Goal: Task Accomplishment & Management: Manage account settings

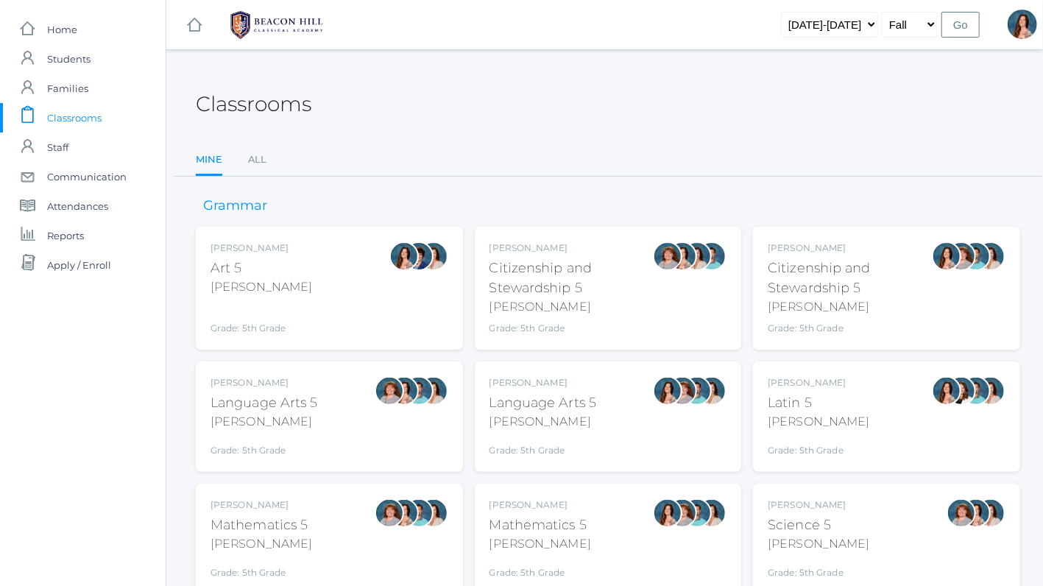
click at [552, 402] on div "Language Arts 5" at bounding box center [542, 403] width 107 height 20
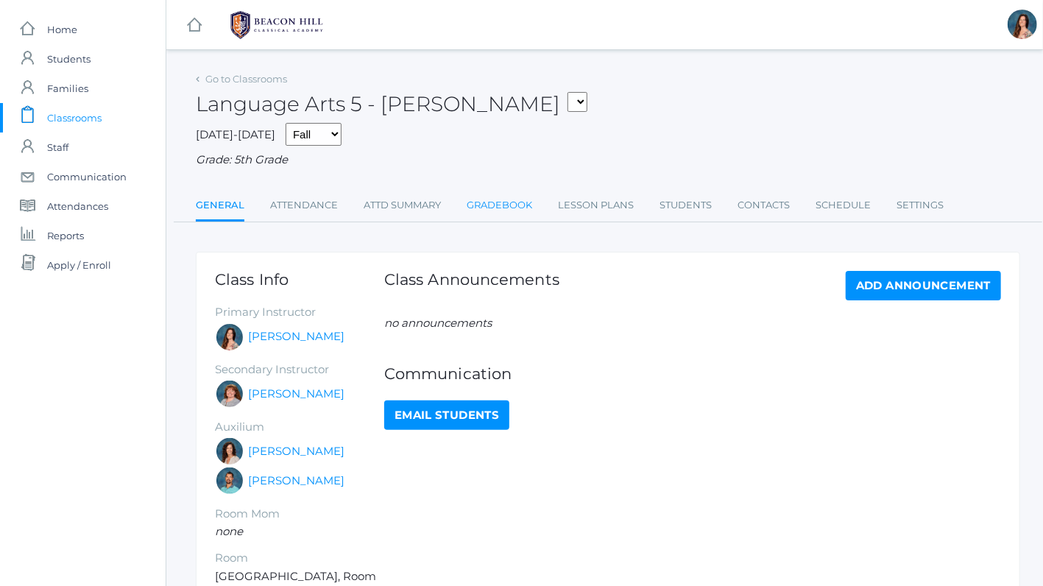
click at [521, 195] on link "Gradebook" at bounding box center [499, 205] width 65 height 29
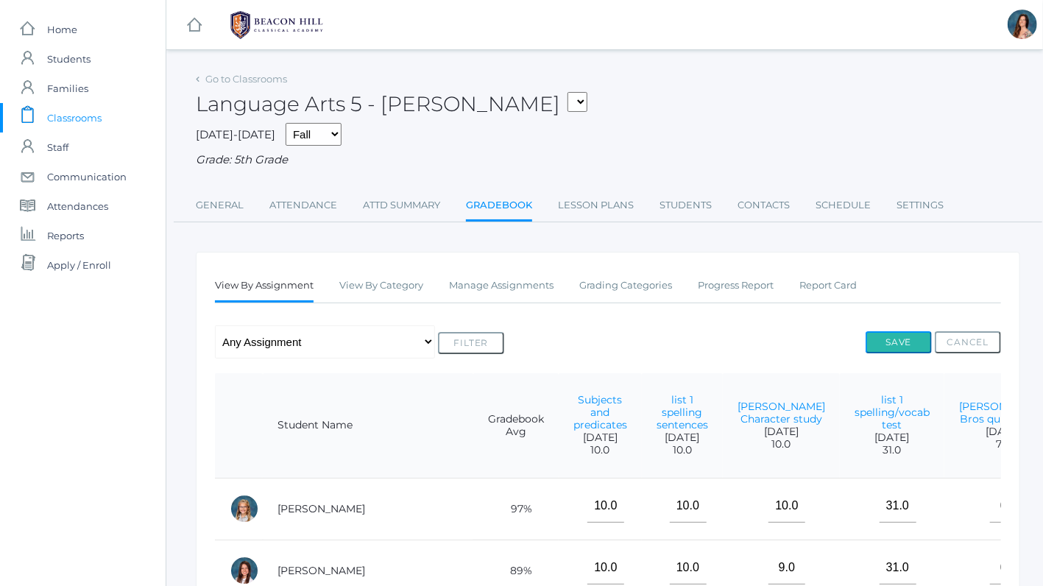
click at [890, 339] on button "Save" at bounding box center [898, 342] width 66 height 22
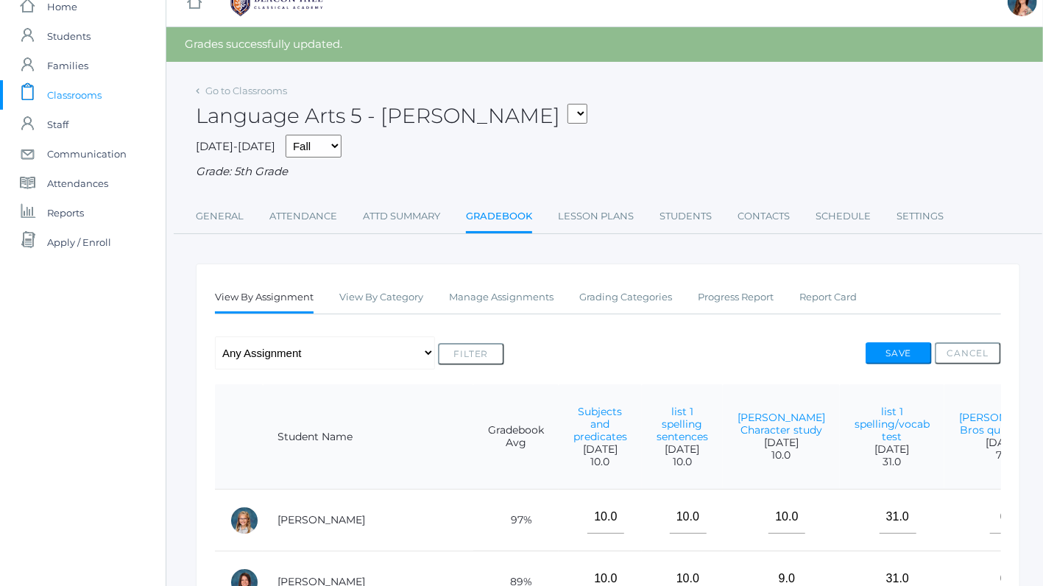
scroll to position [24, 0]
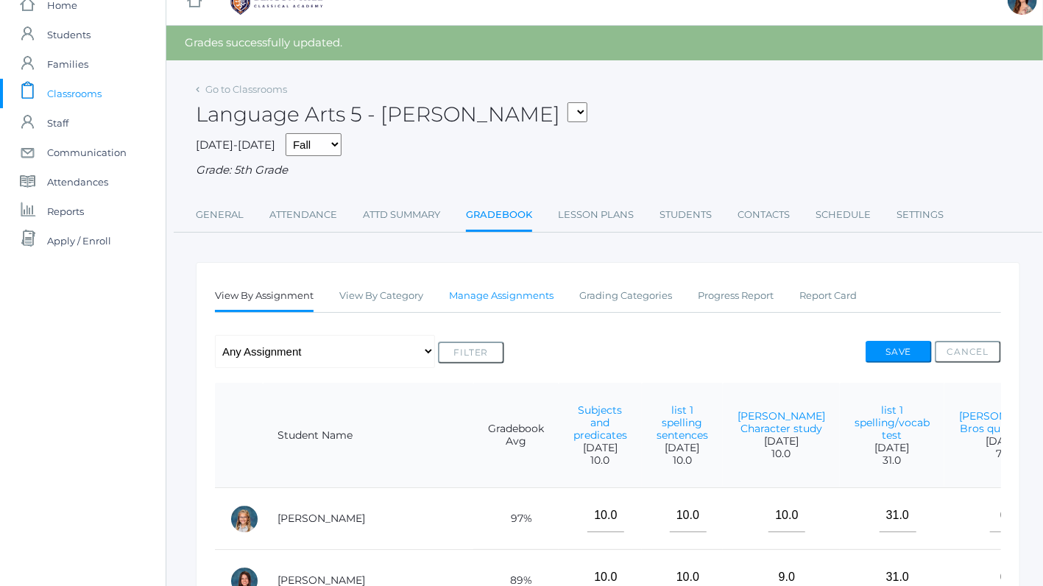
click at [486, 294] on link "Manage Assignments" at bounding box center [501, 295] width 104 height 29
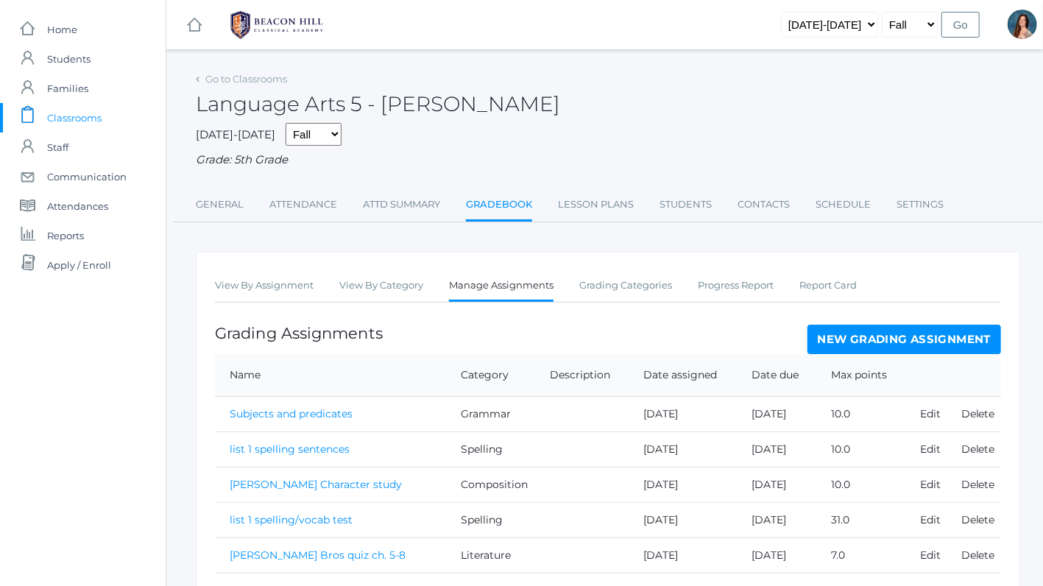
click at [932, 343] on link "New Grading Assignment" at bounding box center [904, 338] width 194 height 29
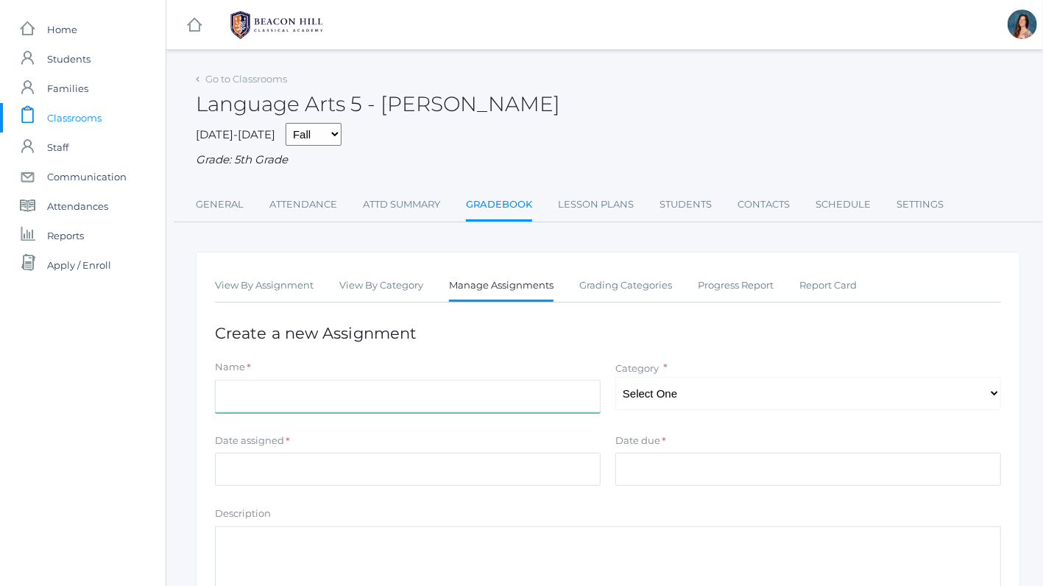
click at [444, 389] on input "Name" at bounding box center [408, 396] width 386 height 33
type input "list 6 practice"
select select "1028"
click option "Spelling" at bounding box center [0, 0] width 0 height 0
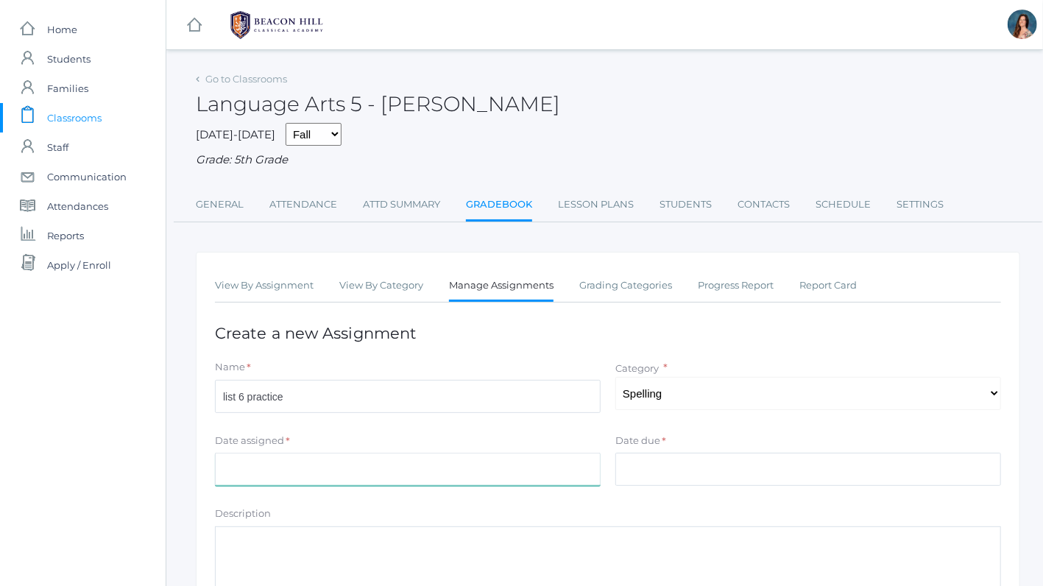
click at [435, 461] on input "Date assigned" at bounding box center [408, 469] width 386 height 33
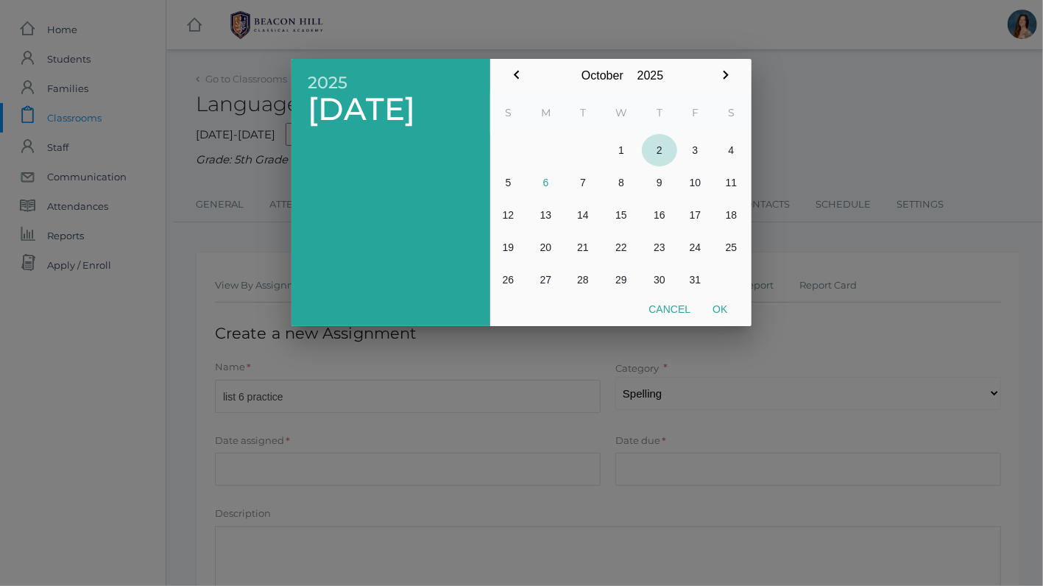
click at [661, 148] on button "2" at bounding box center [659, 150] width 35 height 32
click at [720, 309] on button "Ok" at bounding box center [719, 309] width 37 height 26
type input "[DATE]"
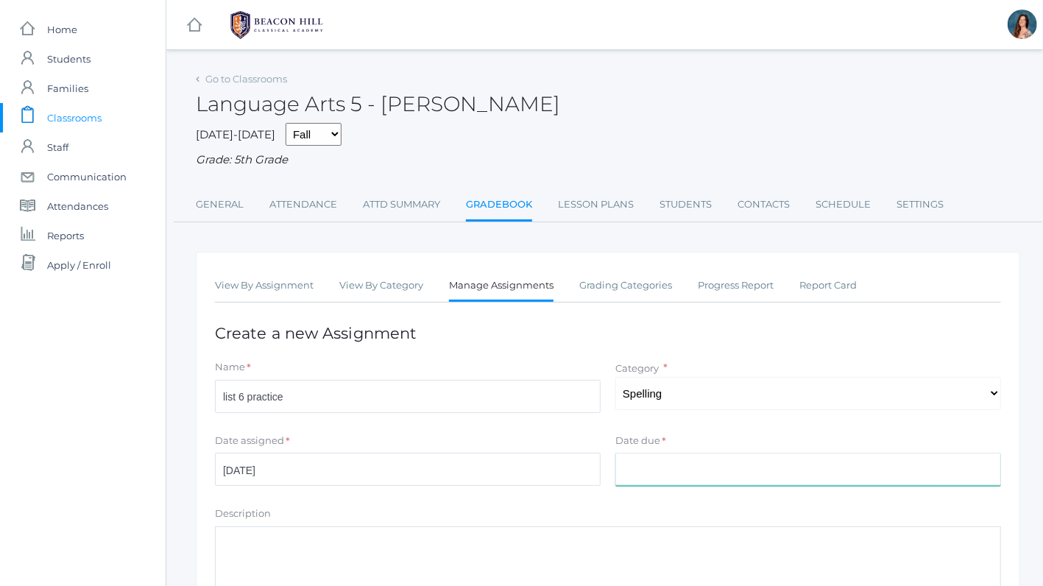
click at [621, 463] on input "Date due" at bounding box center [808, 469] width 386 height 33
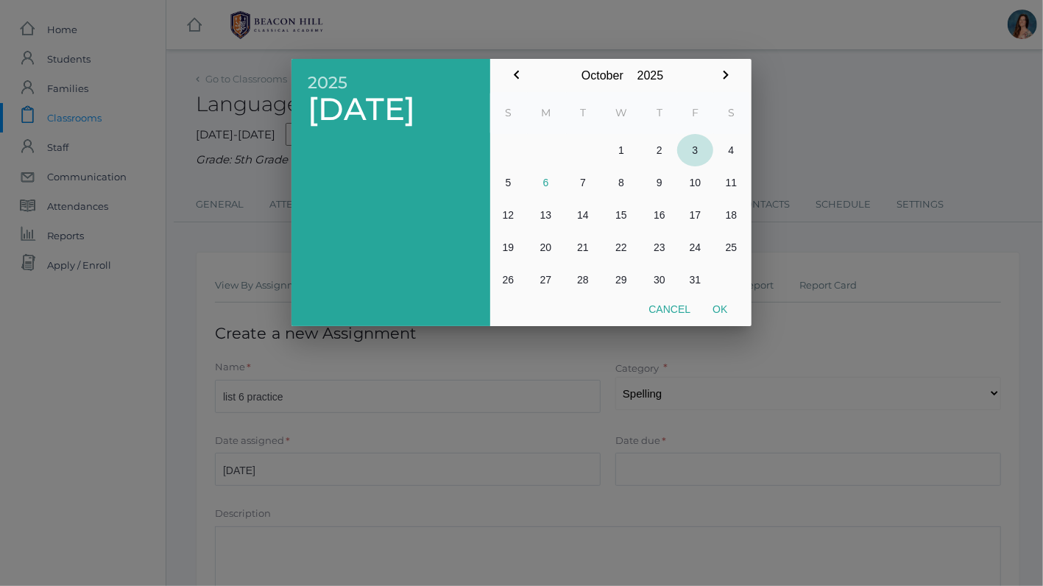
click at [697, 152] on button "3" at bounding box center [695, 150] width 36 height 32
click at [726, 313] on button "Ok" at bounding box center [719, 309] width 37 height 26
type input "[DATE]"
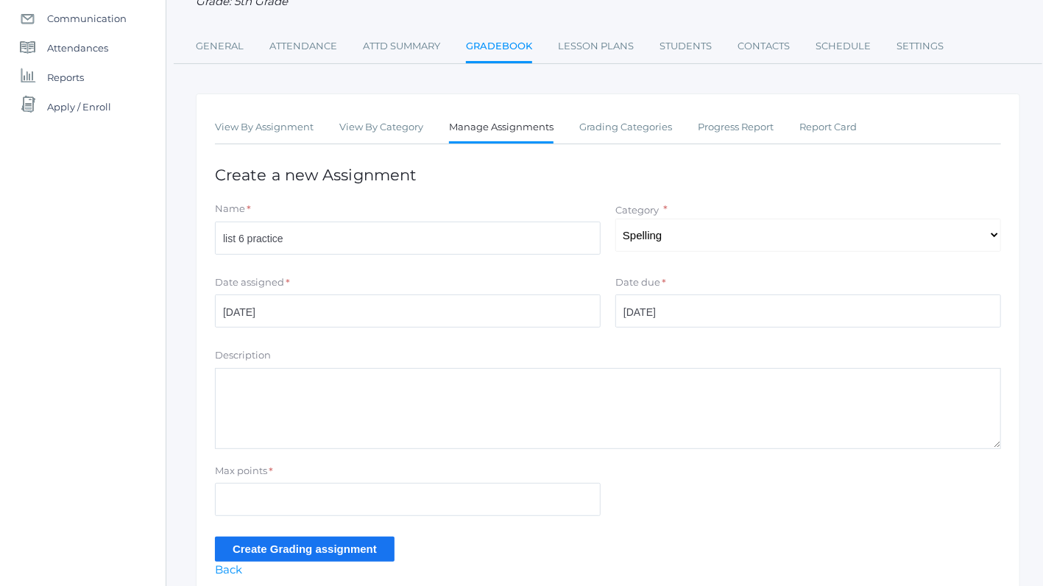
scroll to position [219, 0]
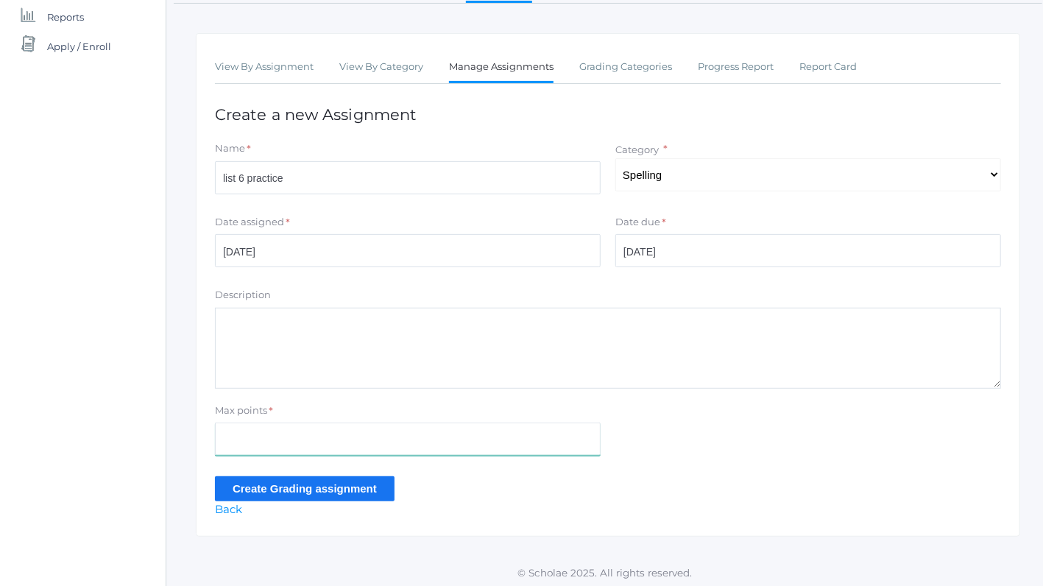
click at [261, 430] on input "Max points" at bounding box center [408, 438] width 386 height 33
type input "10"
click at [258, 480] on input "Create Grading assignment" at bounding box center [305, 488] width 180 height 24
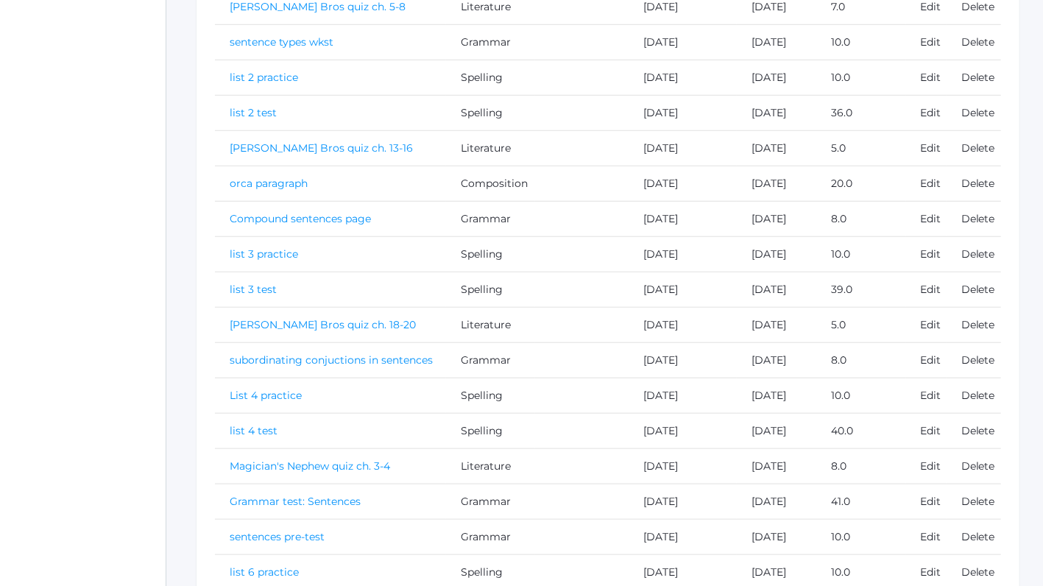
scroll to position [649, 0]
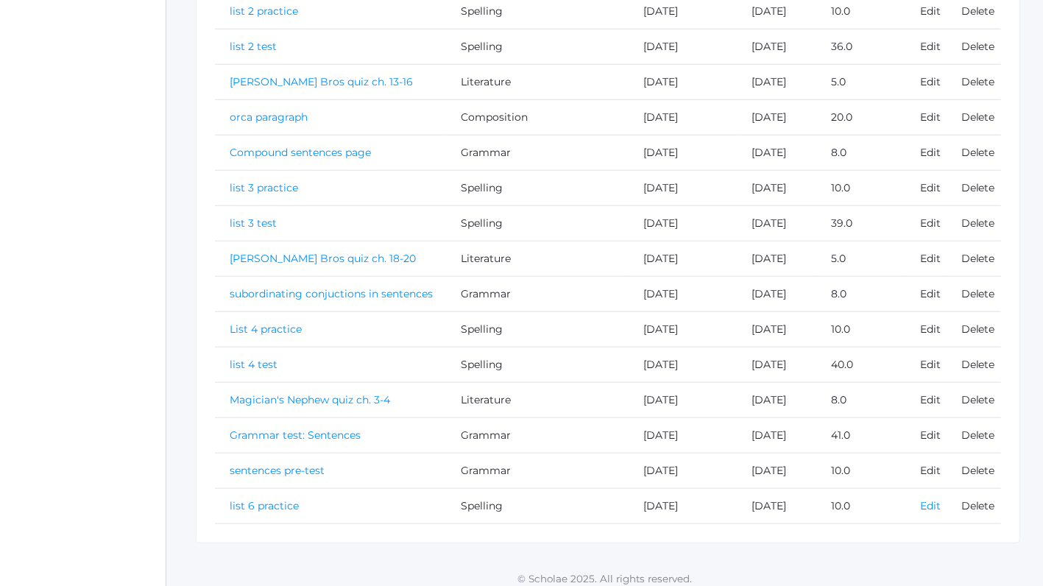
click at [937, 499] on link "Edit" at bounding box center [930, 505] width 21 height 13
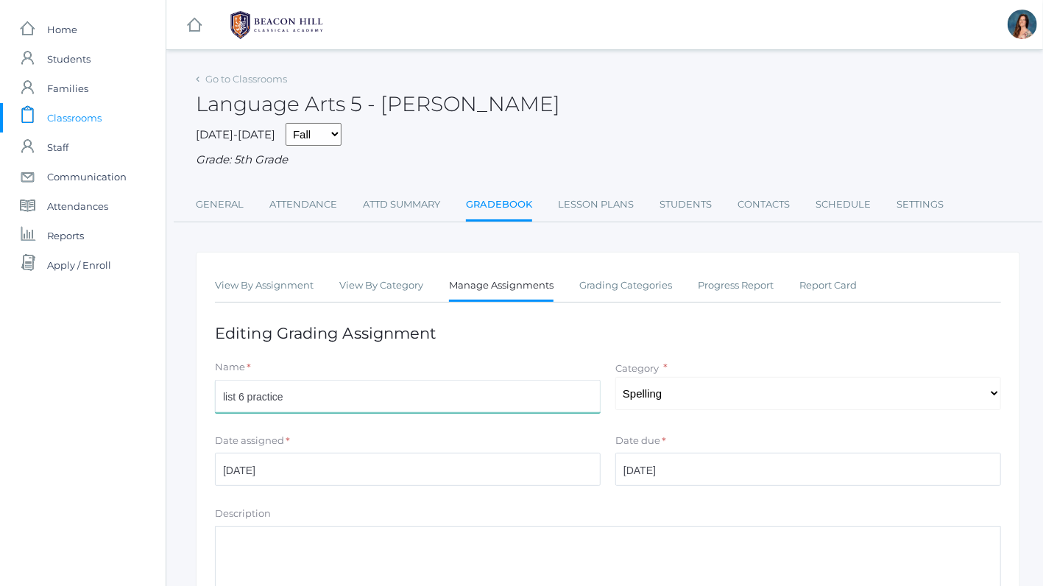
click at [245, 394] on input "list 6 practice" at bounding box center [408, 396] width 386 height 33
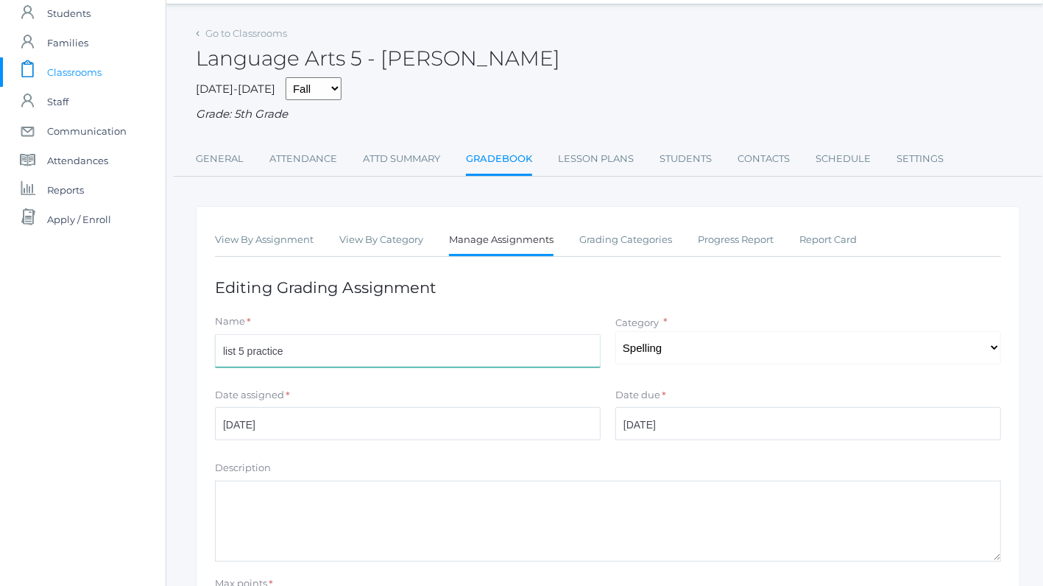
scroll to position [219, 0]
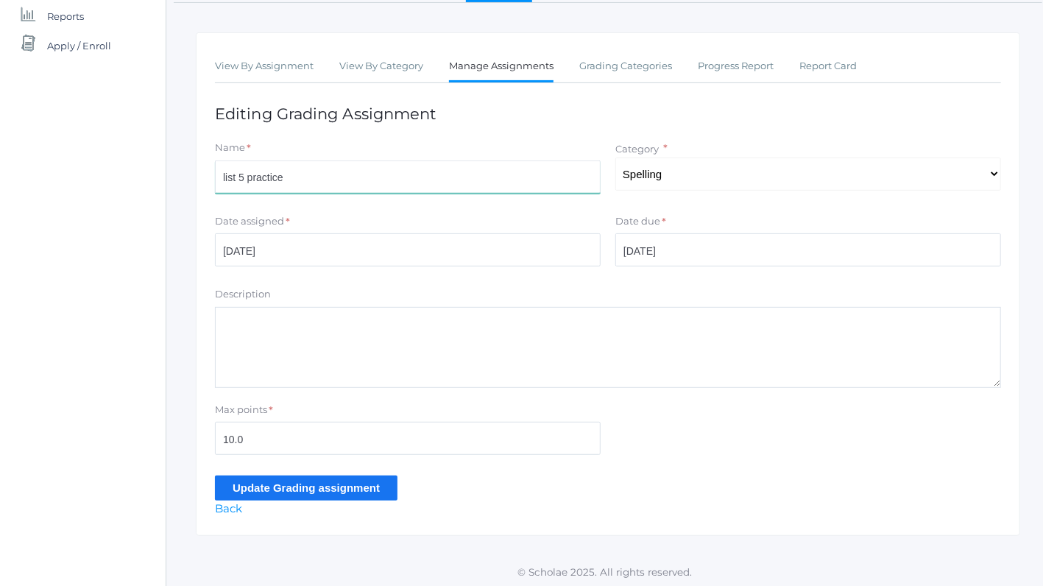
type input "list 5 practice"
click at [266, 491] on input "Update Grading assignment" at bounding box center [306, 487] width 182 height 24
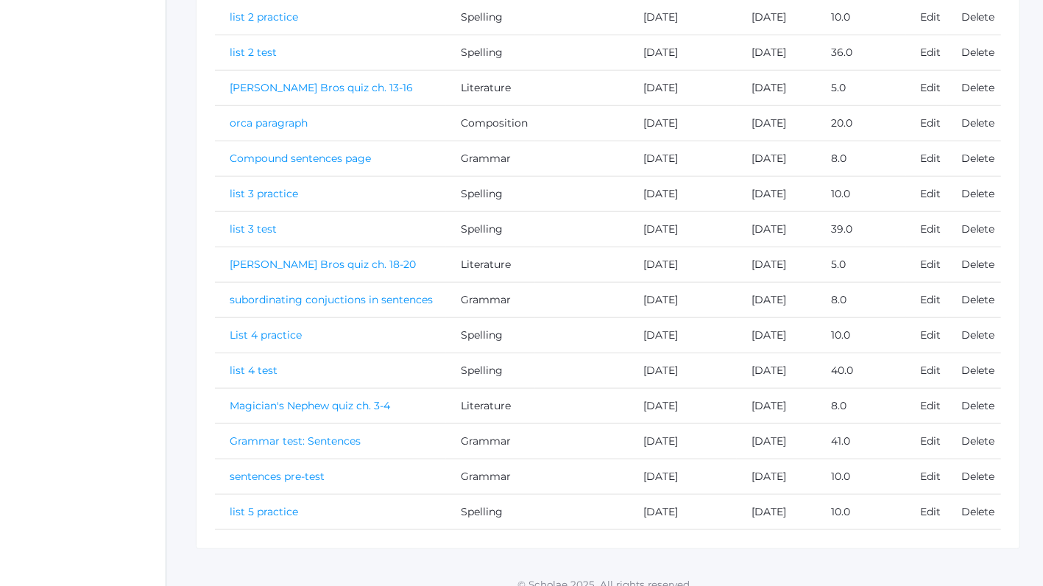
scroll to position [649, 0]
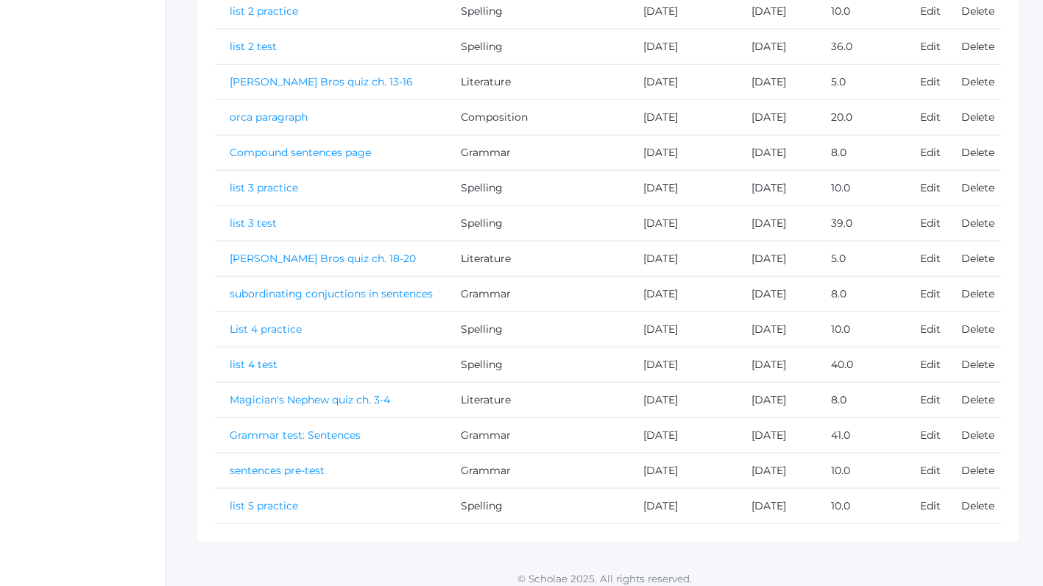
click at [269, 499] on link "list 5 practice" at bounding box center [264, 505] width 68 height 13
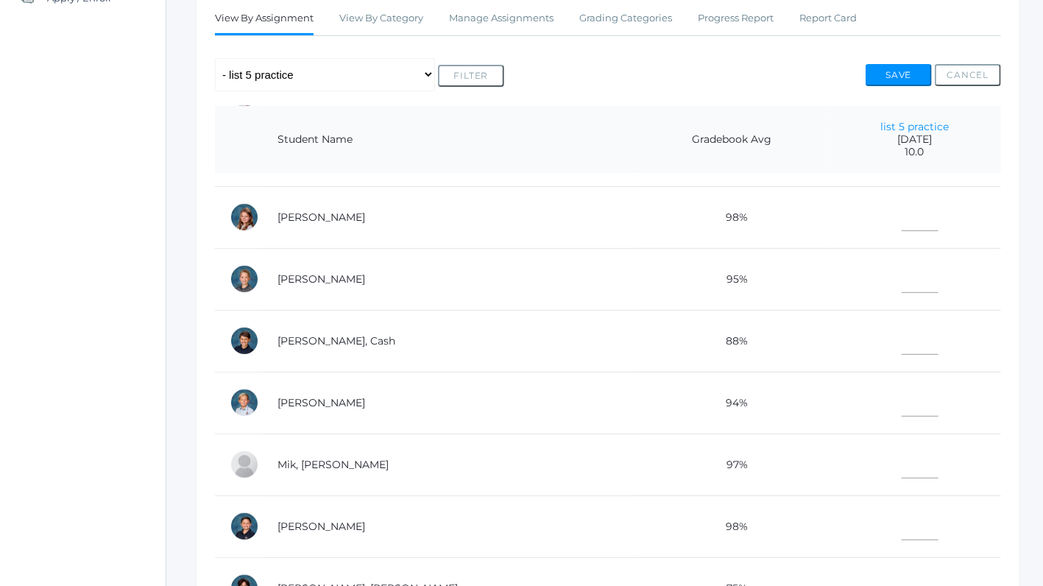
scroll to position [330, 0]
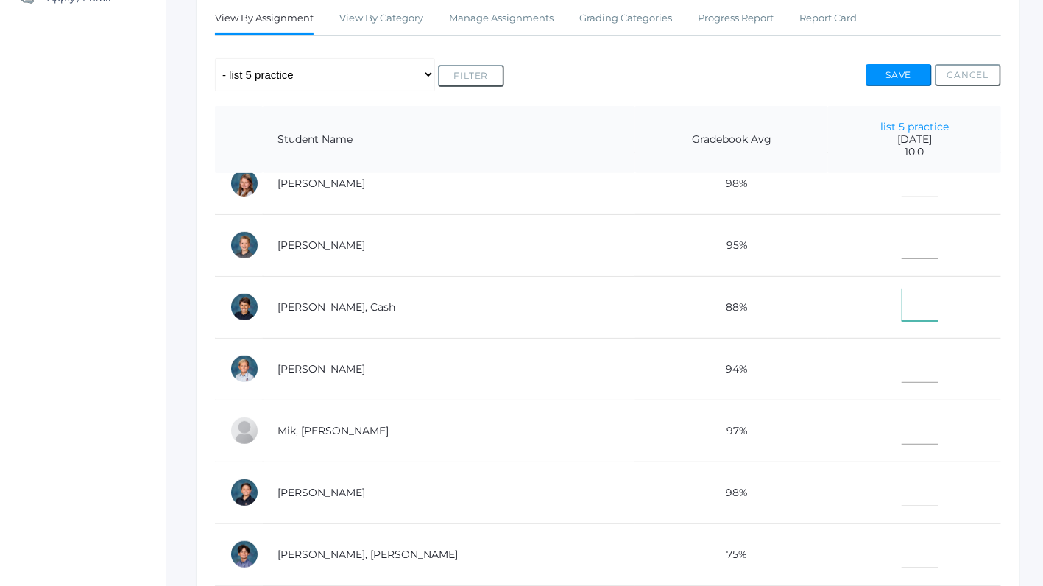
click at [908, 310] on input"] "text" at bounding box center [919, 304] width 37 height 33
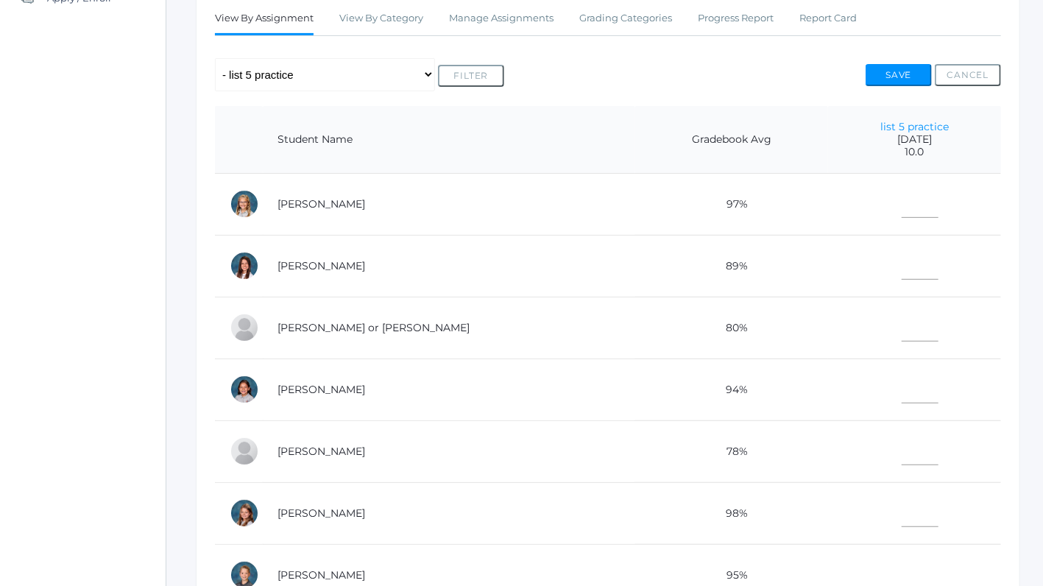
type input"] "10"
click at [918, 391] on input"] "text" at bounding box center [919, 386] width 37 height 33
type input"] "10"
click at [901, 207] on input"] "text" at bounding box center [919, 201] width 37 height 33
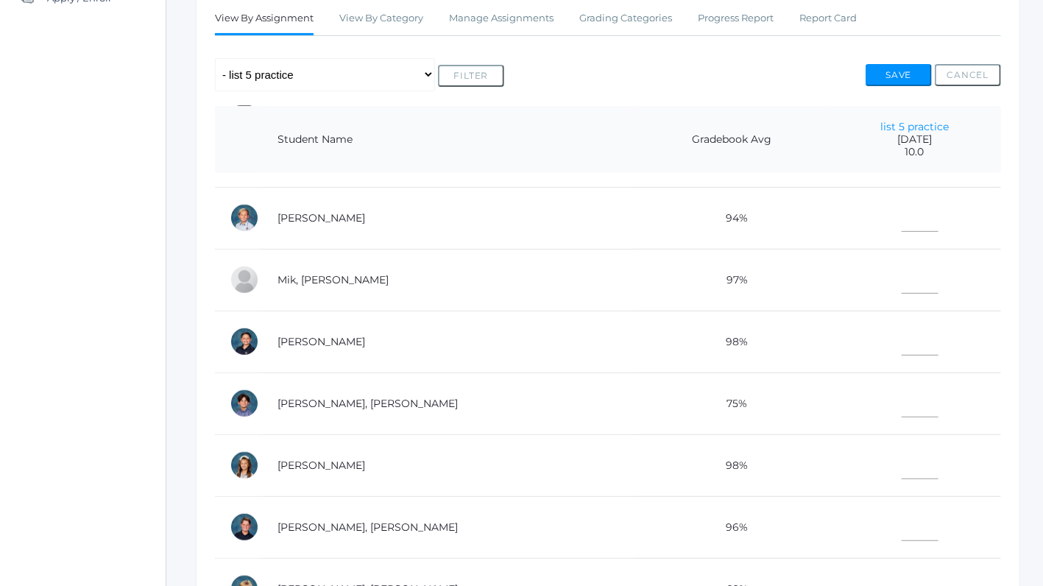
scroll to position [481, 0]
type input"] "10"
click at [901, 459] on input"] "text" at bounding box center [919, 461] width 37 height 33
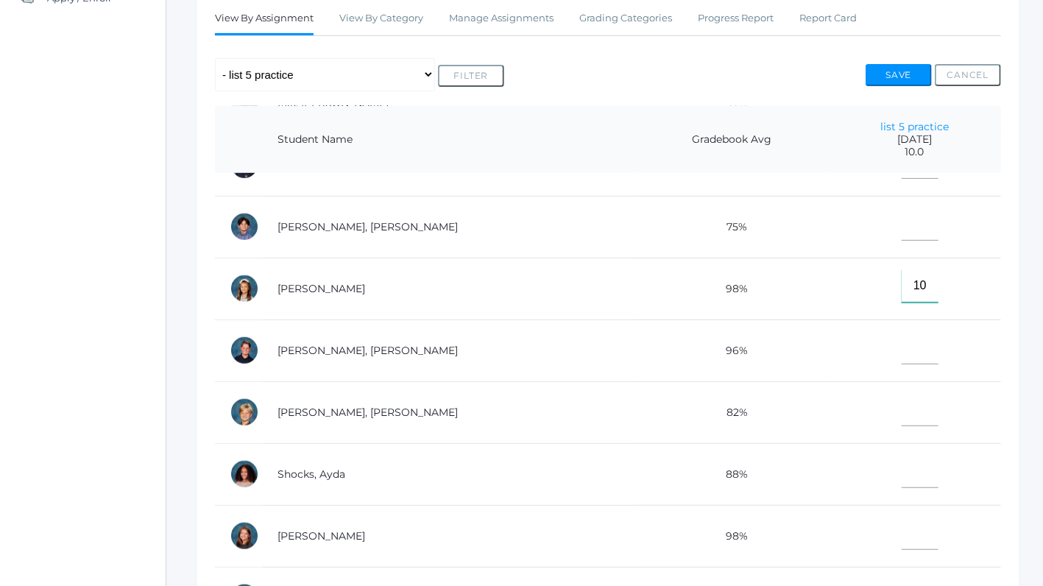
scroll to position [660, 0]
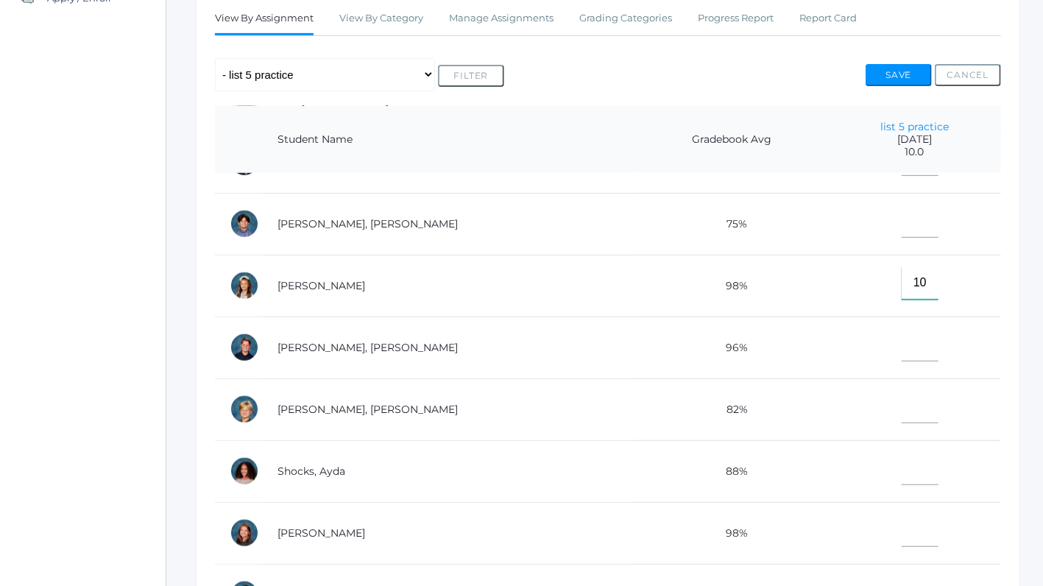
type input"] "10"
click at [901, 520] on input"] "text" at bounding box center [919, 530] width 37 height 33
type input"] "10"
click at [901, 344] on input"] "text" at bounding box center [919, 344] width 37 height 33
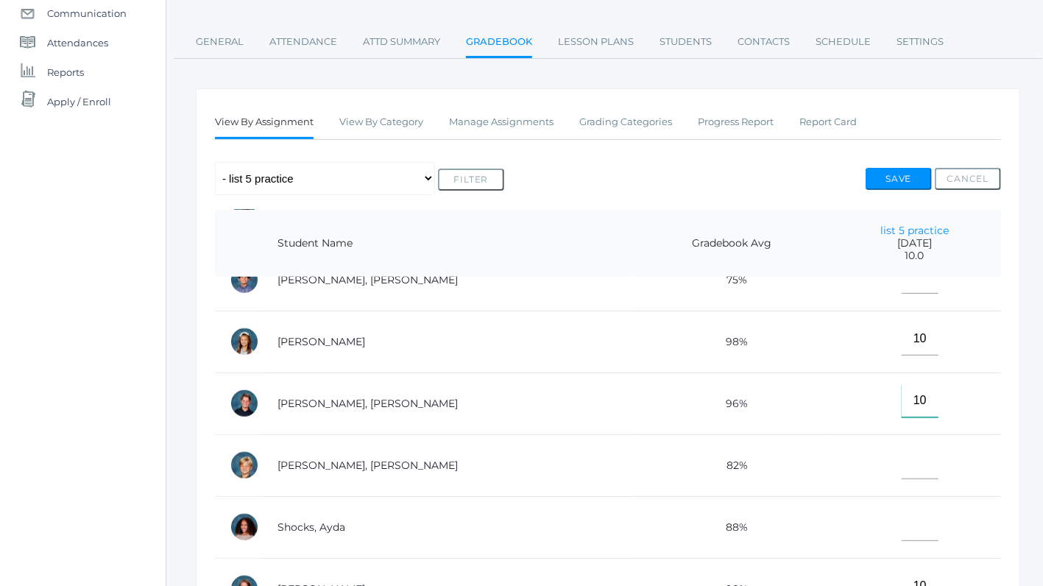
scroll to position [157, 0]
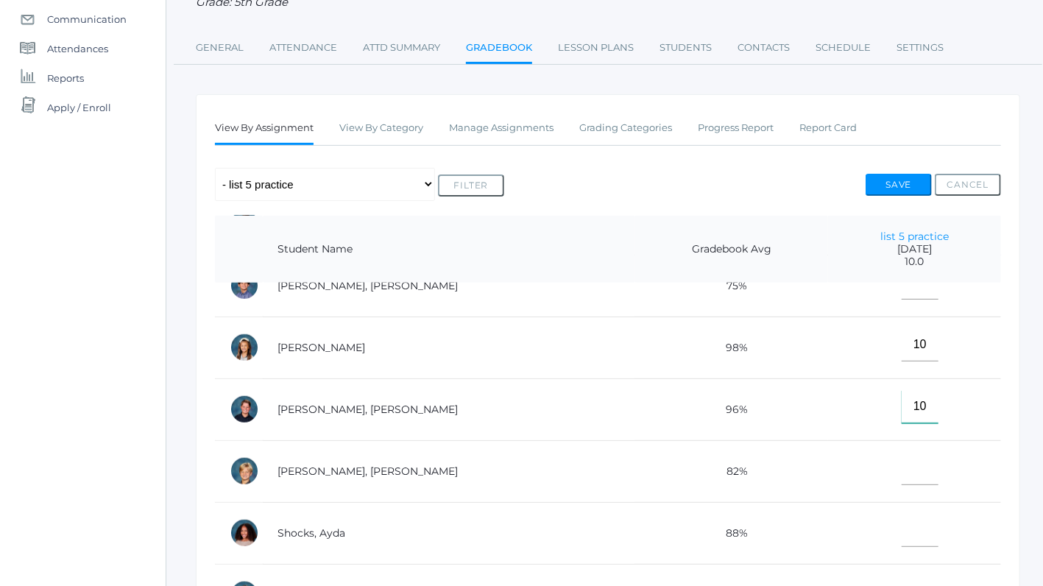
type input"] "10"
click at [877, 414] on td "10" at bounding box center [914, 409] width 173 height 62
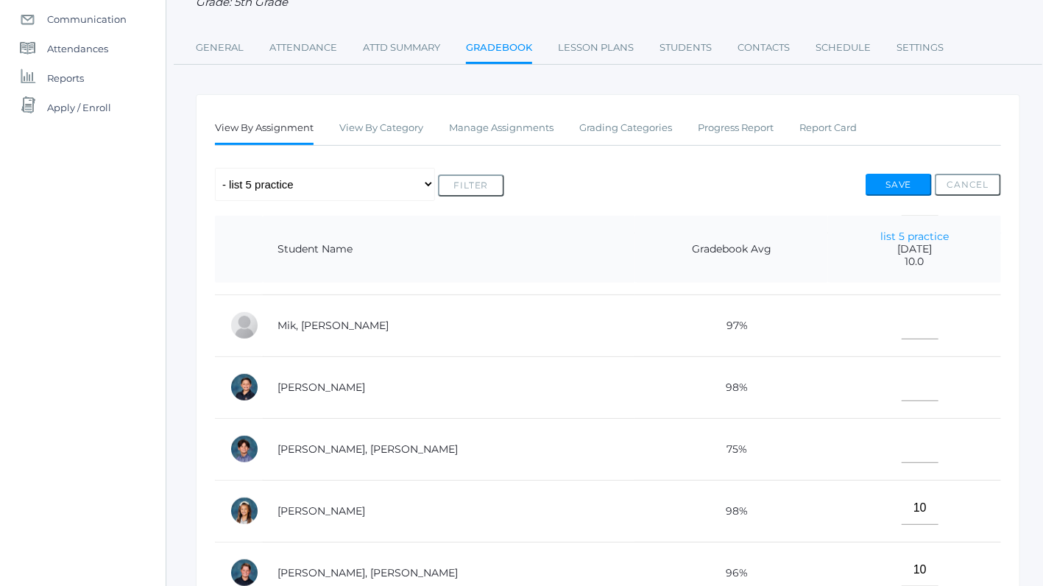
scroll to position [502, 0]
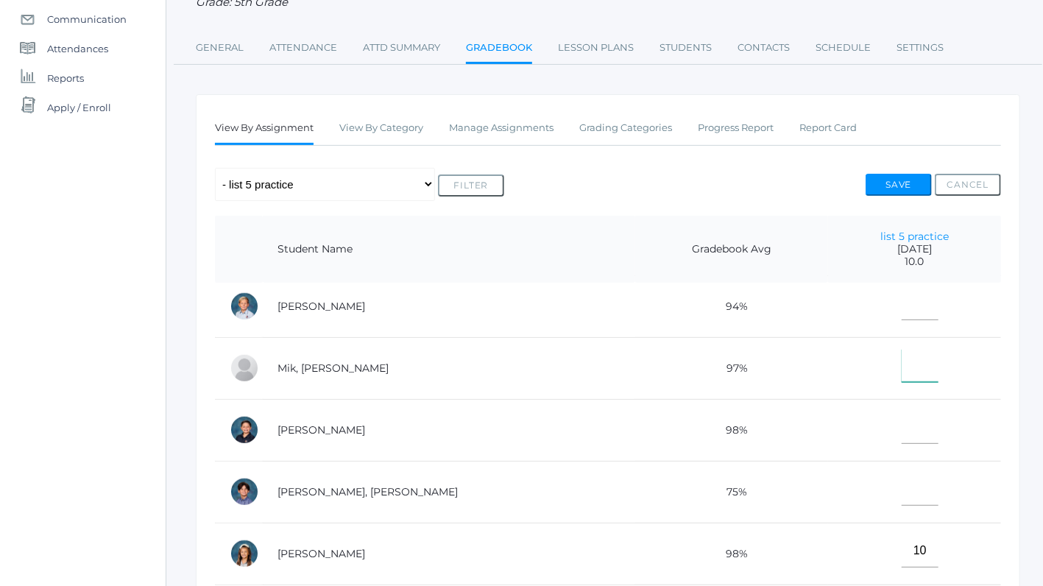
click at [901, 369] on input"] "text" at bounding box center [919, 365] width 37 height 33
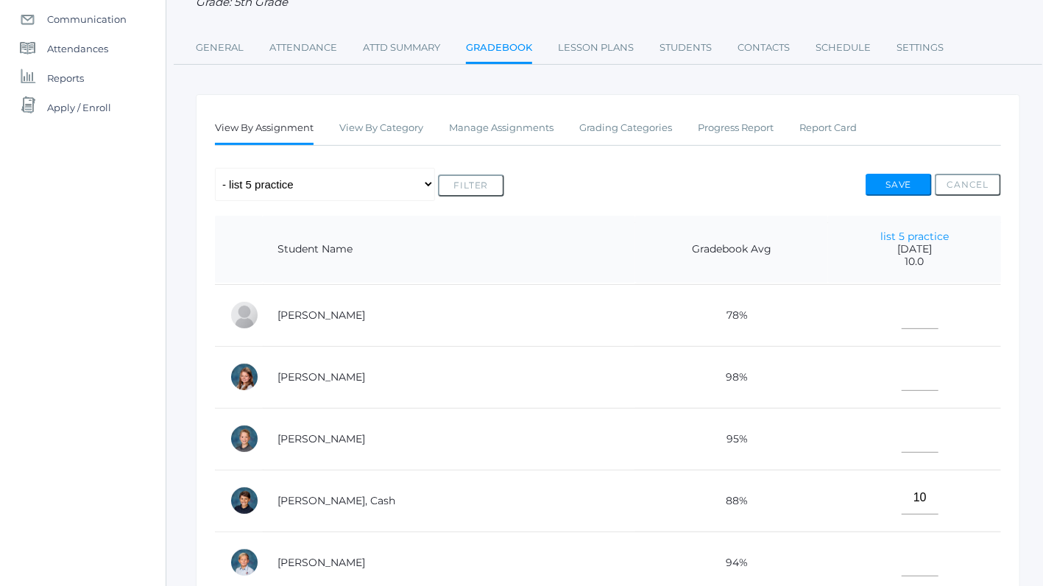
scroll to position [240, 0]
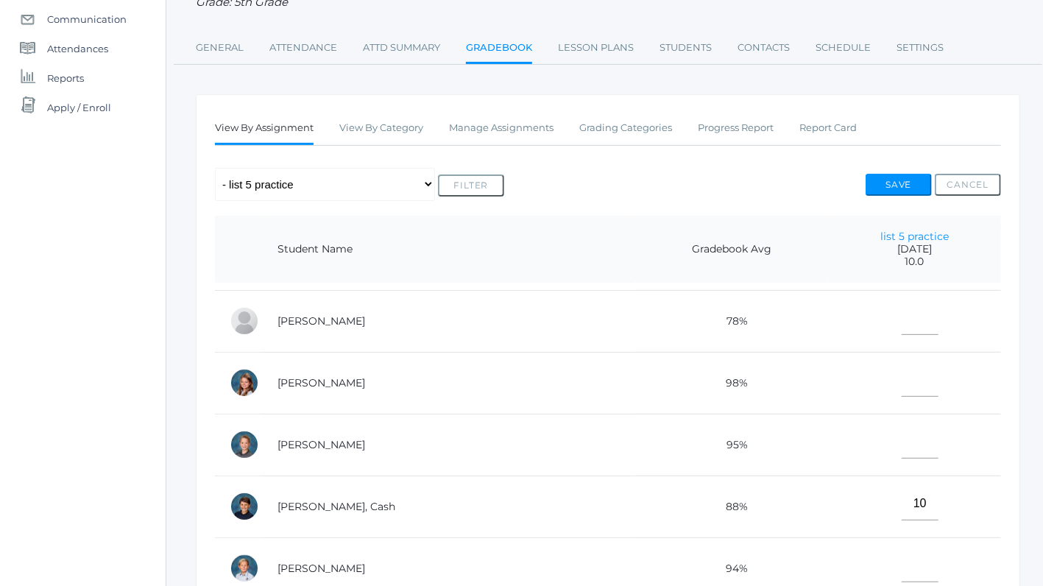
type input"] "9"
click at [901, 375] on input"] "text" at bounding box center [919, 379] width 37 height 33
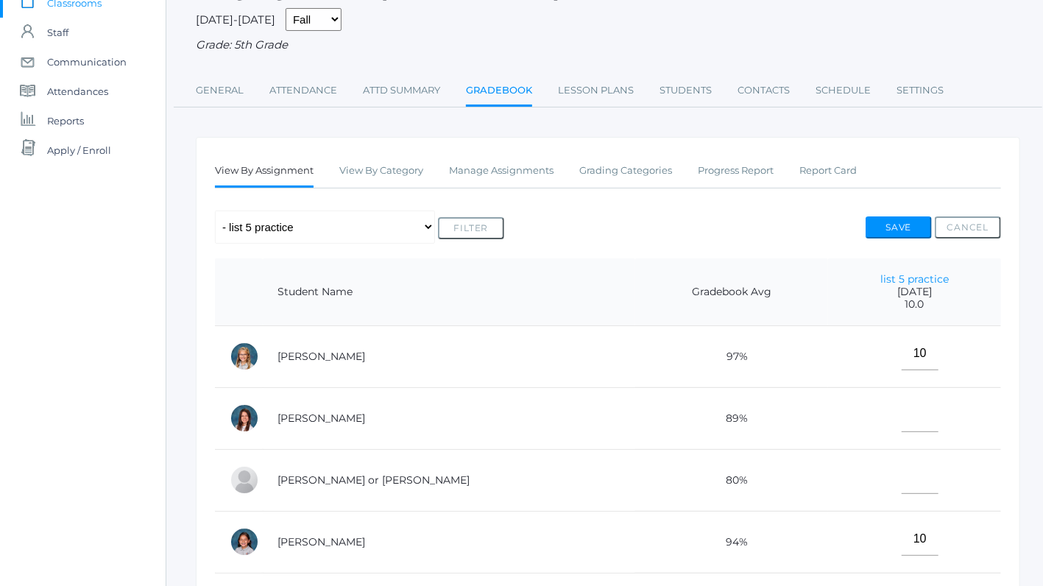
scroll to position [303, 0]
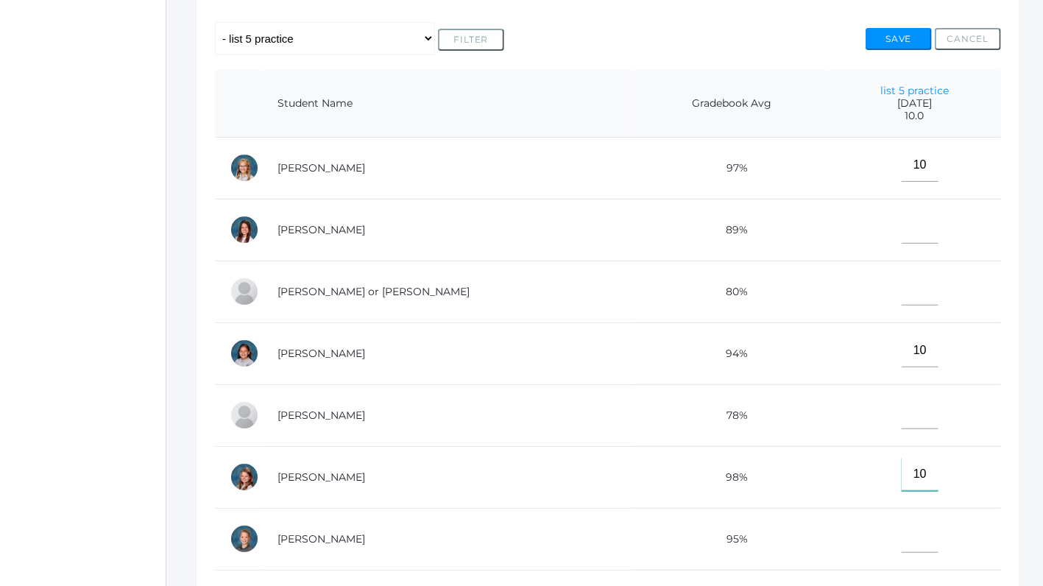
type input"] "10"
click at [901, 224] on input"] "text" at bounding box center [919, 226] width 37 height 33
type input"] "0"
click at [901, 291] on input"] "text" at bounding box center [919, 288] width 37 height 33
type input"] "0"
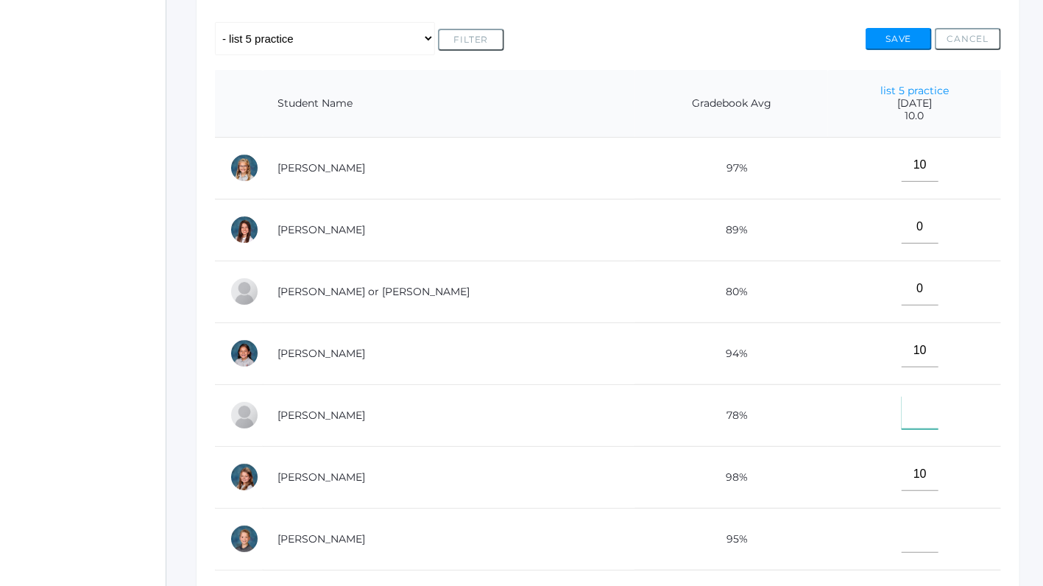
click at [901, 397] on input"] "text" at bounding box center [919, 412] width 37 height 33
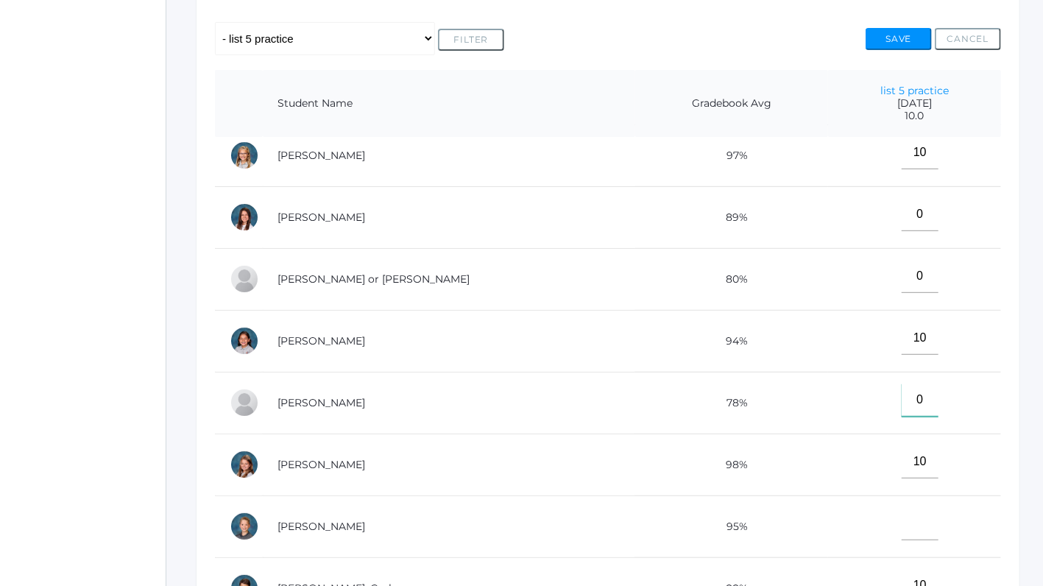
scroll to position [192, 0]
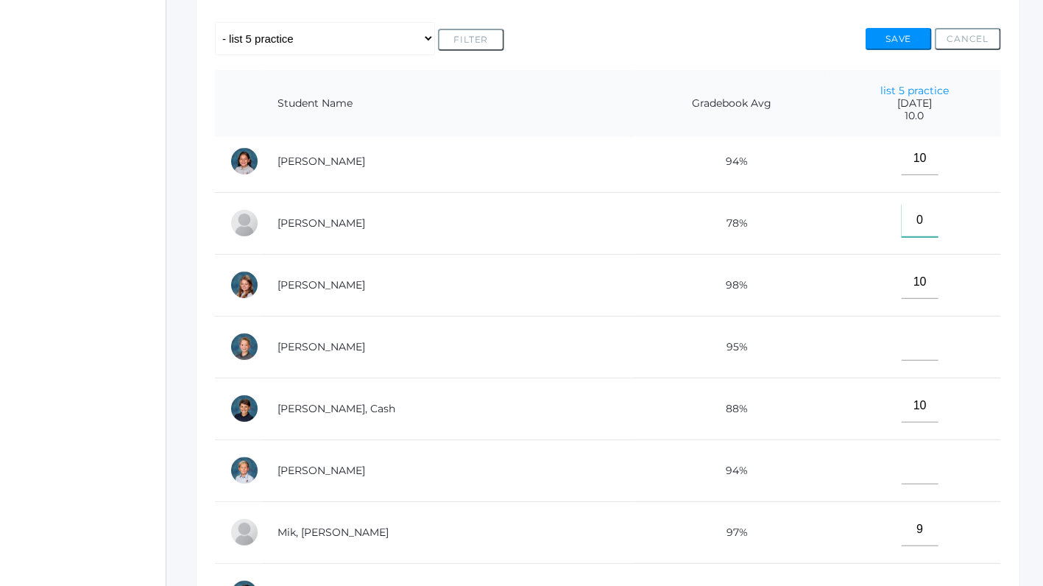
type input"] "0"
click at [901, 342] on input"] "text" at bounding box center [919, 343] width 37 height 33
type input"] "0"
click at [901, 462] on input"] "text" at bounding box center [919, 467] width 37 height 33
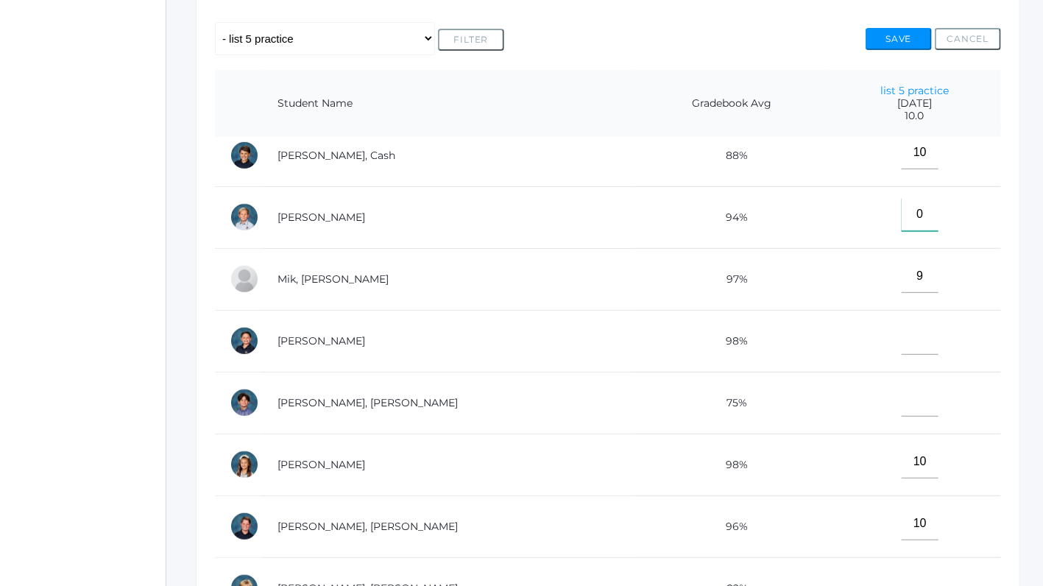
scroll to position [495, 0]
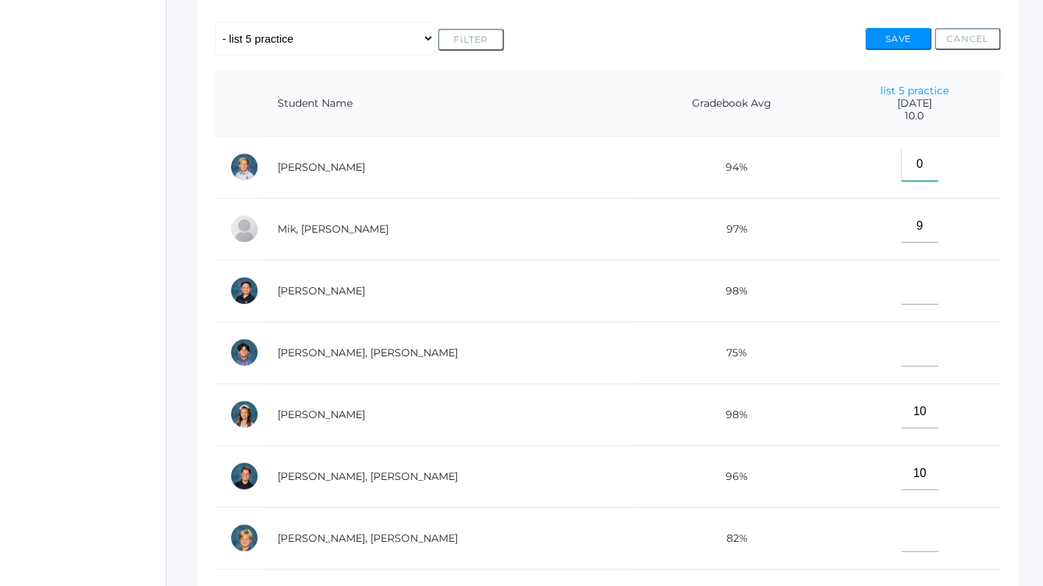
type input"] "0"
click at [901, 281] on input"] "text" at bounding box center [919, 288] width 37 height 33
type input"] "0"
click at [901, 333] on input"] "text" at bounding box center [919, 349] width 37 height 33
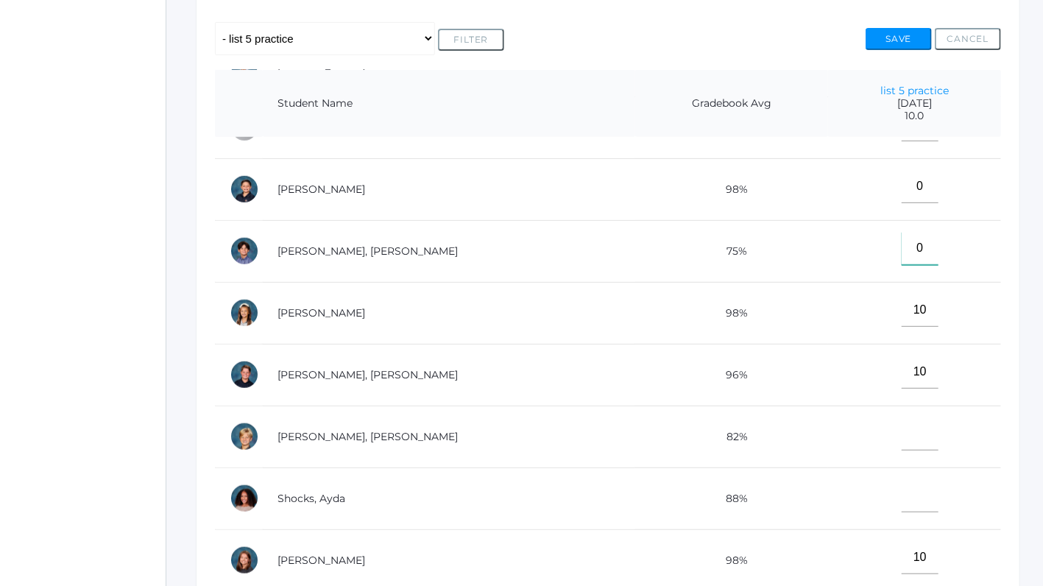
scroll to position [708, 0]
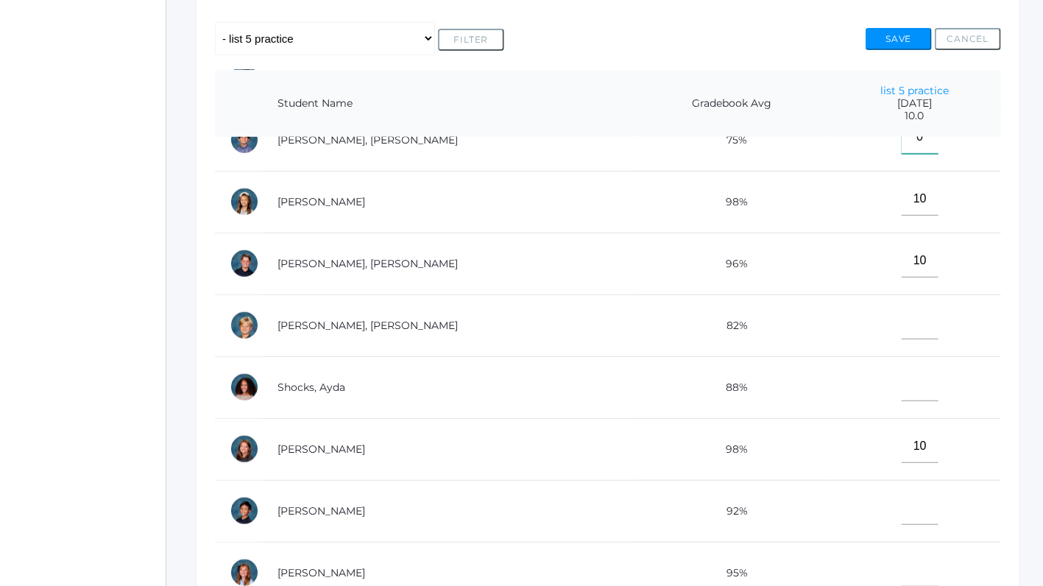
type input"] "0"
click at [903, 323] on input"] "text" at bounding box center [919, 322] width 37 height 33
type input"] "0"
click at [901, 372] on input"] "text" at bounding box center [919, 384] width 37 height 33
type input"] "0"
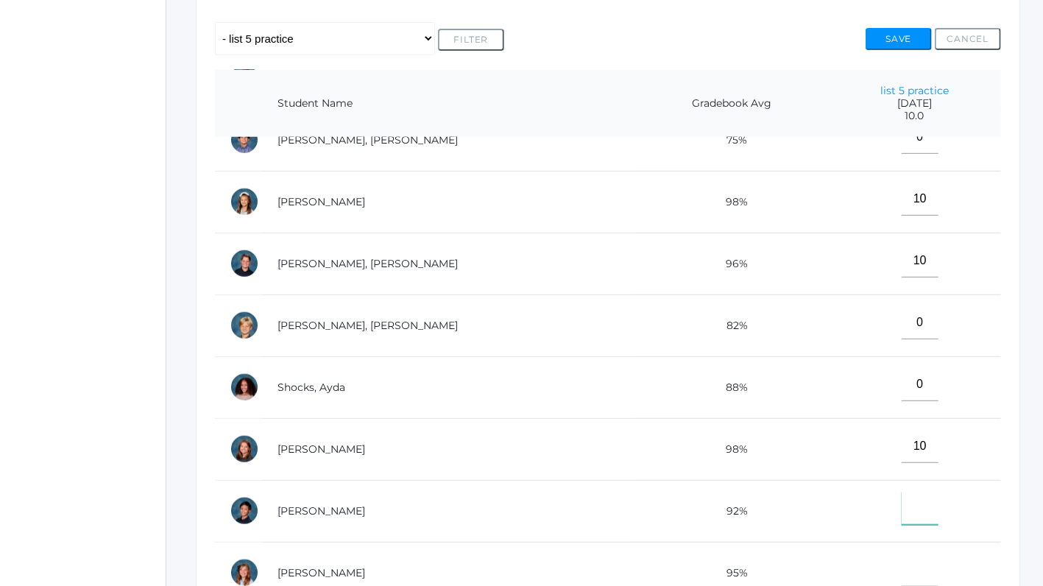
click at [901, 502] on input"] "text" at bounding box center [919, 508] width 37 height 33
type input"] "0"
click at [901, 558] on input"] "text" at bounding box center [919, 569] width 37 height 33
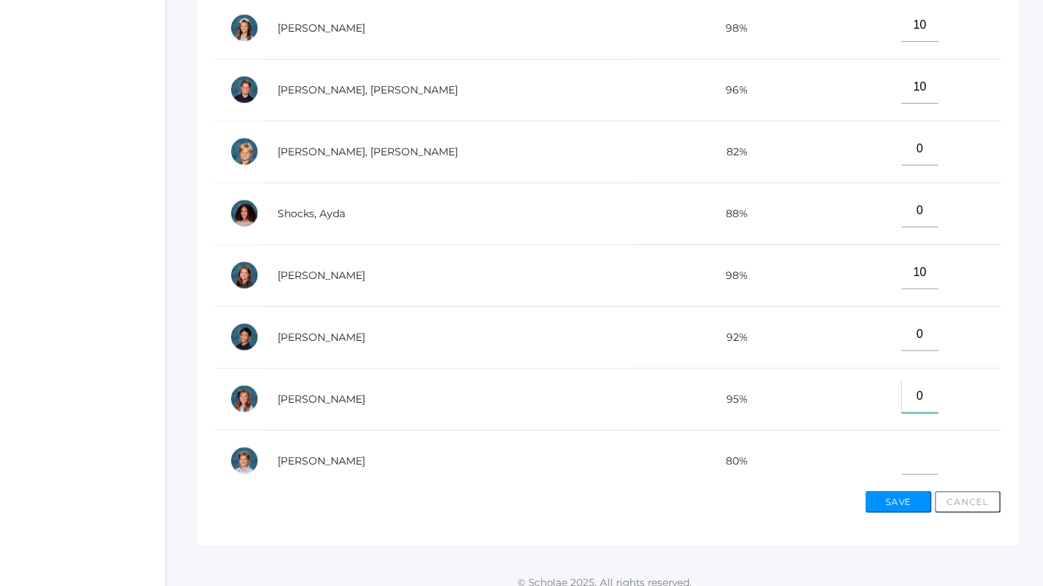
scroll to position [488, 0]
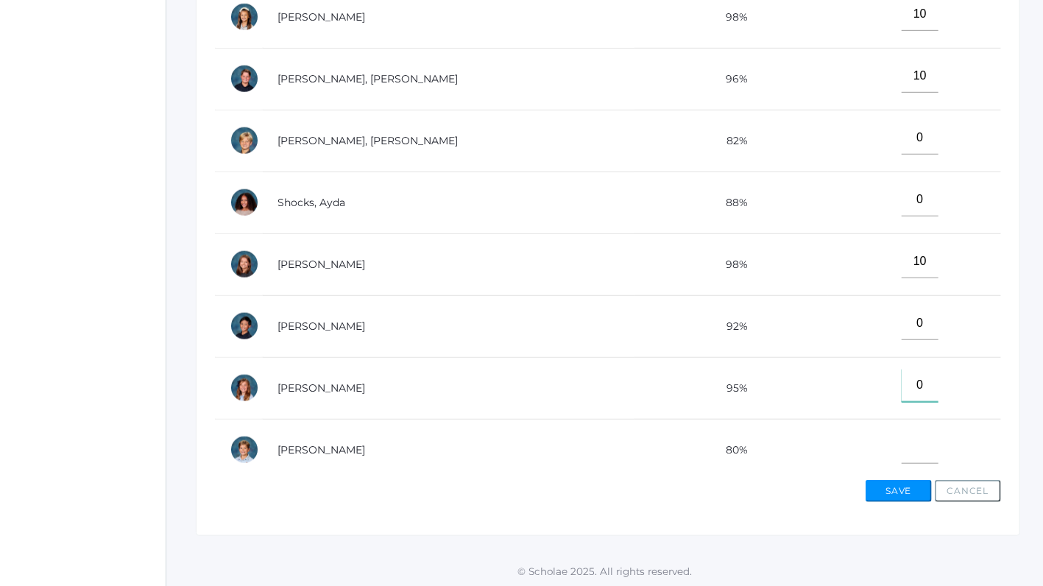
type input"] "0"
click at [904, 451] on input"] "text" at bounding box center [919, 446] width 37 height 33
type input"] "0"
click at [888, 480] on button "Save" at bounding box center [898, 491] width 66 height 22
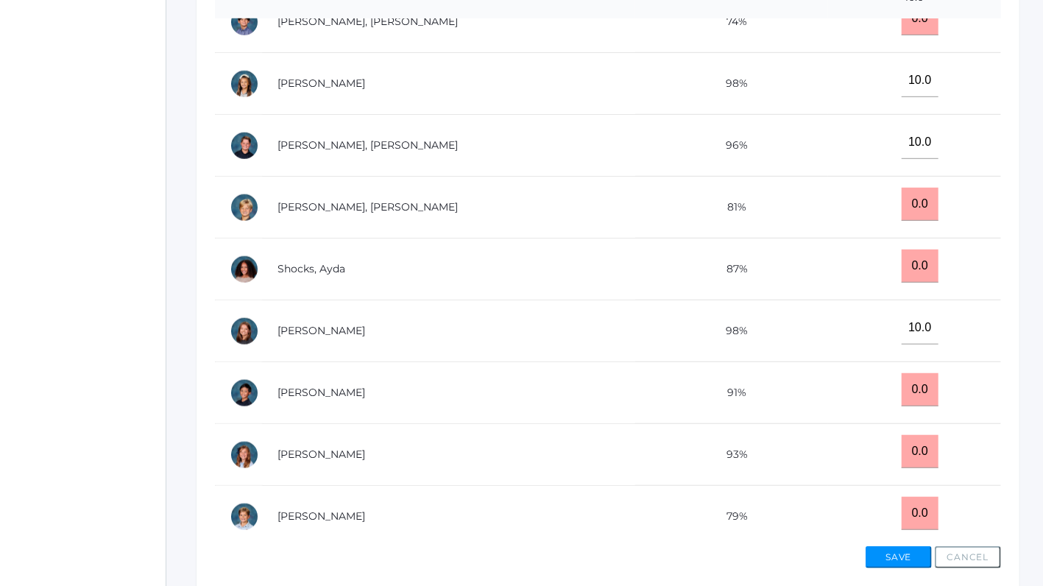
scroll to position [497, 0]
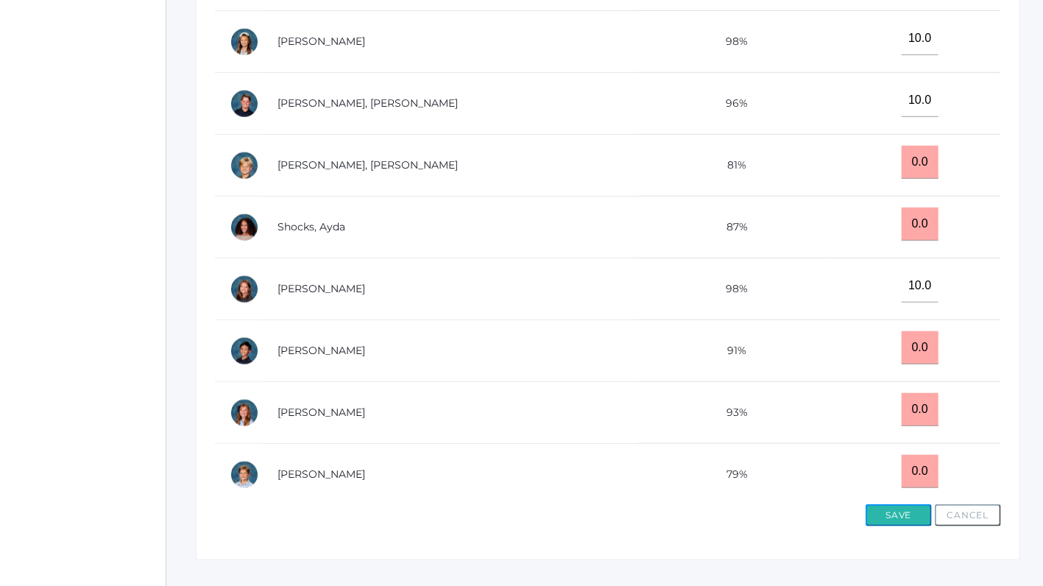
click at [916, 516] on button "Save" at bounding box center [898, 515] width 66 height 22
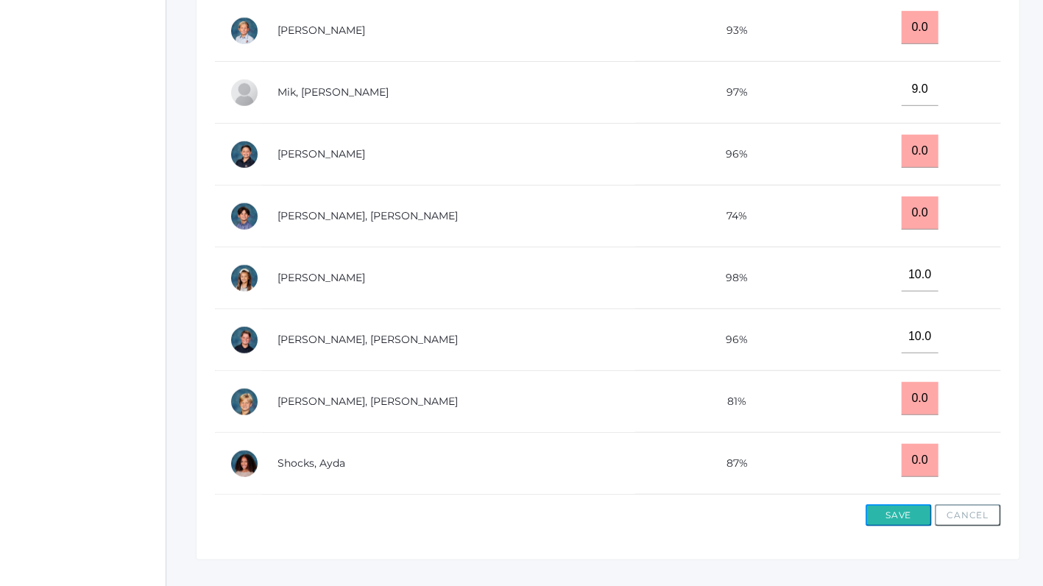
scroll to position [350, 0]
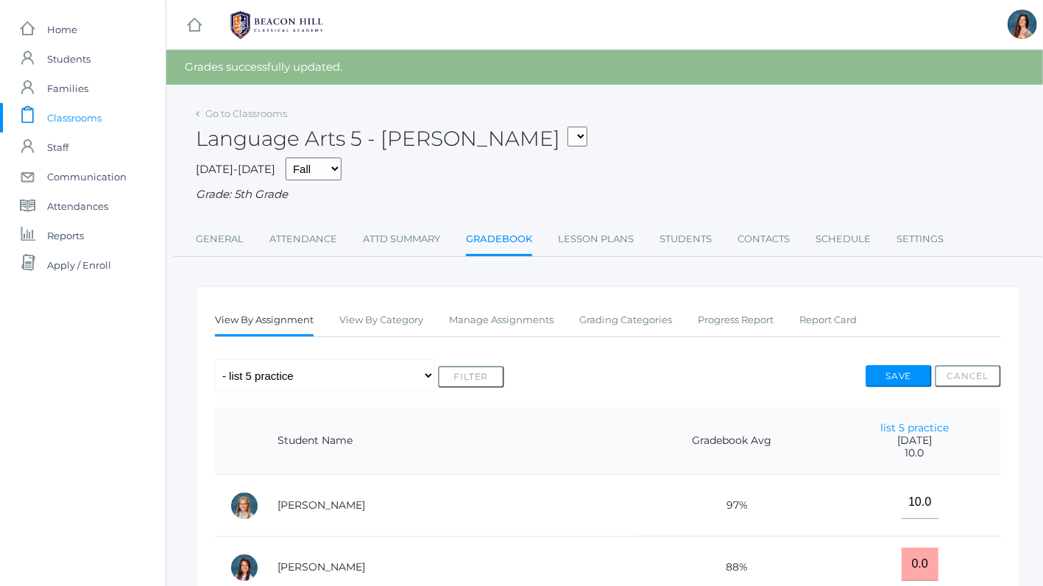
click at [567, 127] on select "05ART - Art 5 Salazar 05CITIZEN - Citizenship and Stewardship 5 Salazar 05CITIZ…" at bounding box center [577, 137] width 20 height 20
select select "1971"
click option "05MATH - Mathematics 5 [PERSON_NAME]" at bounding box center [0, 0] width 0 height 0
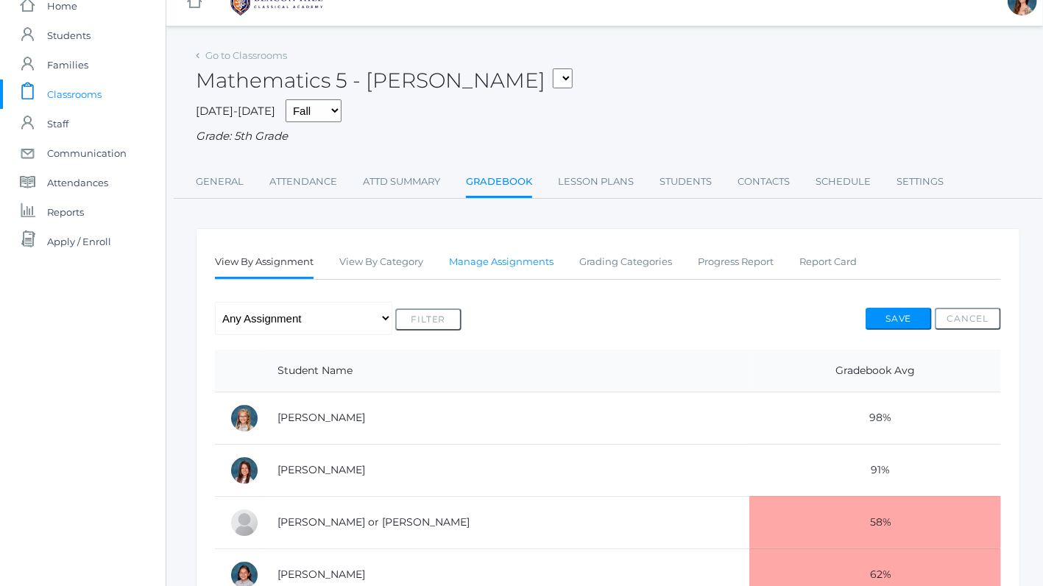
scroll to position [24, 0]
click at [474, 258] on link "Manage Assignments" at bounding box center [501, 260] width 104 height 29
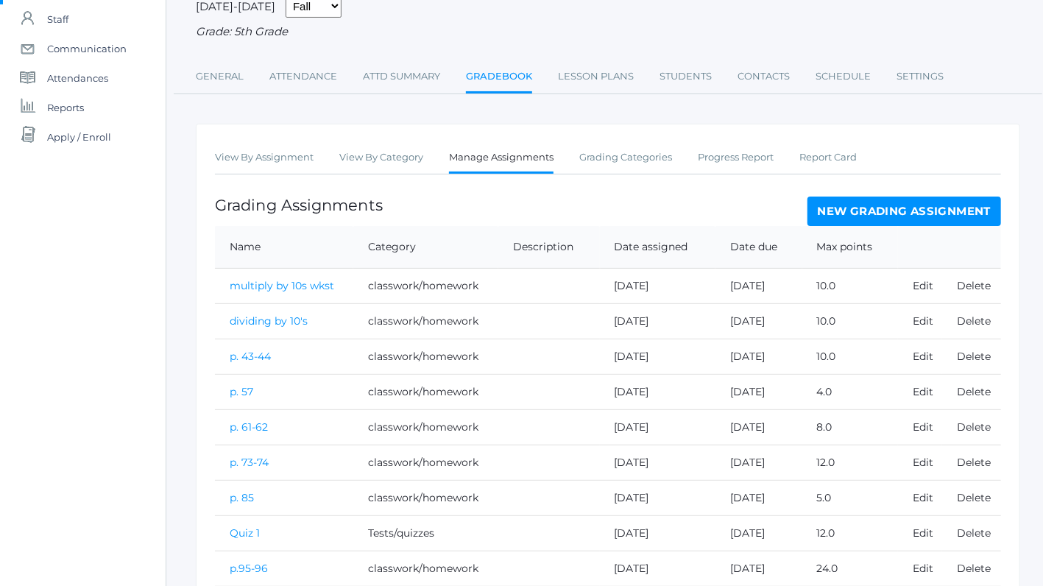
scroll to position [170, 0]
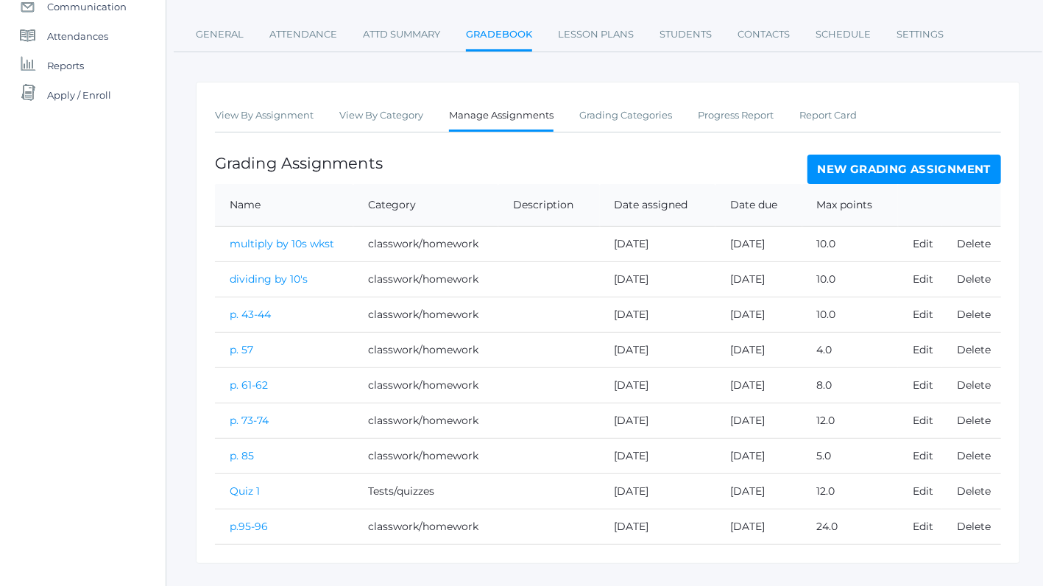
click at [840, 160] on link "New Grading Assignment" at bounding box center [904, 169] width 194 height 29
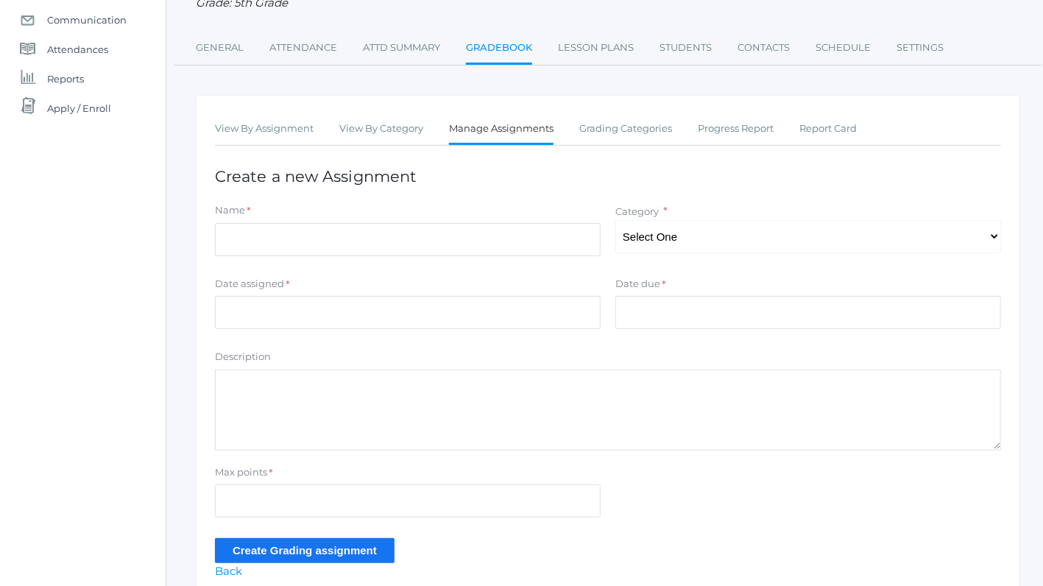
scroll to position [157, 0]
click at [273, 229] on input "Name" at bounding box center [408, 238] width 386 height 33
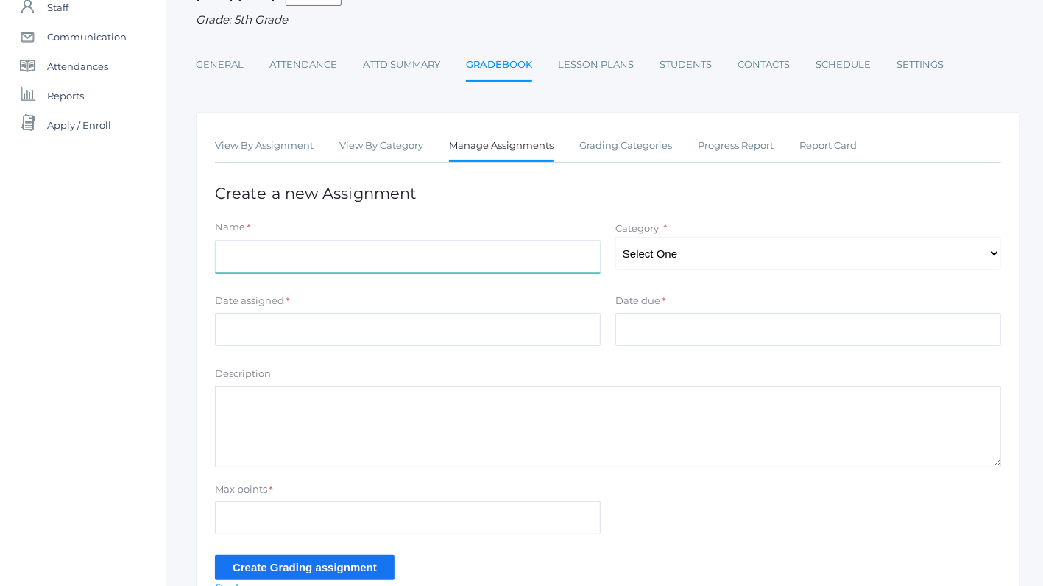
scroll to position [170, 0]
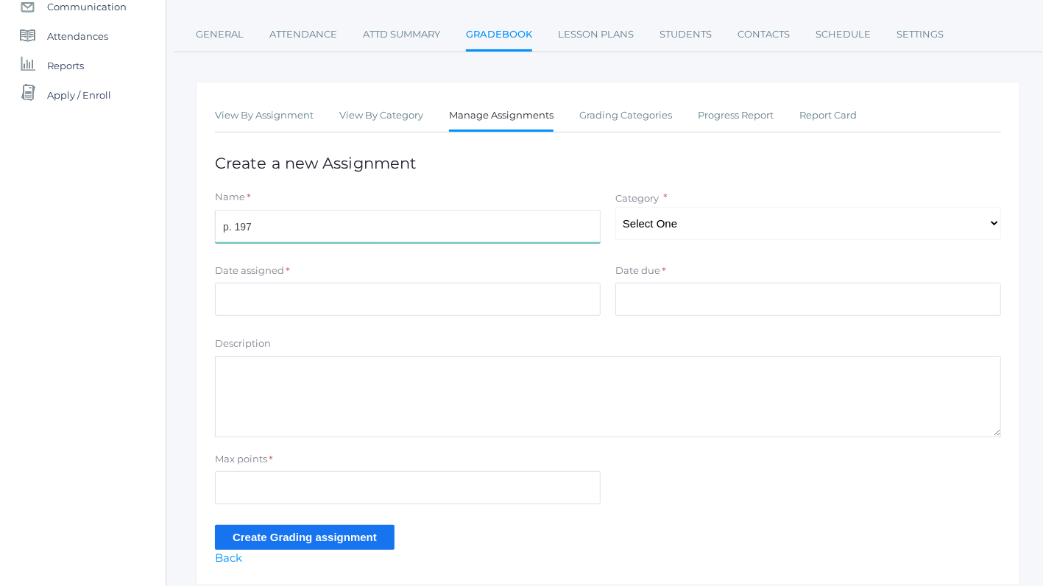
type input "p. 197"
select select "1041"
click option "classwork/homework" at bounding box center [0, 0] width 0 height 0
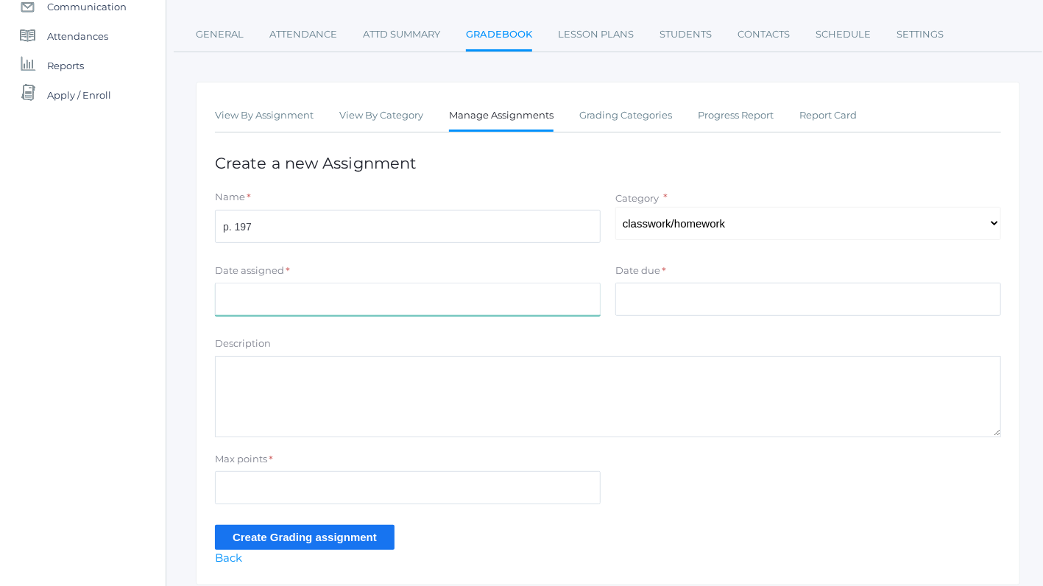
click at [263, 304] on input "Date assigned" at bounding box center [408, 299] width 386 height 33
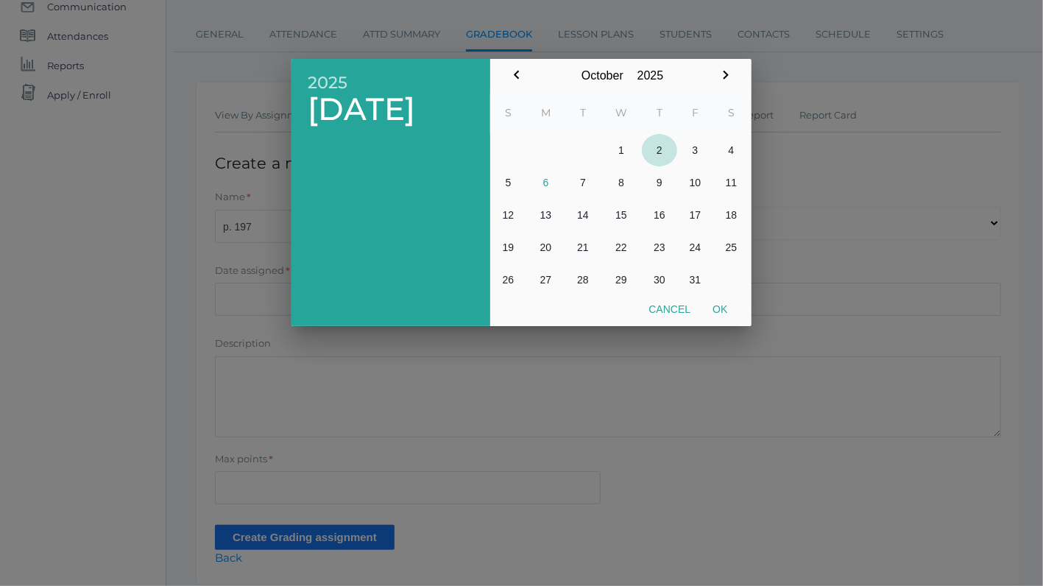
click at [658, 151] on button "2" at bounding box center [659, 150] width 35 height 32
click at [728, 306] on button "Ok" at bounding box center [719, 309] width 37 height 26
type input "[DATE]"
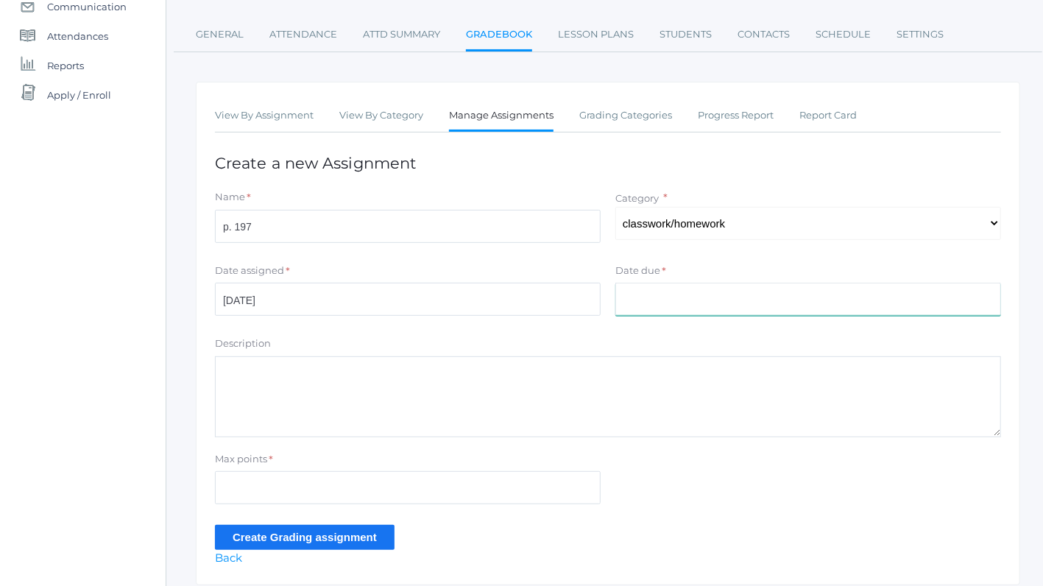
click at [657, 289] on input "Date due" at bounding box center [808, 299] width 386 height 33
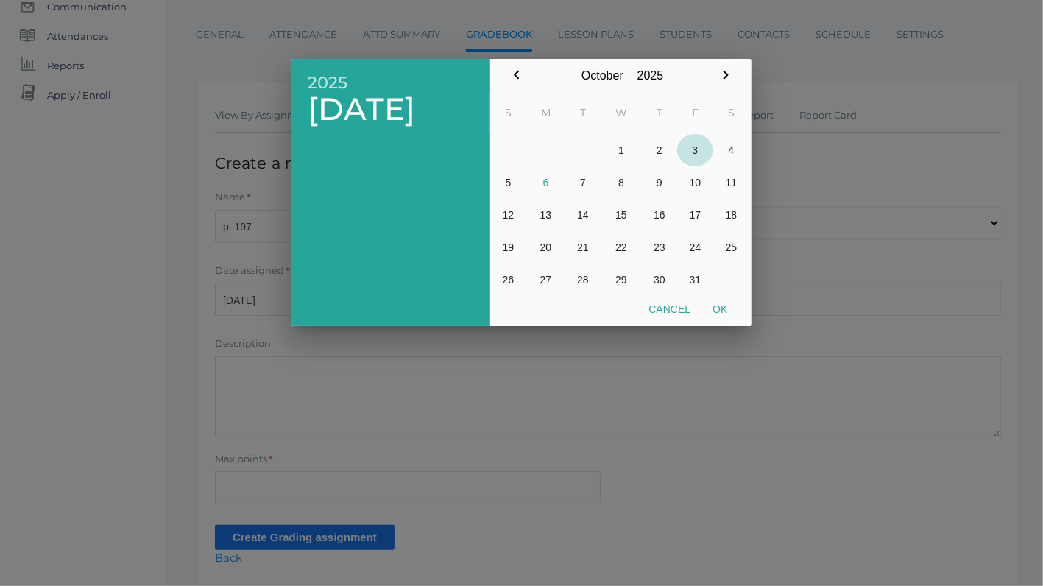
click at [692, 151] on button "3" at bounding box center [695, 150] width 36 height 32
click at [721, 305] on button "Ok" at bounding box center [719, 309] width 37 height 26
type input "[DATE]"
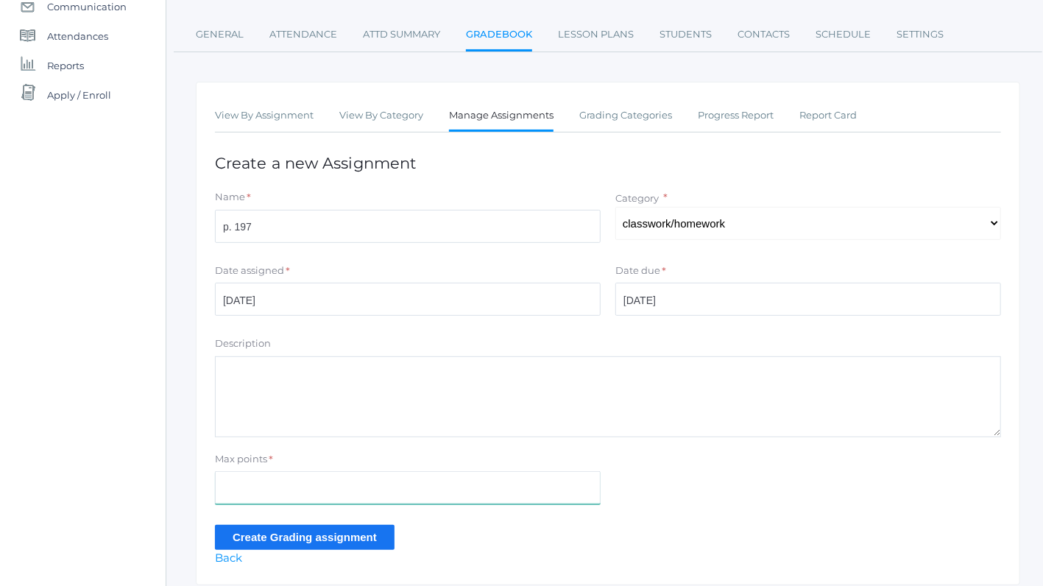
click at [300, 492] on input "Max points" at bounding box center [408, 487] width 386 height 33
type input "10"
click at [346, 537] on input "Create Grading assignment" at bounding box center [305, 537] width 180 height 24
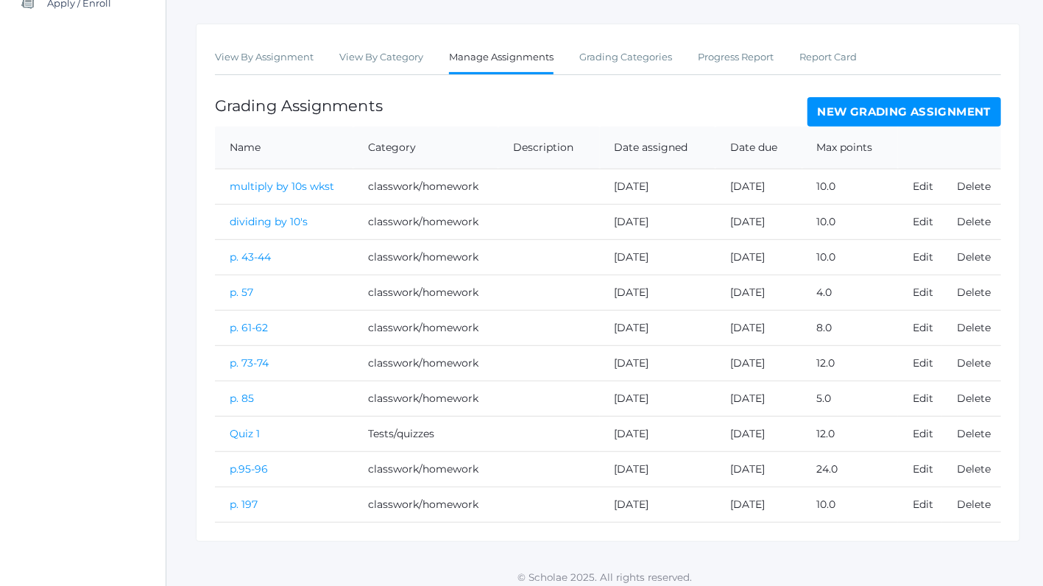
scroll to position [264, 0]
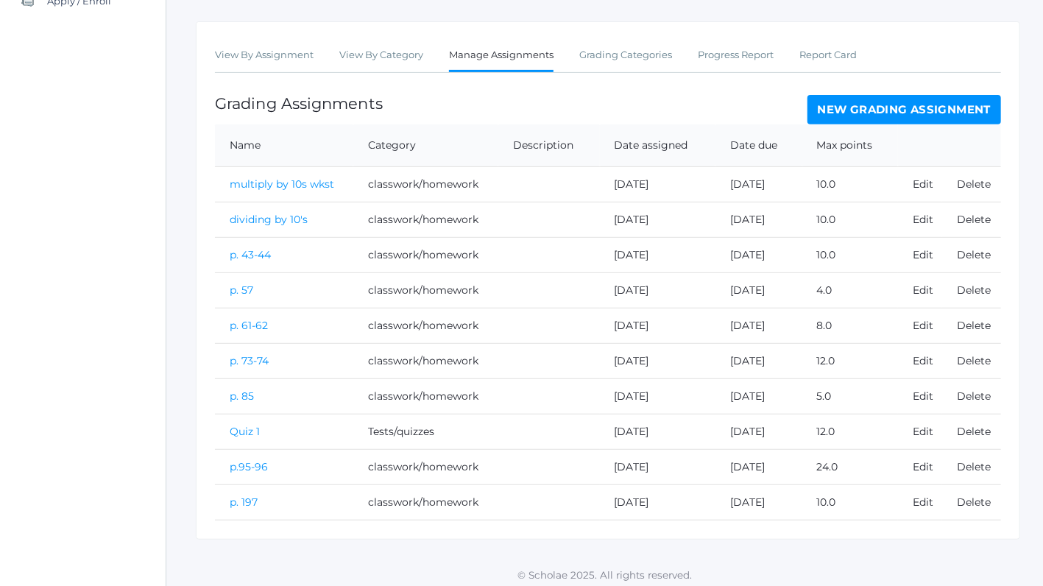
click at [242, 496] on link "p. 197" at bounding box center [244, 501] width 28 height 13
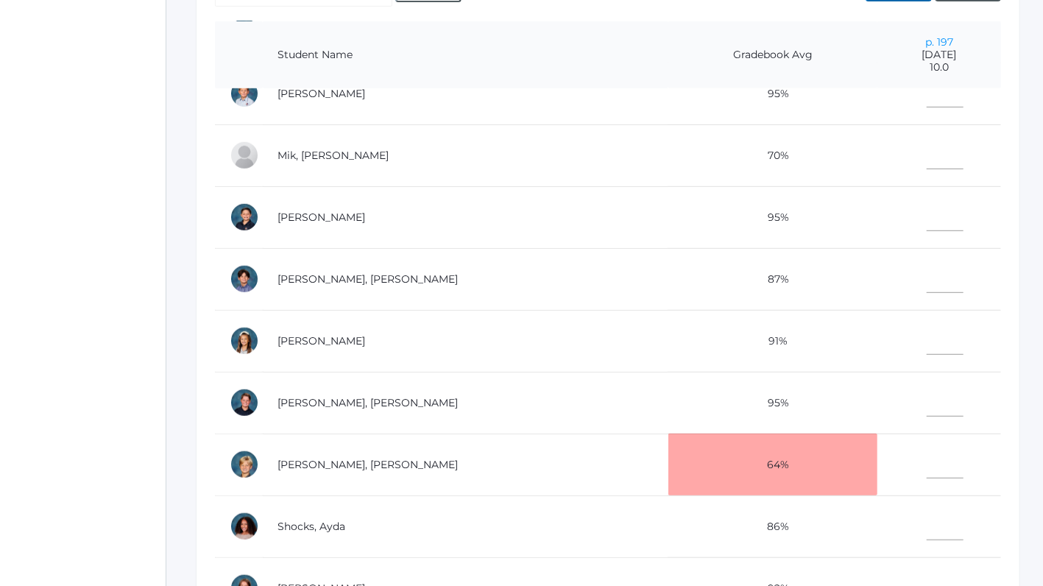
scroll to position [536, 0]
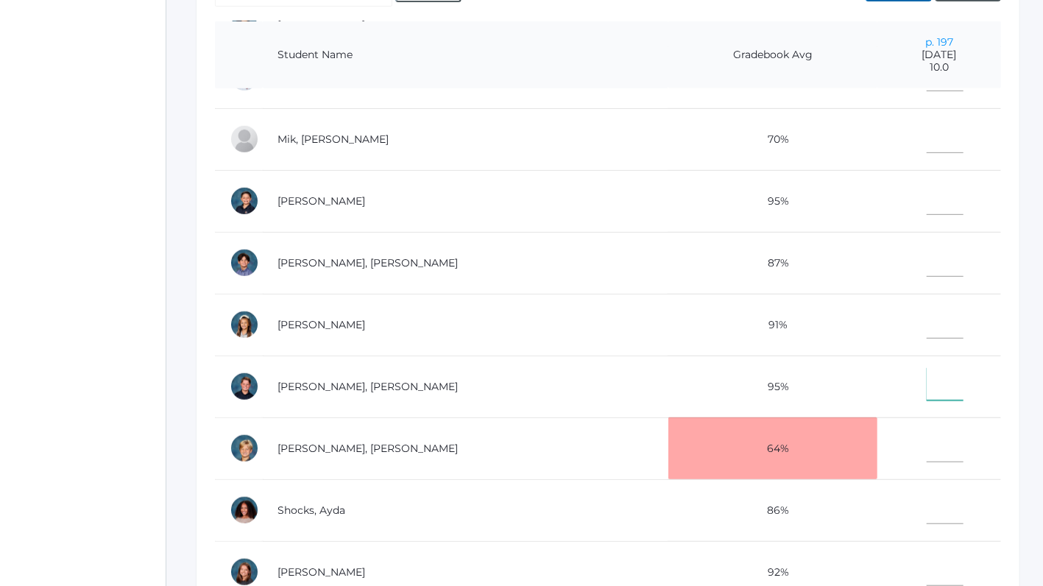
click at [926, 384] on input"] "text" at bounding box center [944, 383] width 37 height 33
type input"] "1"
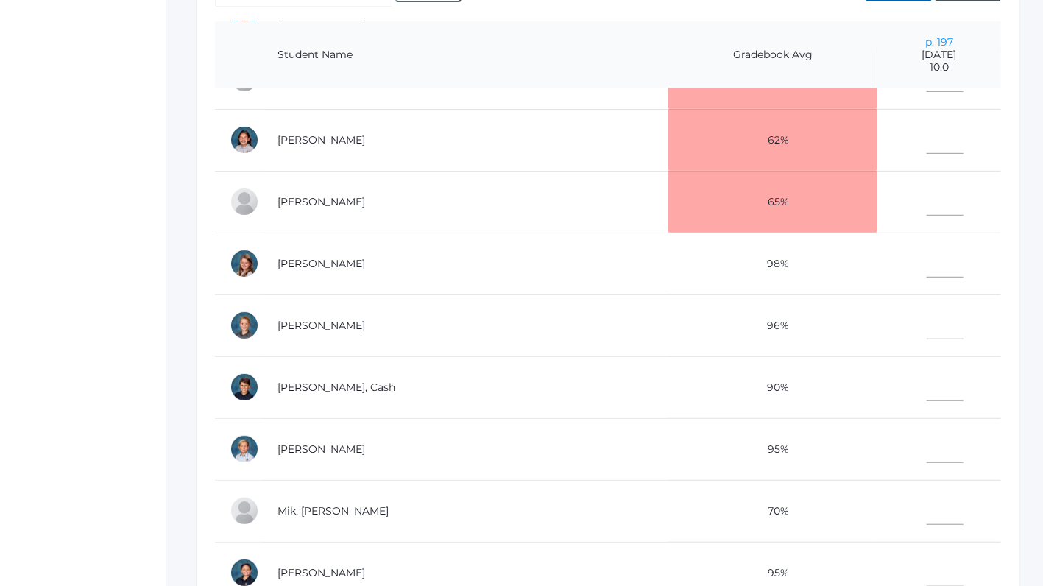
scroll to position [130, 0]
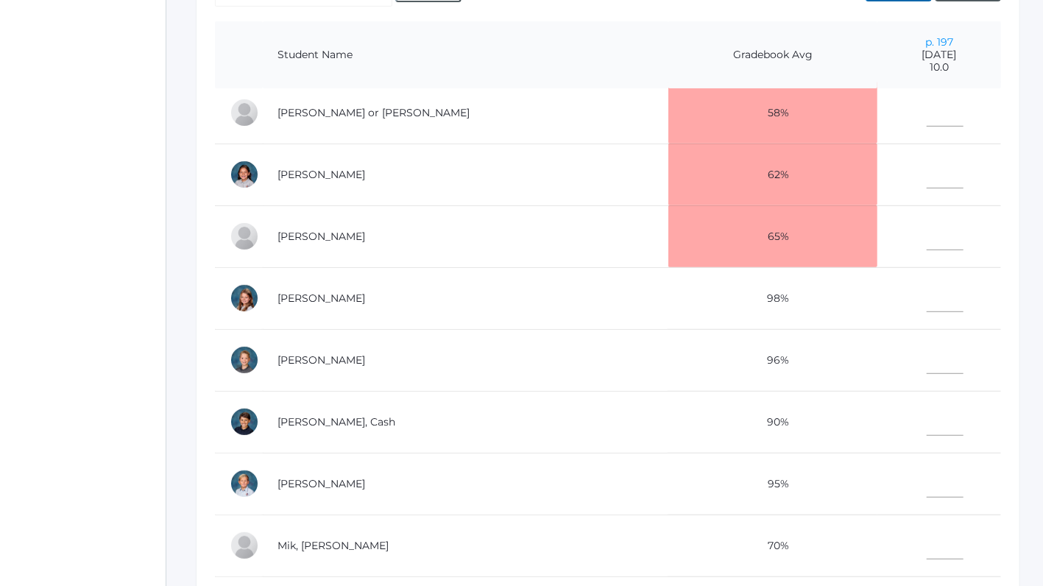
type input"] "9"
click at [926, 179] on input"] "text" at bounding box center [944, 171] width 37 height 33
type input"] "9"
click at [926, 301] on input"] "text" at bounding box center [944, 295] width 37 height 33
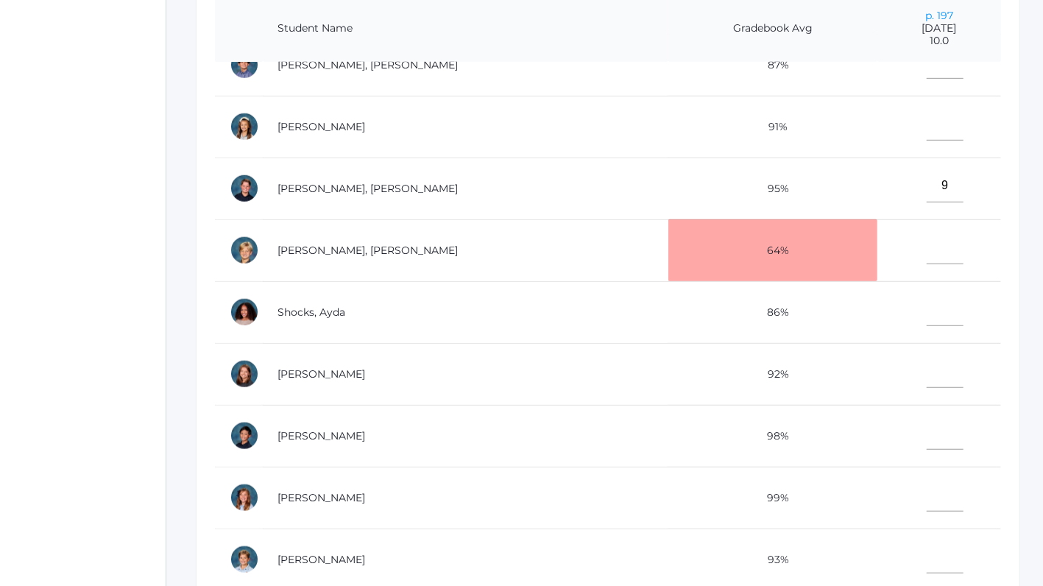
scroll to position [488, 0]
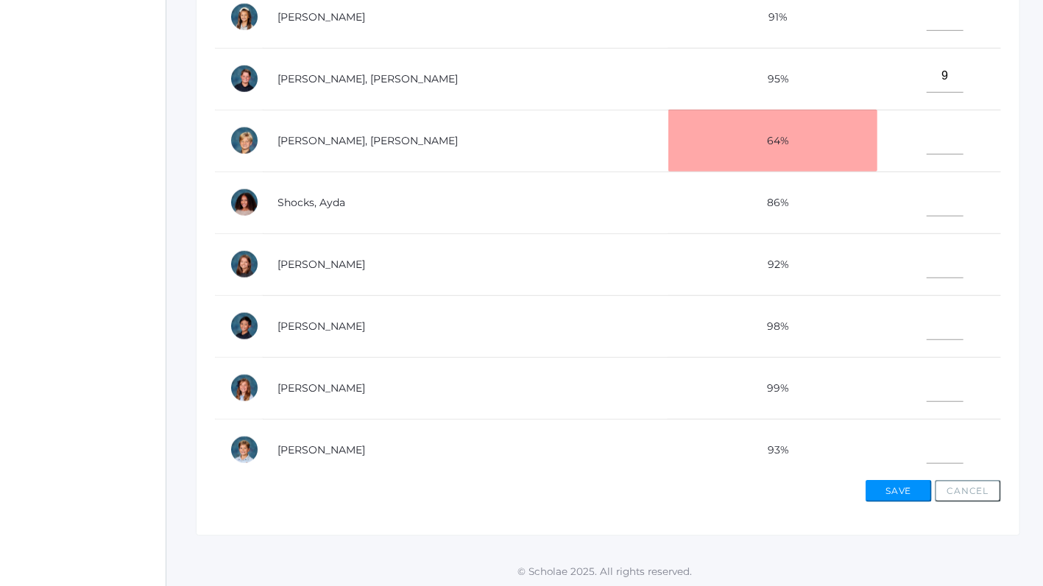
type input"] "10"
click at [926, 443] on input"] "text" at bounding box center [944, 446] width 37 height 33
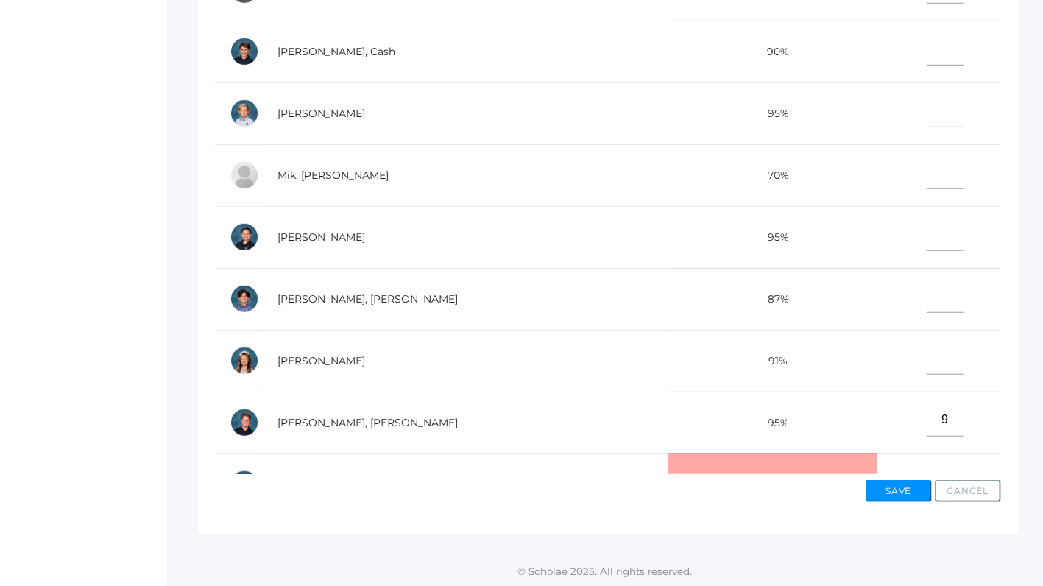
scroll to position [295, 0]
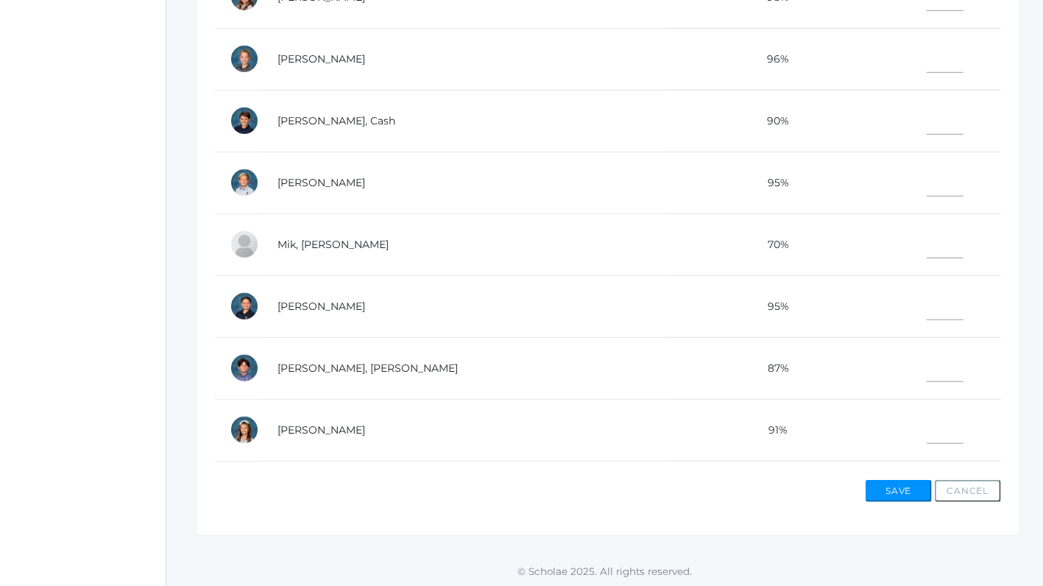
type input"] "7"
click at [926, 241] on input"] "text" at bounding box center [944, 241] width 37 height 33
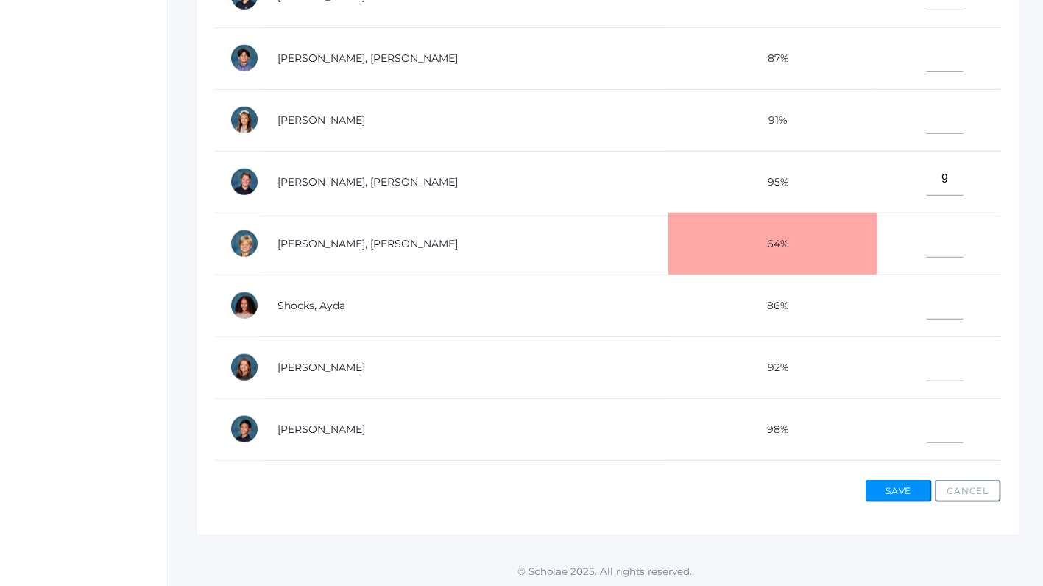
scroll to position [708, 0]
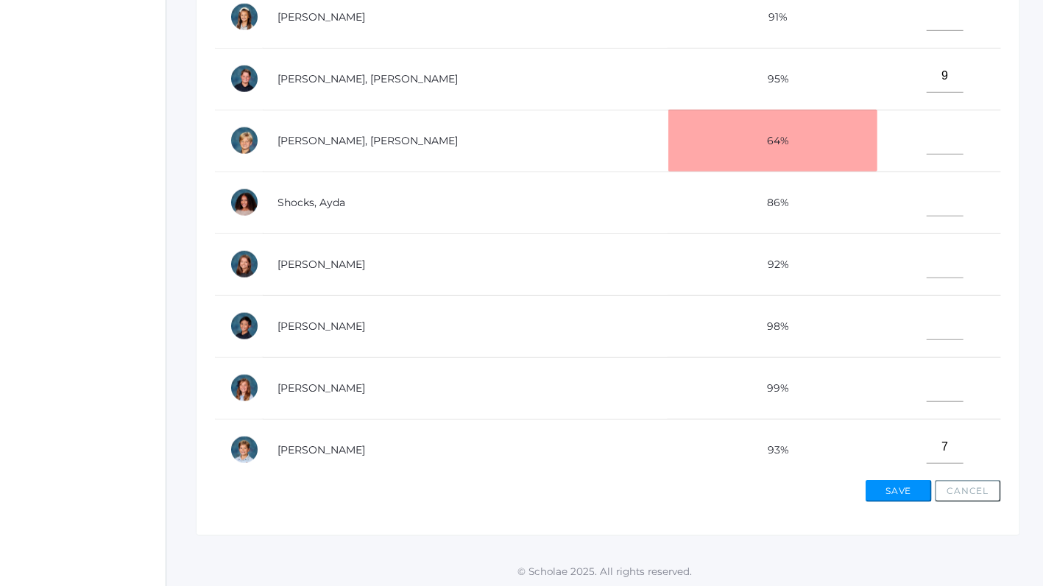
type input"] "7"
click at [926, 322] on input"] "text" at bounding box center [944, 323] width 37 height 33
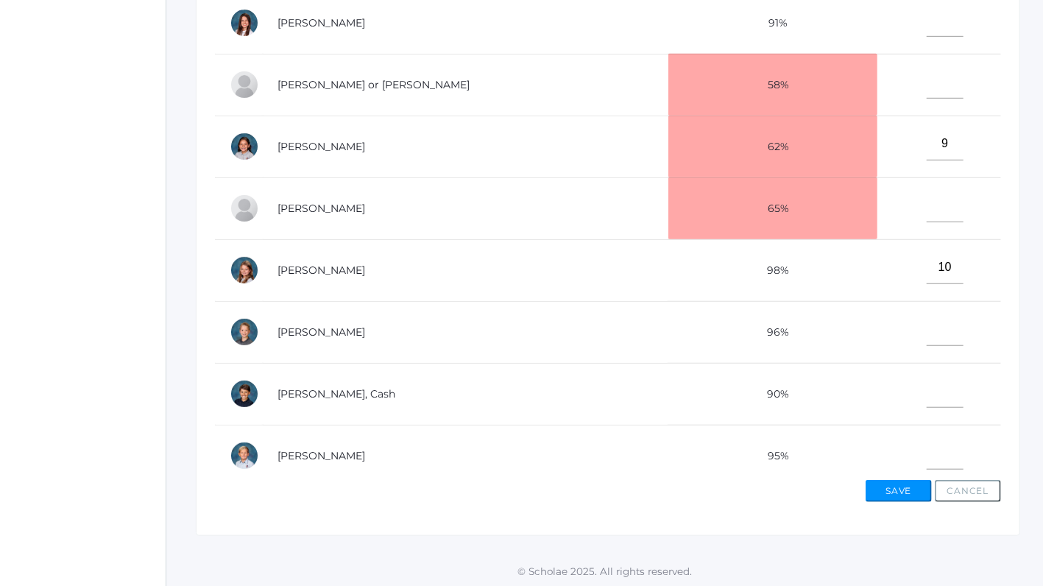
scroll to position [20, 0]
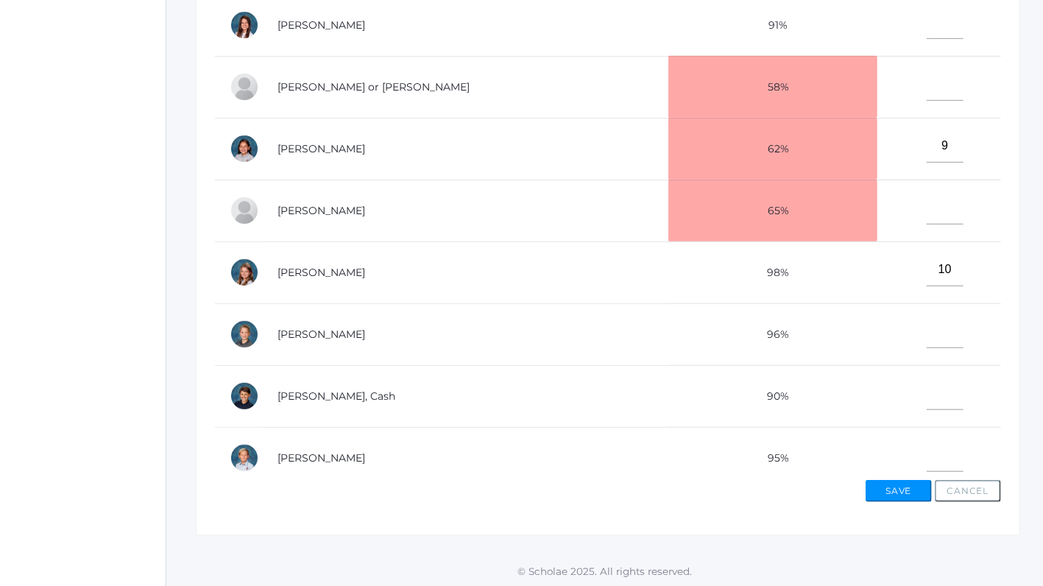
type input"] "10"
click at [926, 82] on input"] "text" at bounding box center [944, 84] width 37 height 33
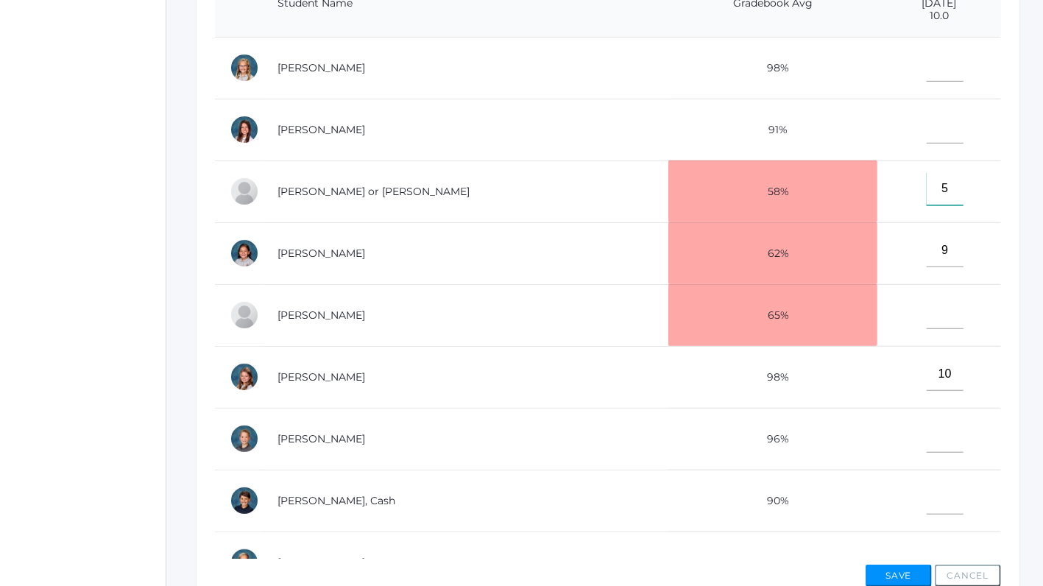
scroll to position [366, 0]
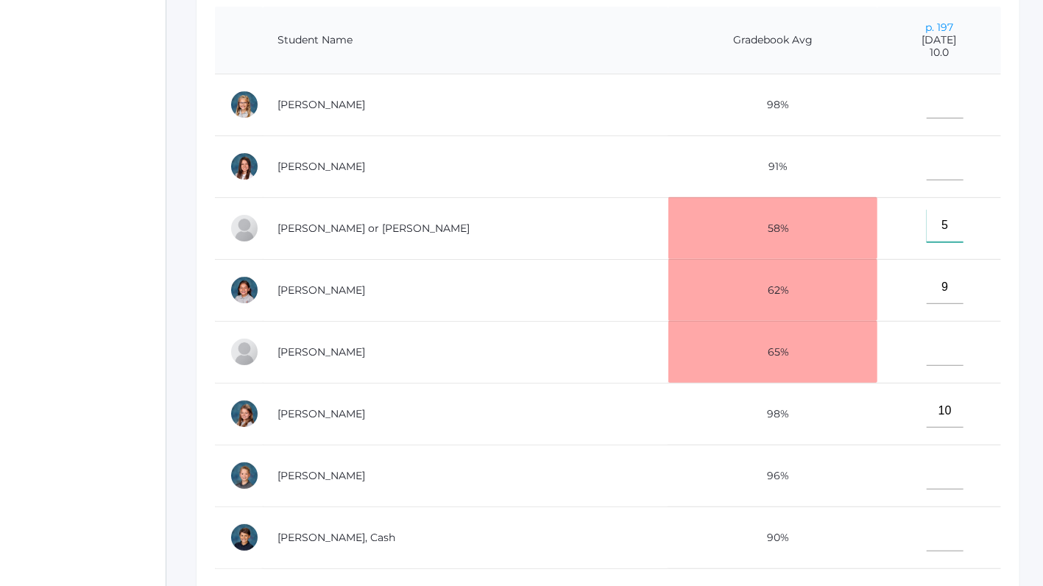
type input"] "5"
click at [926, 169] on input"] "text" at bounding box center [944, 163] width 37 height 33
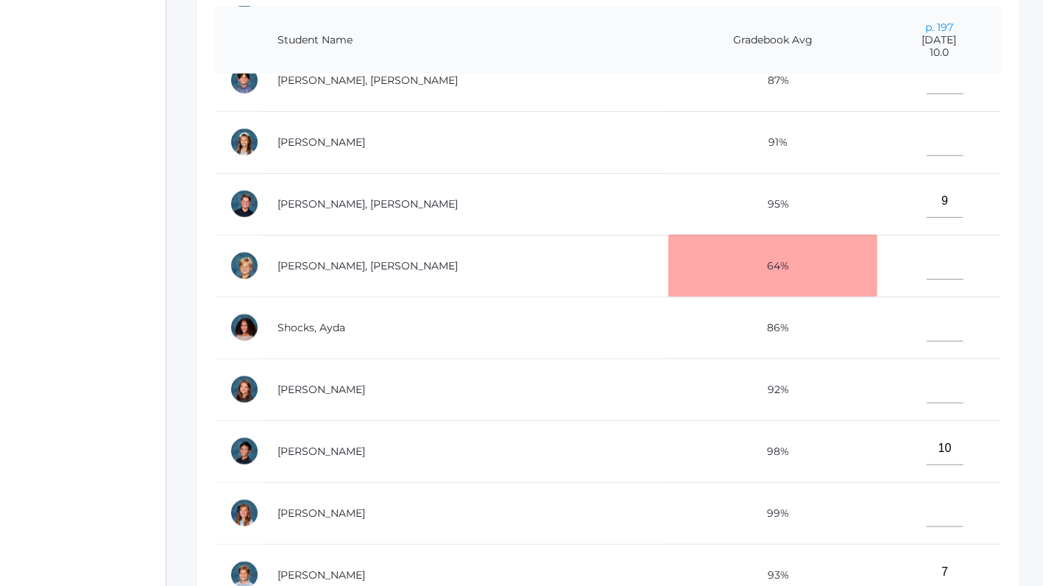
scroll to position [708, 0]
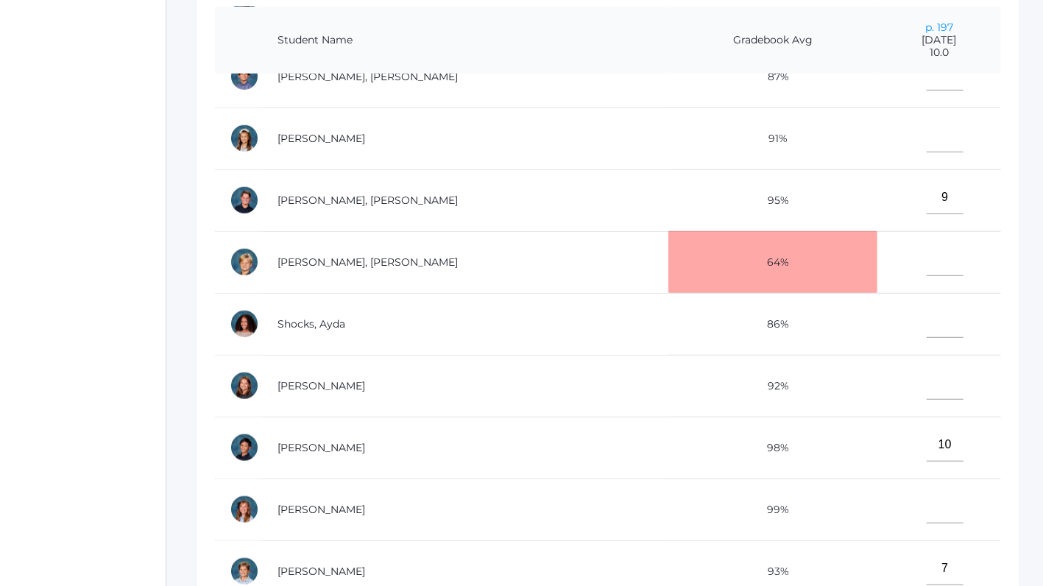
type input"] "3"
click at [926, 500] on input"] "text" at bounding box center [944, 506] width 37 height 33
type input"] "8"
click at [926, 381] on input"] "text" at bounding box center [944, 382] width 37 height 33
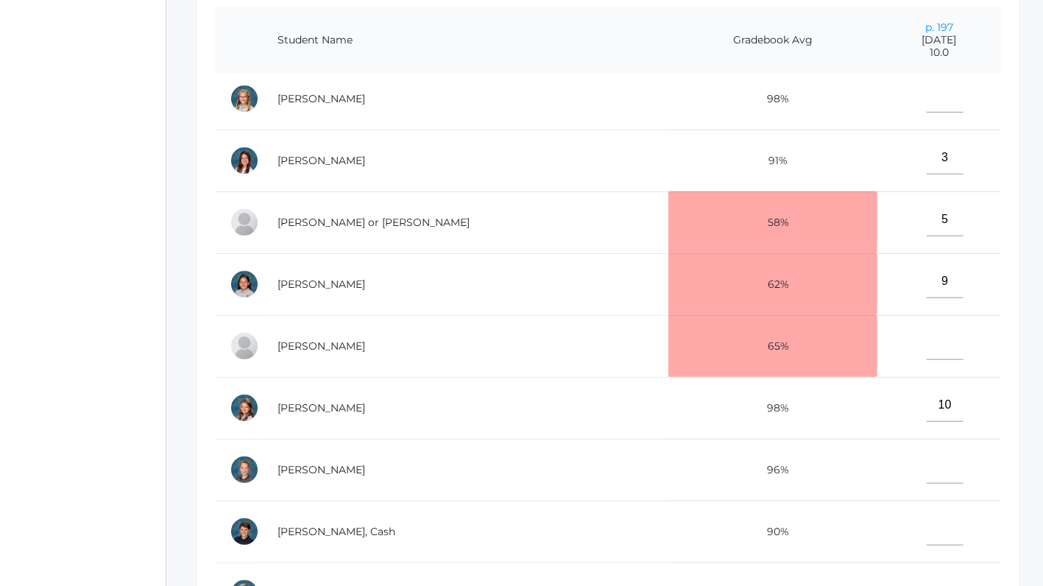
scroll to position [0, 0]
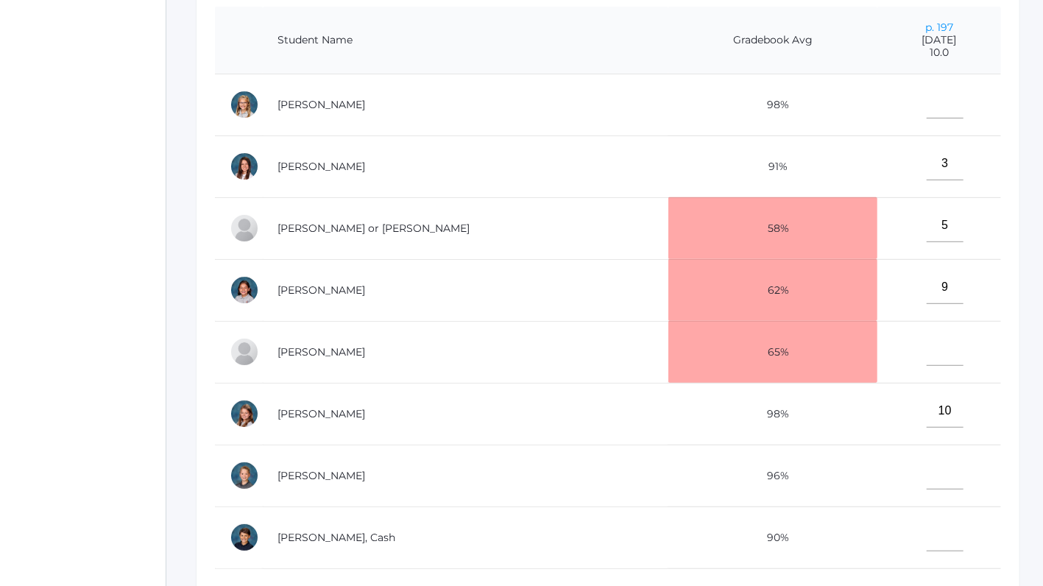
type input"] "8"
click at [926, 106] on input"] "text" at bounding box center [944, 101] width 37 height 33
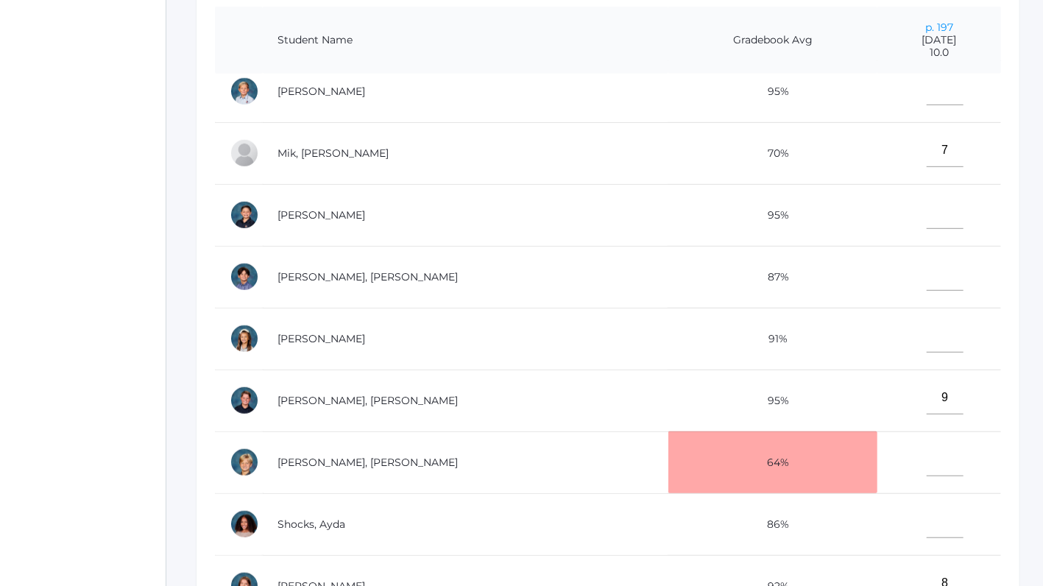
scroll to position [508, 0]
type input"] "8"
click at [926, 456] on input"] "text" at bounding box center [944, 458] width 37 height 33
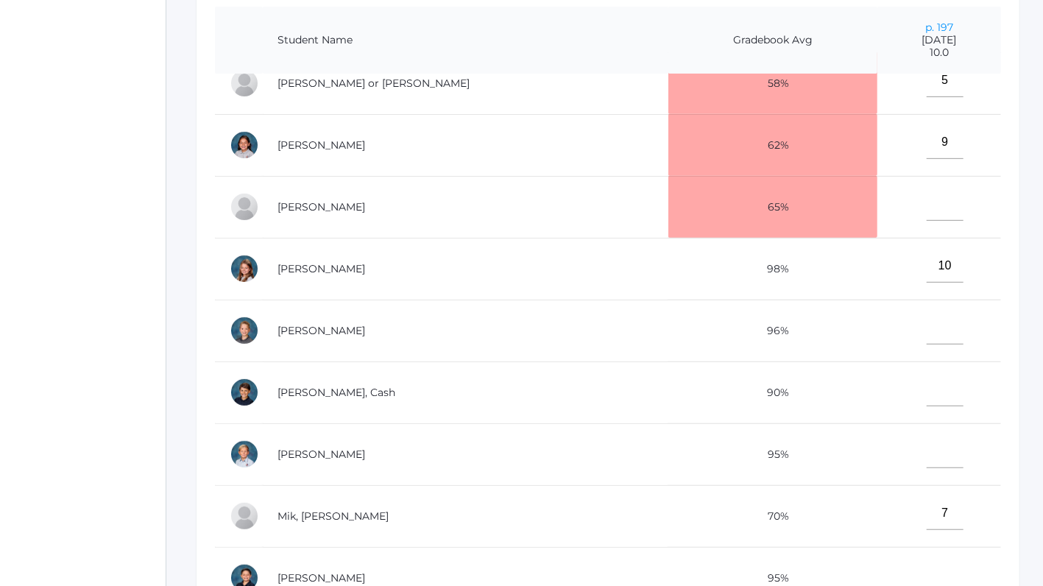
scroll to position [138, 0]
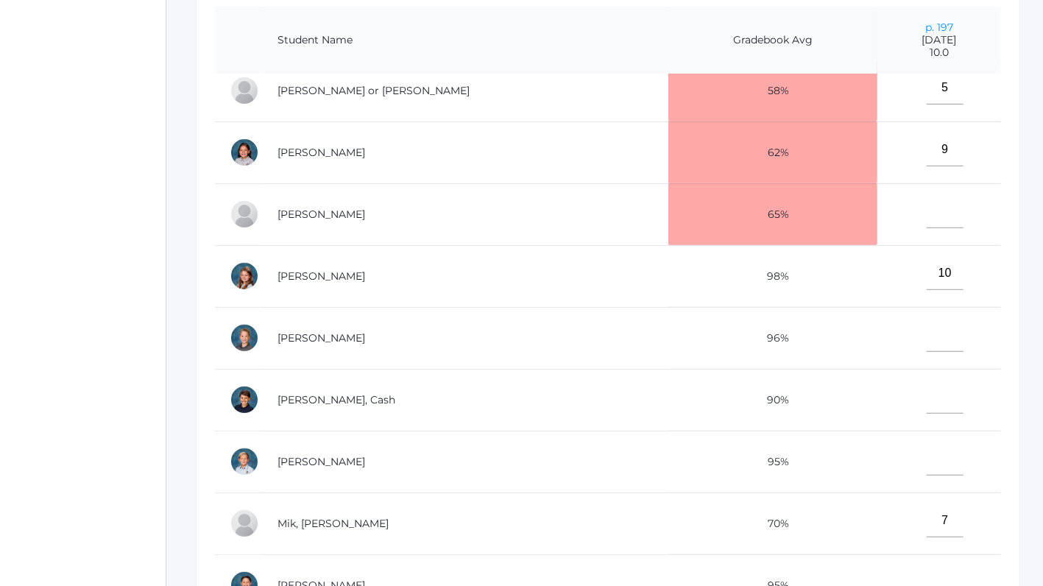
type input"] "5"
click at [926, 210] on input"] "text" at bounding box center [944, 211] width 37 height 33
type input"] "9"
click at [926, 333] on input"] "text" at bounding box center [944, 335] width 37 height 33
type input"] "9"
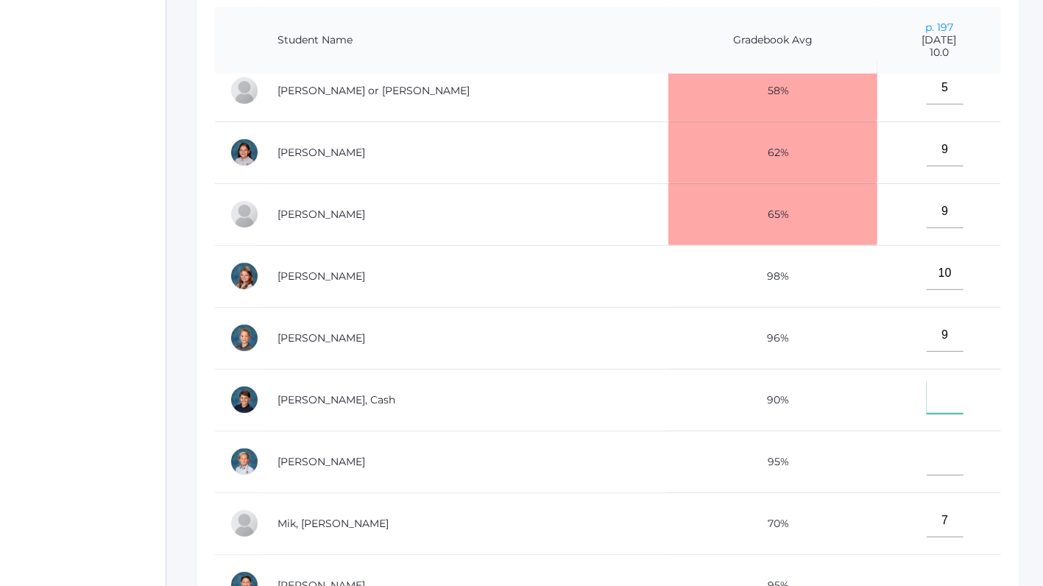
click at [926, 404] on input"] "text" at bounding box center [944, 396] width 37 height 33
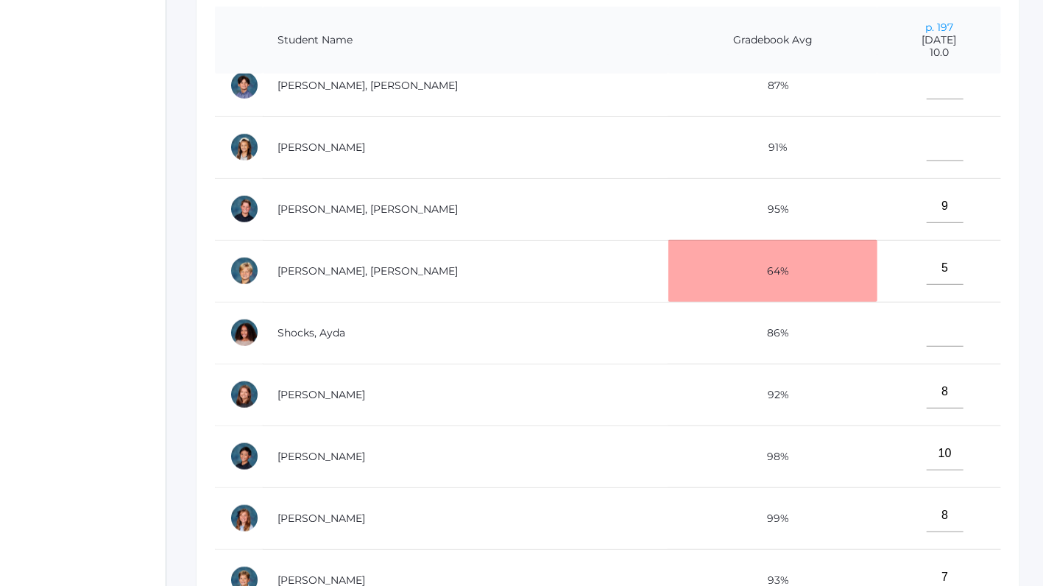
scroll to position [708, 0]
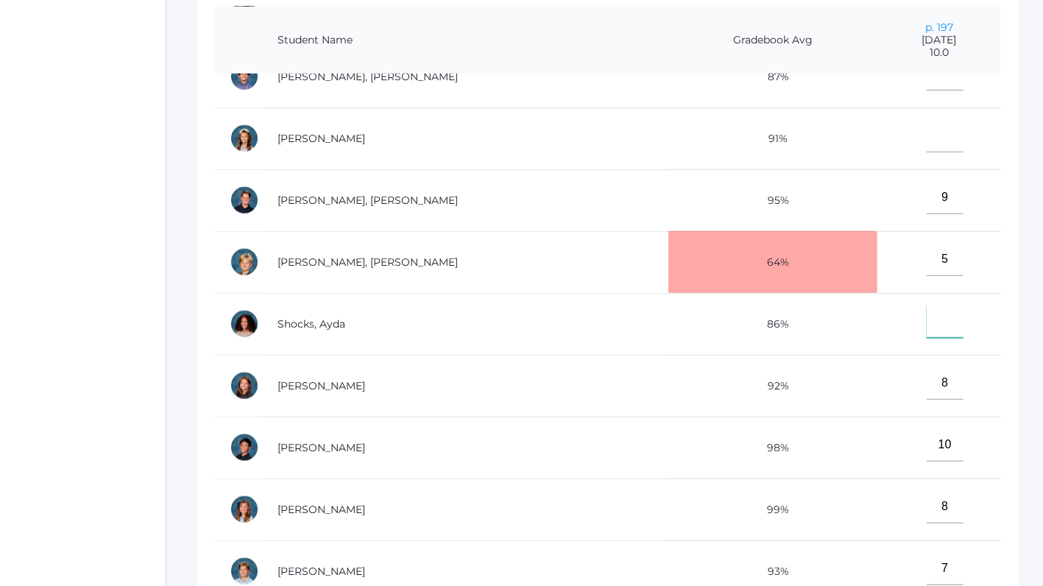
click at [926, 316] on input"] "text" at bounding box center [944, 321] width 37 height 33
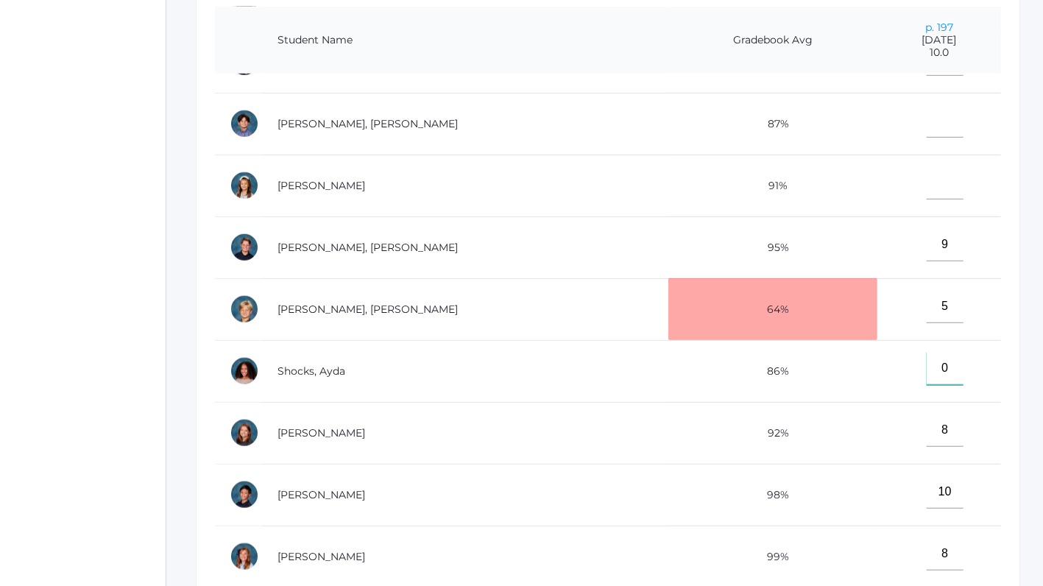
scroll to position [529, 0]
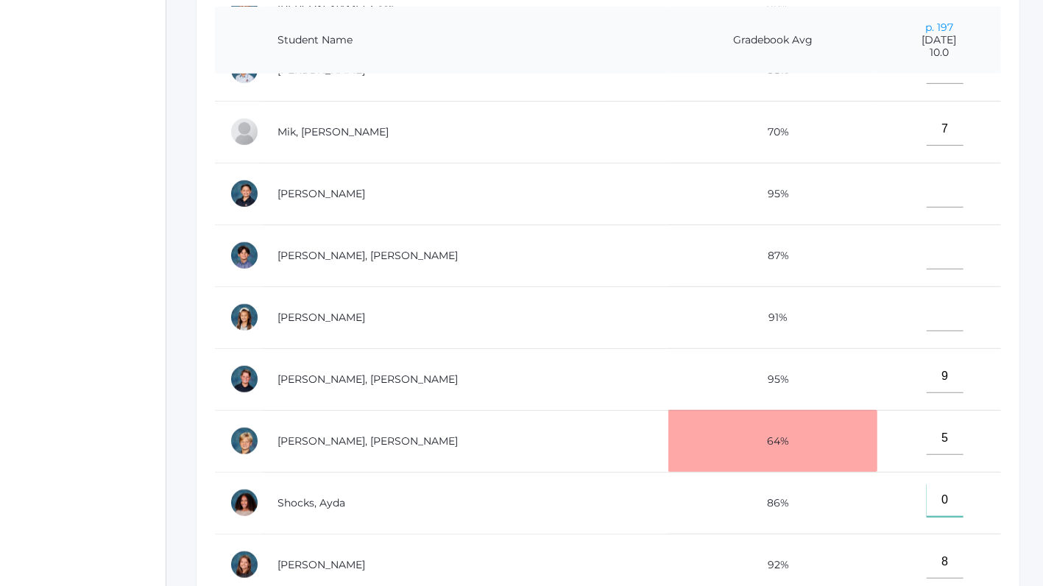
type input"] "0"
click at [926, 248] on input"] "text" at bounding box center [944, 252] width 37 height 33
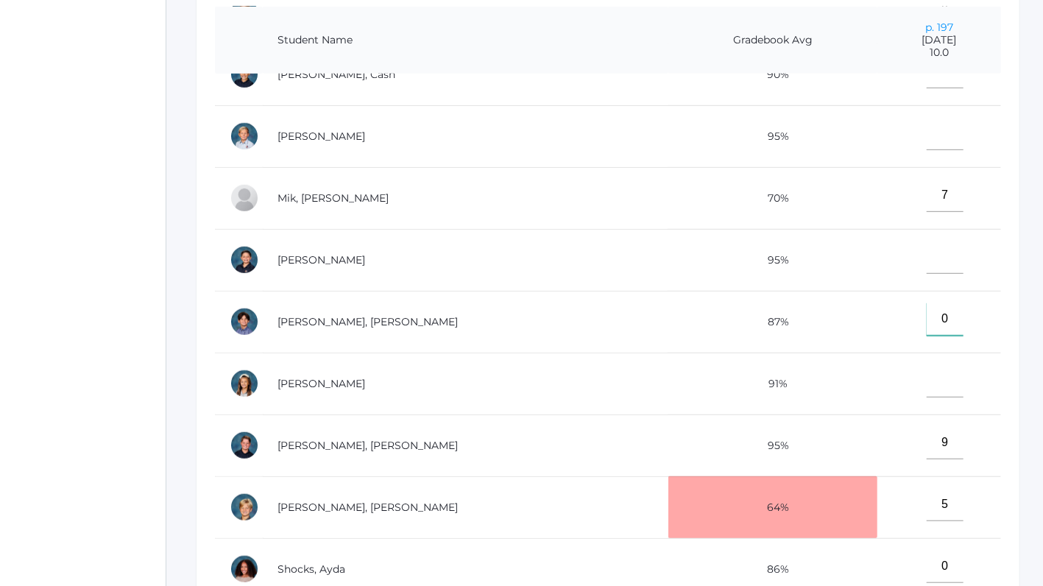
scroll to position [433, 0]
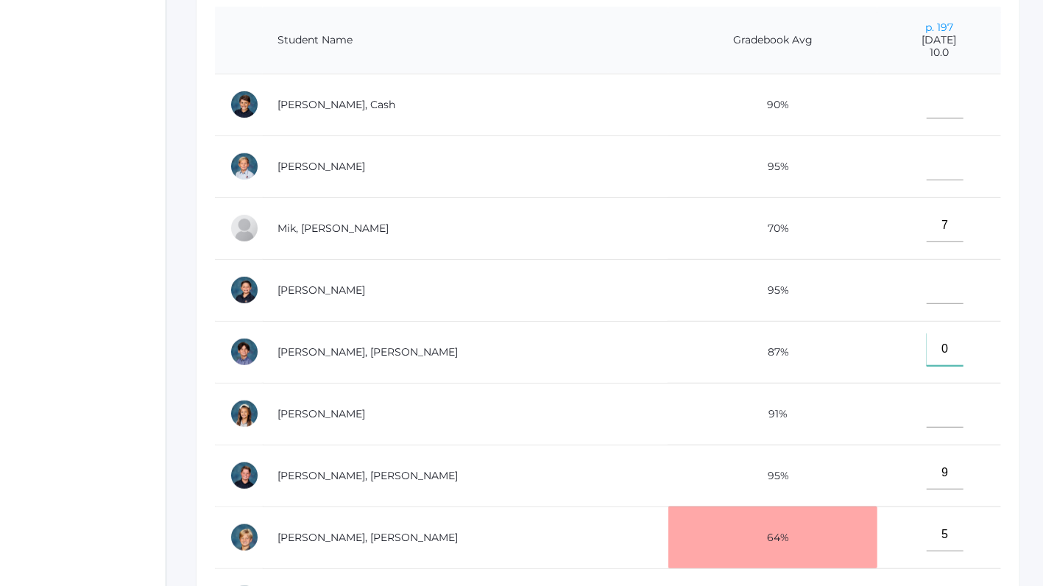
type input"] "0"
click at [926, 285] on input"] "text" at bounding box center [944, 287] width 37 height 33
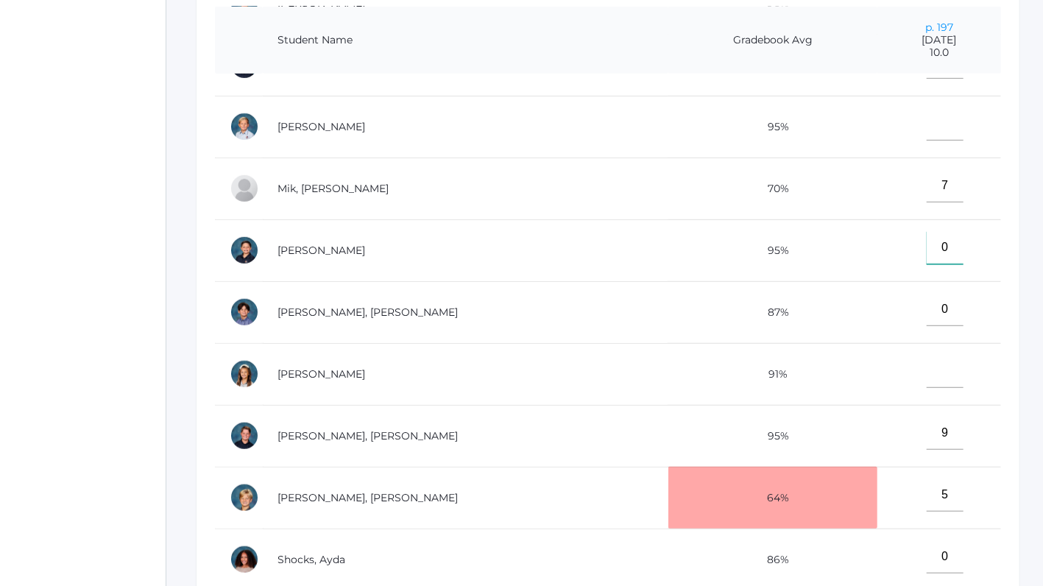
scroll to position [474, 0]
type input"] "0"
click at [926, 371] on input"] "text" at bounding box center [944, 369] width 37 height 33
type input"] "0"
click at [926, 118] on input"] "text" at bounding box center [944, 122] width 37 height 33
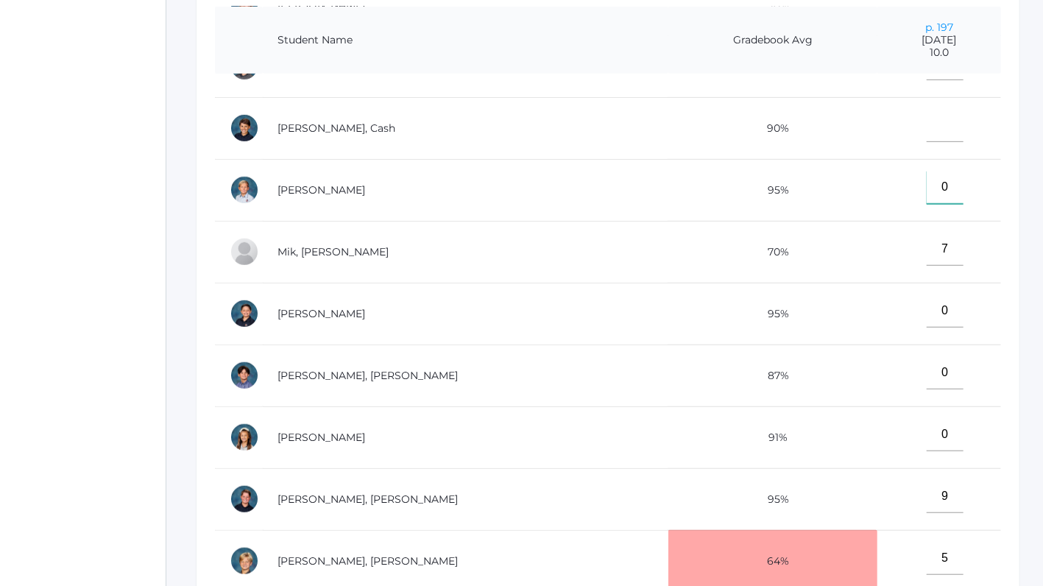
scroll to position [254, 0]
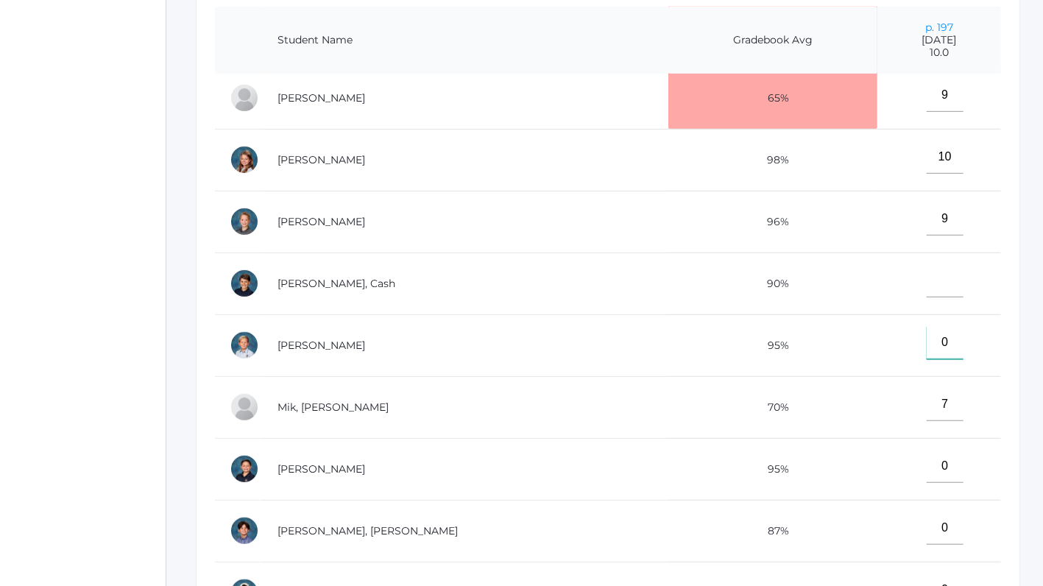
type input"] "0"
click at [926, 272] on input"] "text" at bounding box center [944, 280] width 37 height 33
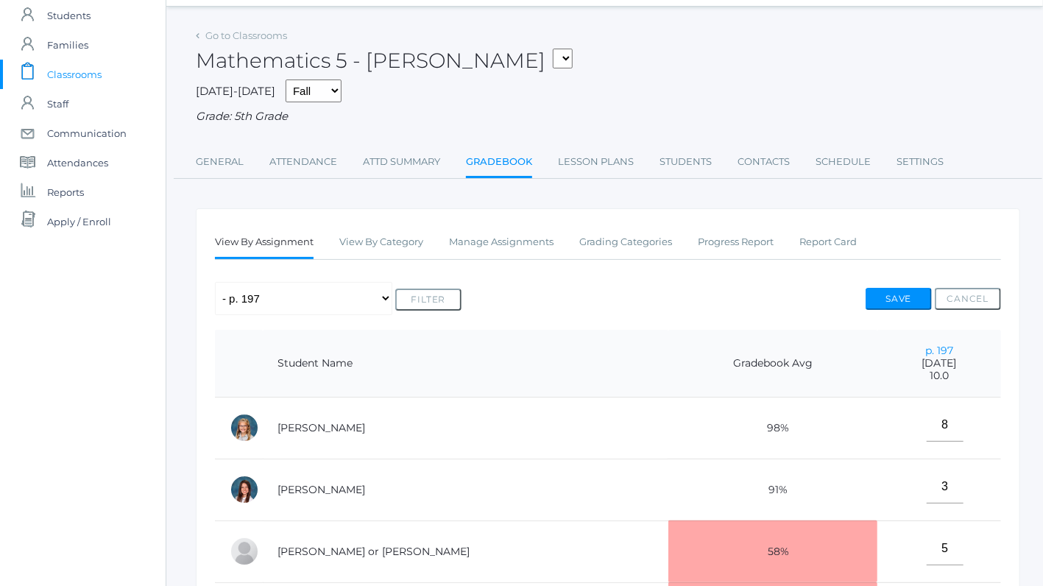
scroll to position [2, 0]
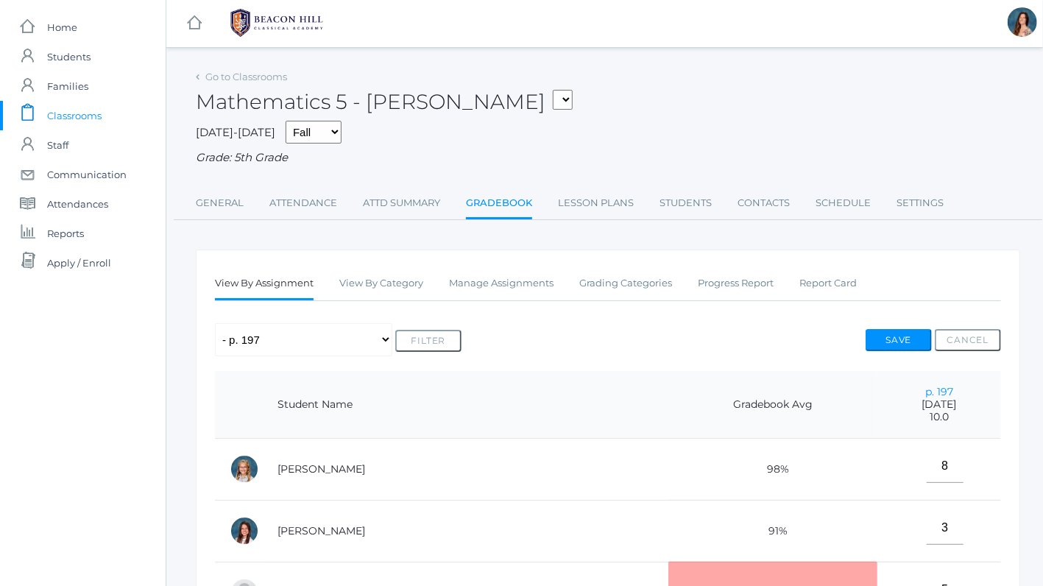
type input"] "0"
click at [899, 341] on button "Save" at bounding box center [898, 340] width 66 height 22
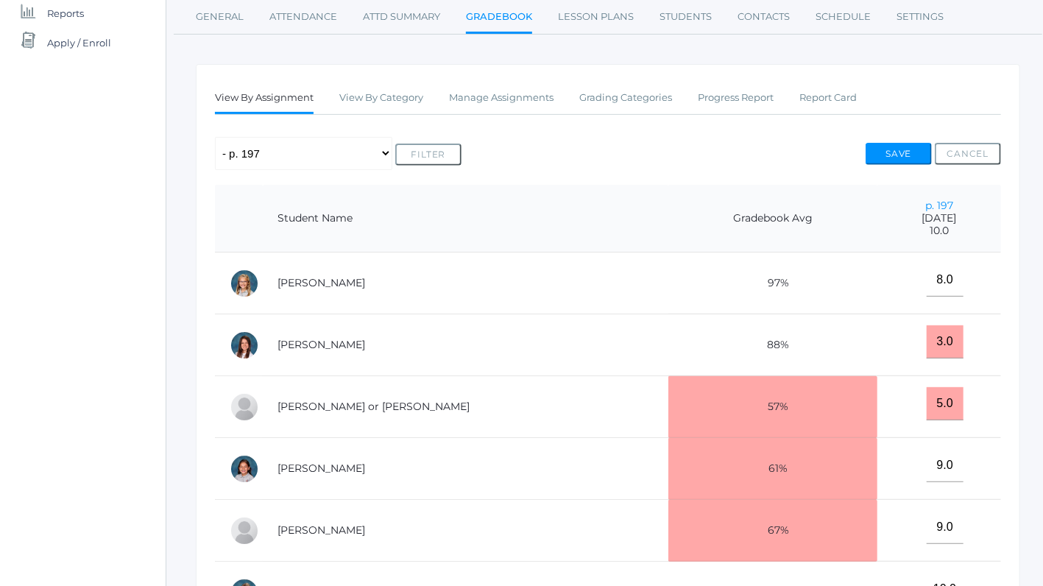
scroll to position [115, 0]
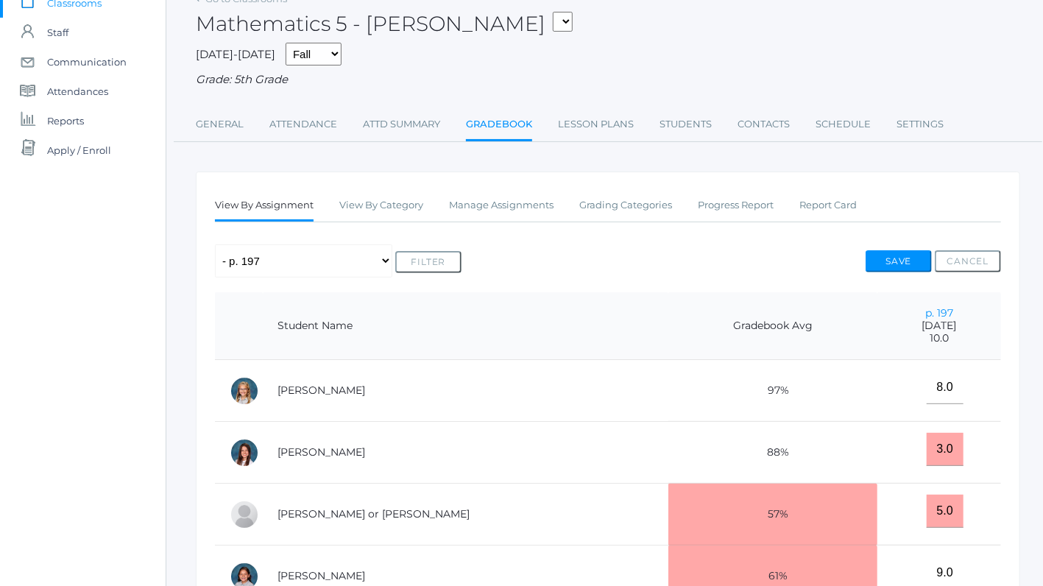
click at [468, 124] on link "Gradebook" at bounding box center [499, 126] width 66 height 32
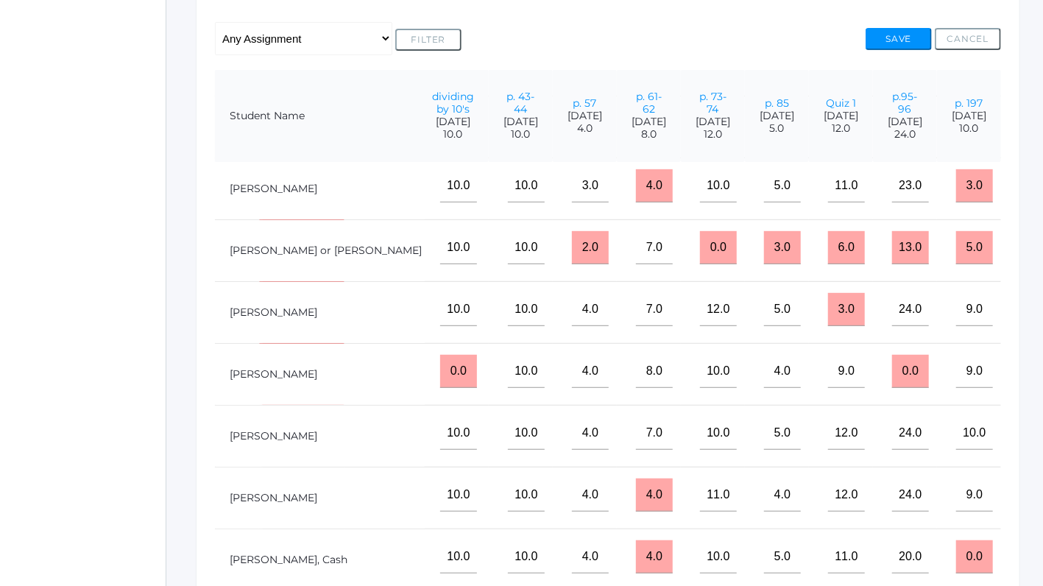
scroll to position [68, 327]
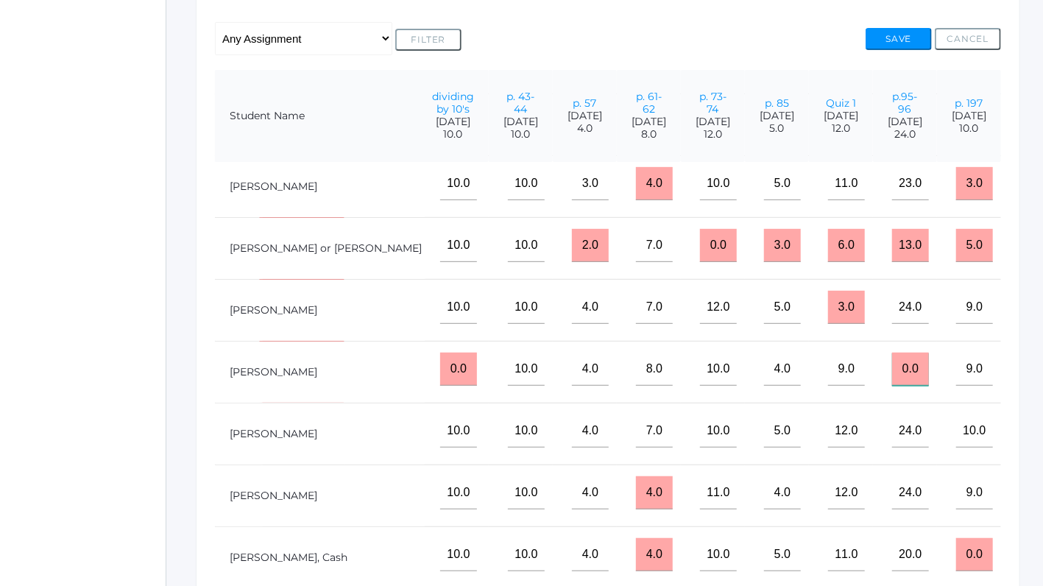
drag, startPoint x: 895, startPoint y: 364, endPoint x: 840, endPoint y: 366, distance: 54.5
click at [892, 366] on input "0.0" at bounding box center [910, 368] width 37 height 33
type input "24"
click at [878, 40] on button "Save" at bounding box center [898, 39] width 66 height 22
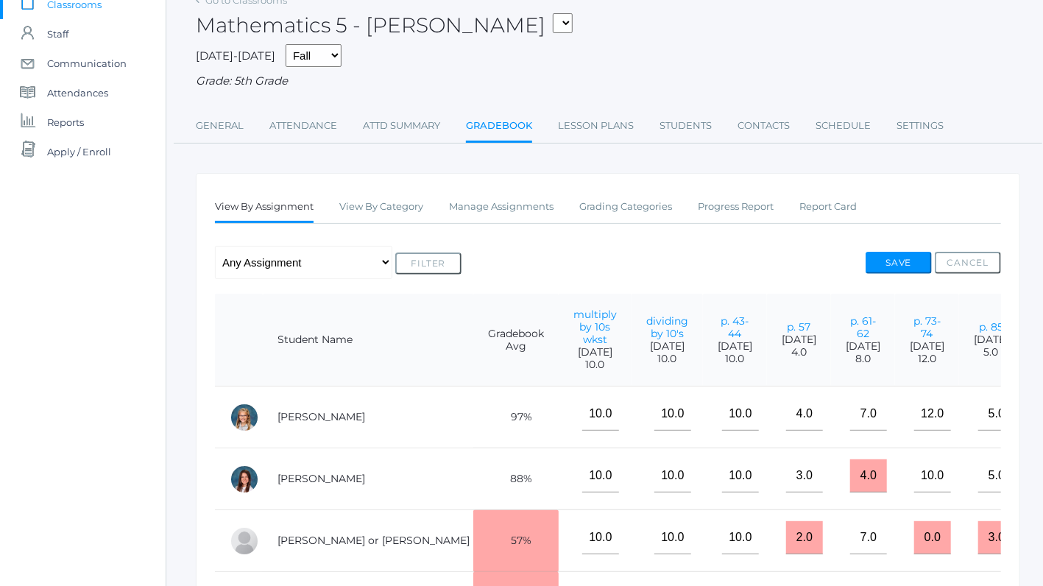
scroll to position [109, 0]
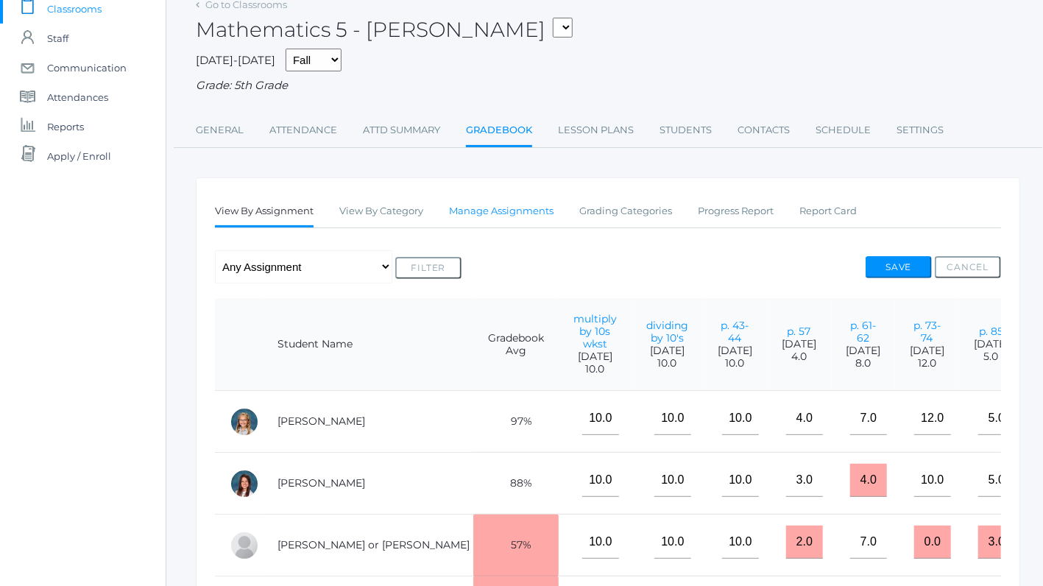
click at [509, 205] on link "Manage Assignments" at bounding box center [501, 210] width 104 height 29
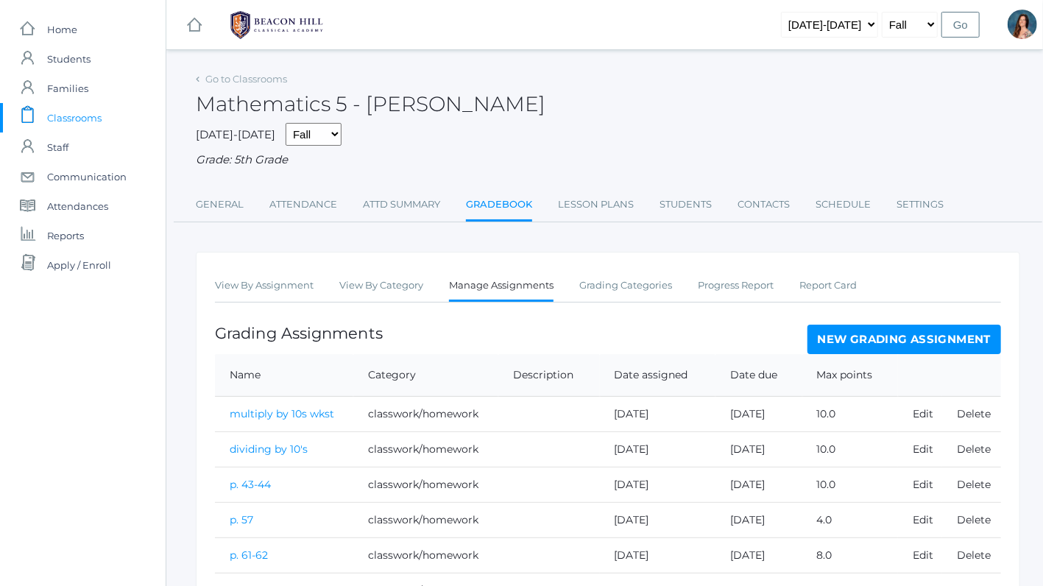
click at [511, 207] on link "Gradebook" at bounding box center [499, 206] width 66 height 32
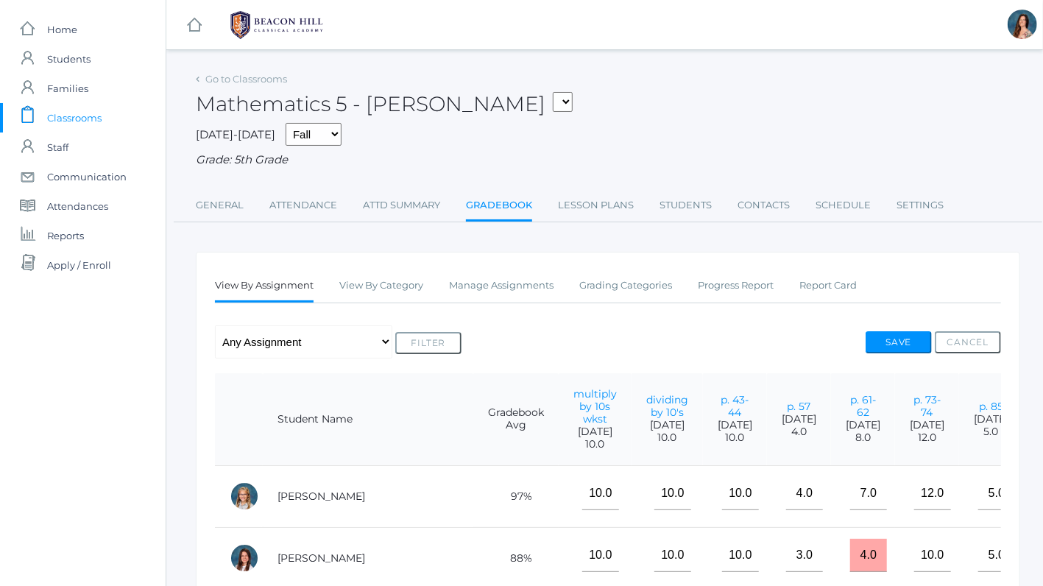
click at [553, 92] on select "05ART - Art 5 [PERSON_NAME] 05CITIZEN - Citizenship and Stewardship 5 [PERSON_N…" at bounding box center [563, 102] width 20 height 20
select select "1967"
click option "05LA - Language Arts 5 [PERSON_NAME]" at bounding box center [0, 0] width 0 height 0
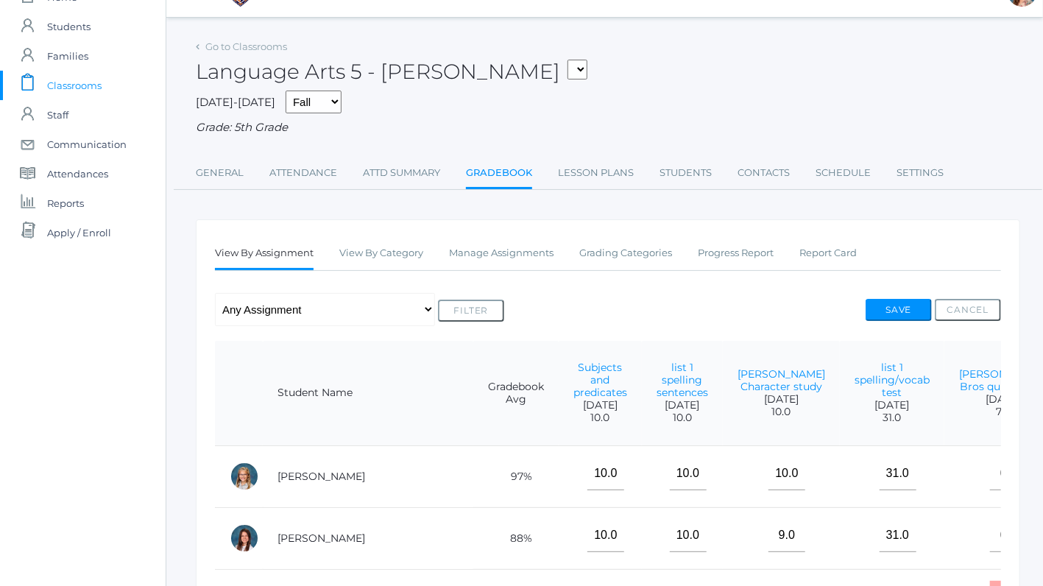
scroll to position [36, 0]
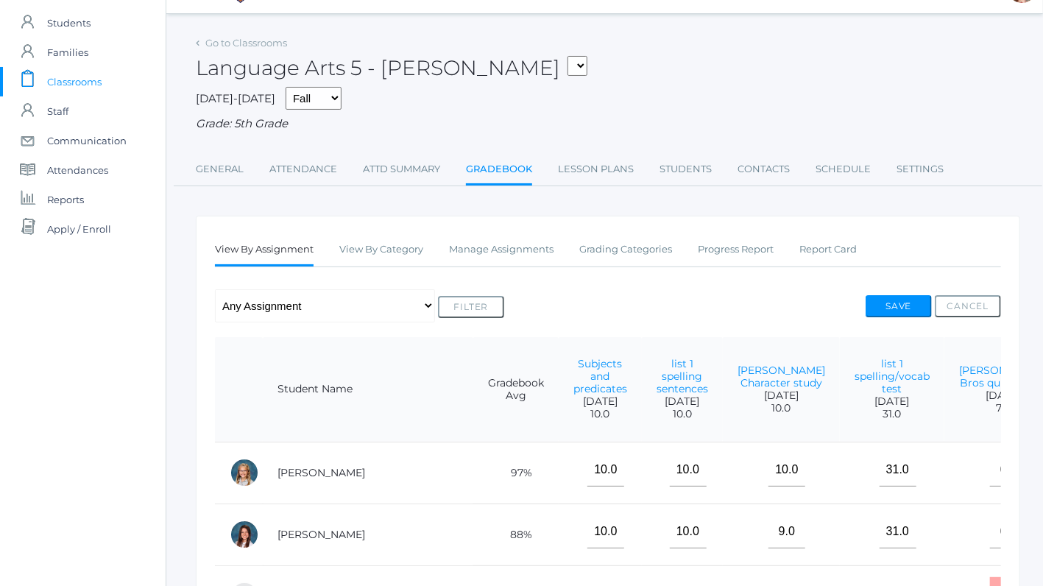
click at [511, 252] on link "Manage Assignments" at bounding box center [501, 249] width 104 height 29
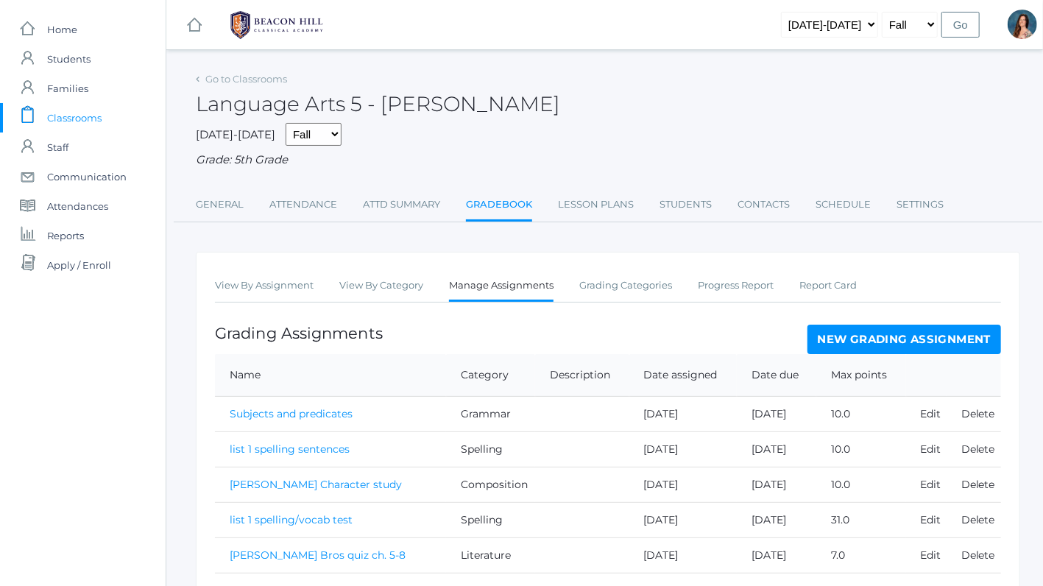
click at [825, 329] on link "New Grading Assignment" at bounding box center [904, 338] width 194 height 29
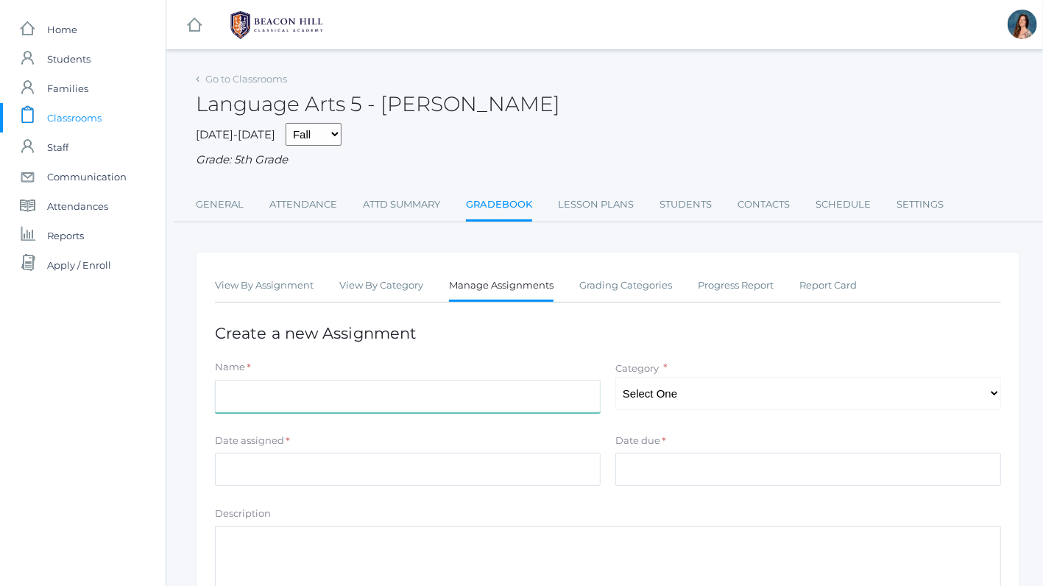
click at [318, 390] on input "Name" at bounding box center [408, 396] width 386 height 33
type input "Civil War rough draft"
select select "1030"
click option "Composition" at bounding box center [0, 0] width 0 height 0
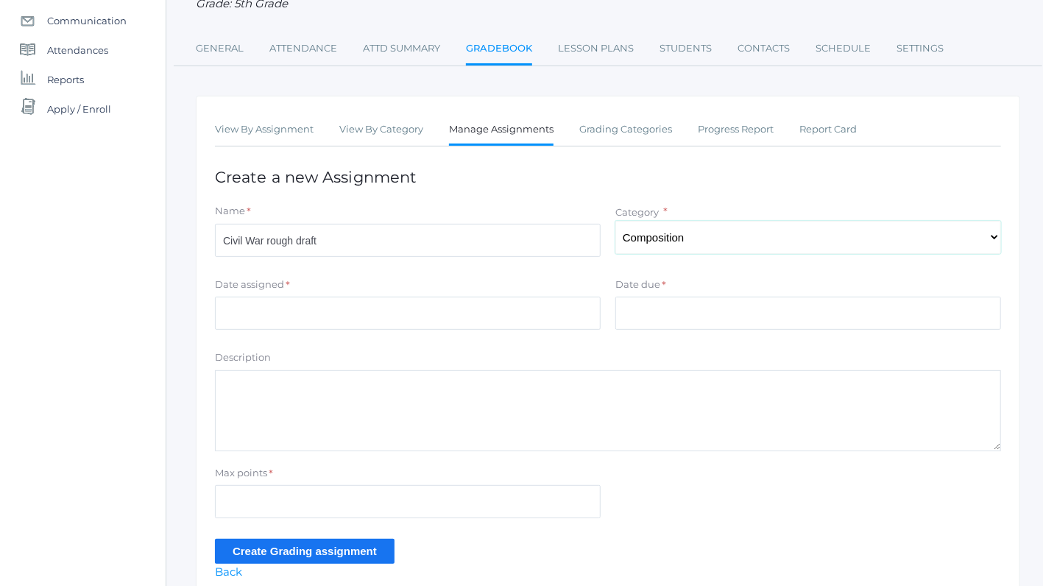
scroll to position [219, 0]
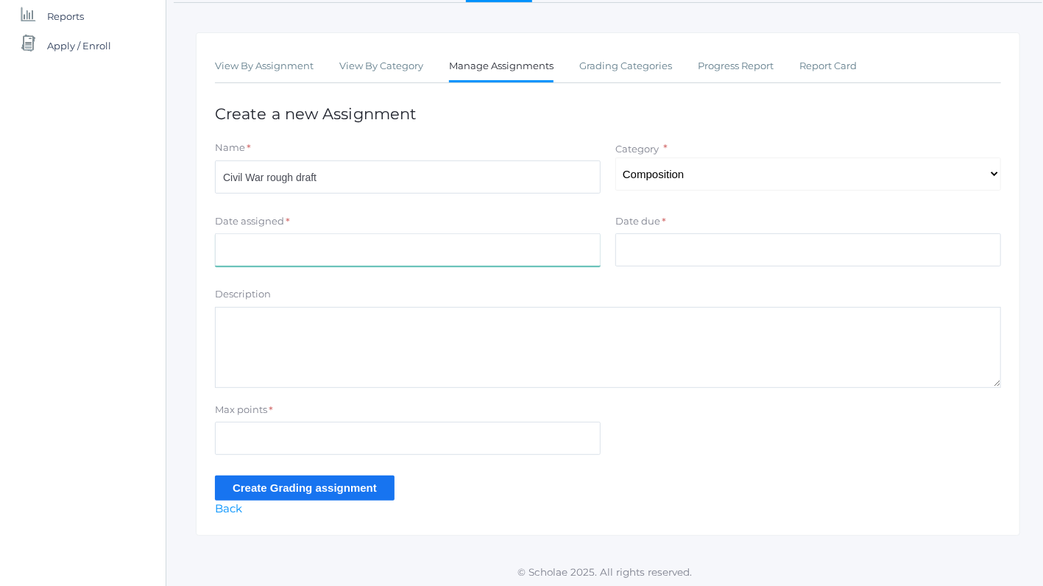
click at [255, 240] on input "Date assigned" at bounding box center [408, 249] width 386 height 33
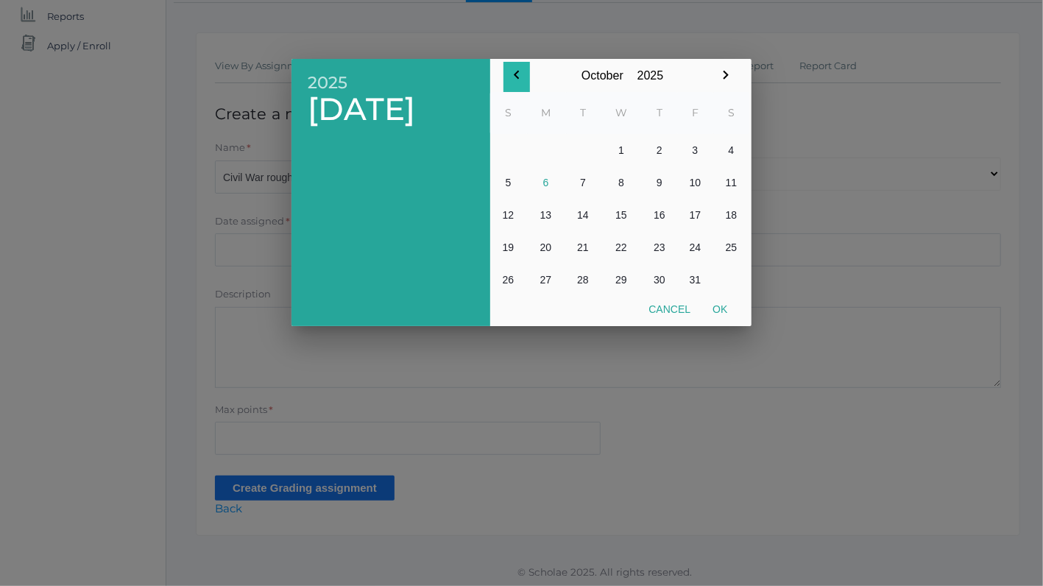
click at [514, 76] on icon "button" at bounding box center [516, 75] width 5 height 9
click at [583, 244] on button "23" at bounding box center [582, 247] width 35 height 32
click at [718, 310] on button "Ok" at bounding box center [719, 309] width 37 height 26
type input "2025-09-23"
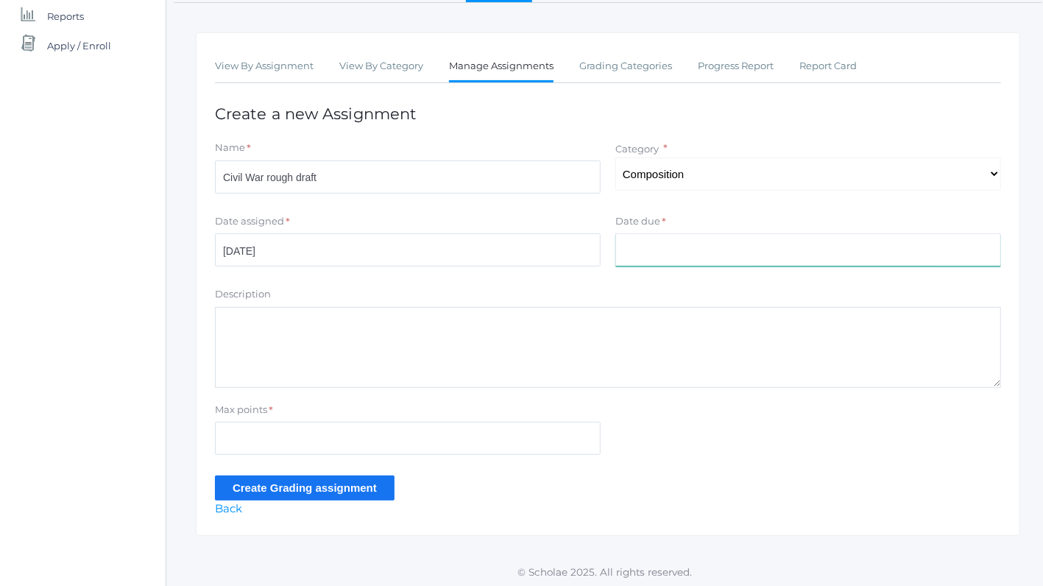
click at [659, 240] on input "Date due" at bounding box center [808, 249] width 386 height 33
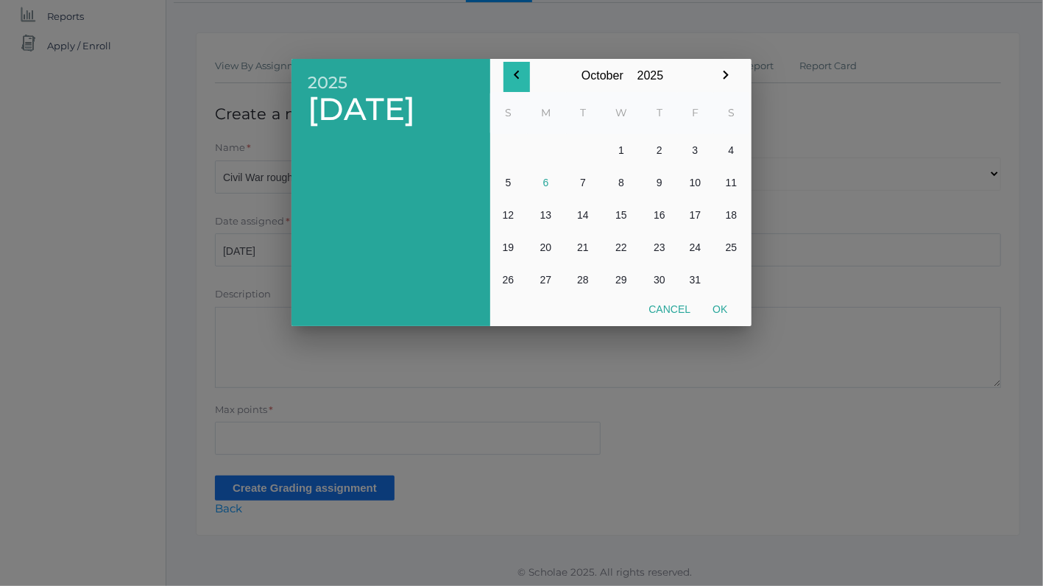
click at [516, 77] on icon "button" at bounding box center [517, 75] width 18 height 18
click at [696, 244] on button "26" at bounding box center [695, 247] width 36 height 32
click at [720, 304] on button "Ok" at bounding box center [719, 309] width 37 height 26
type input "2025-09-26"
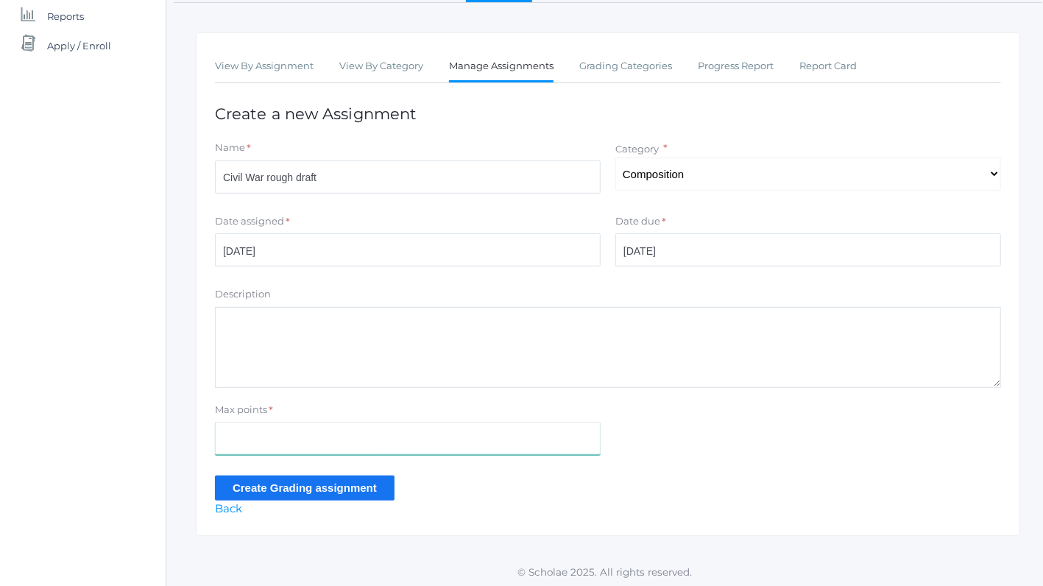
click at [229, 439] on input "Max points" at bounding box center [408, 438] width 386 height 33
type input "10"
click at [244, 482] on input "Create Grading assignment" at bounding box center [305, 487] width 180 height 24
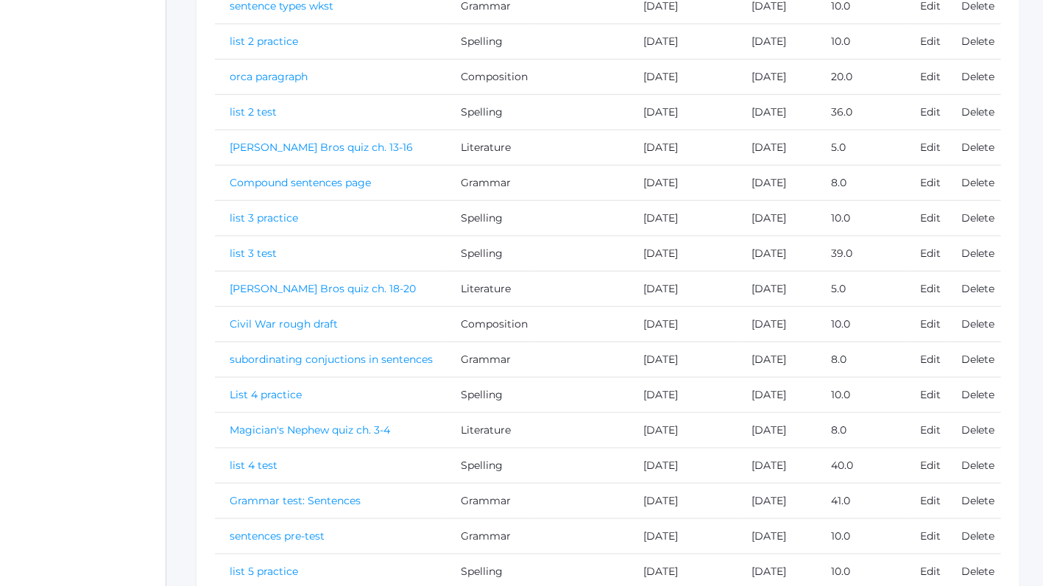
scroll to position [684, 0]
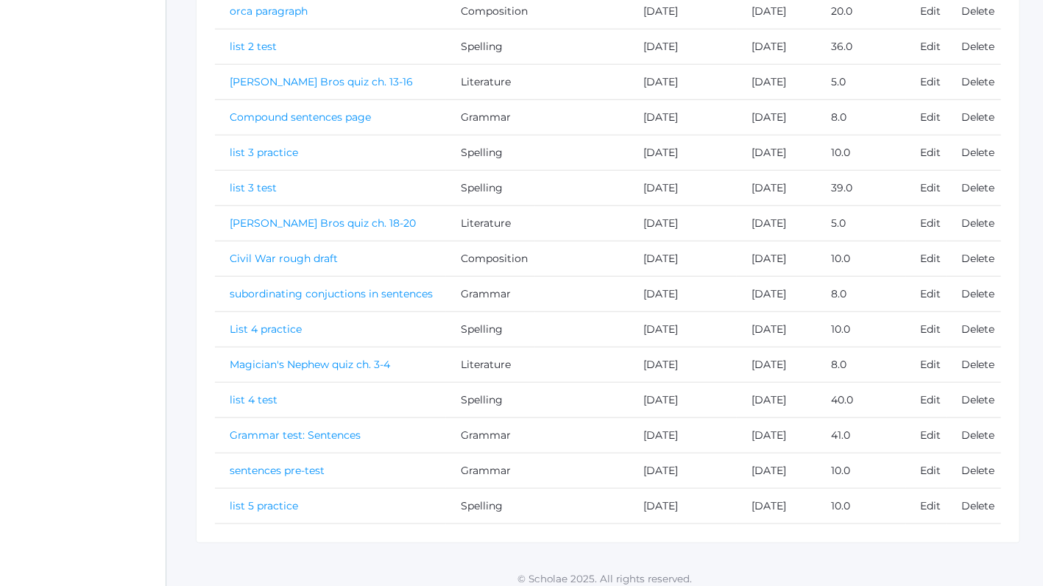
click at [265, 252] on link "Civil War rough draft" at bounding box center [284, 258] width 108 height 13
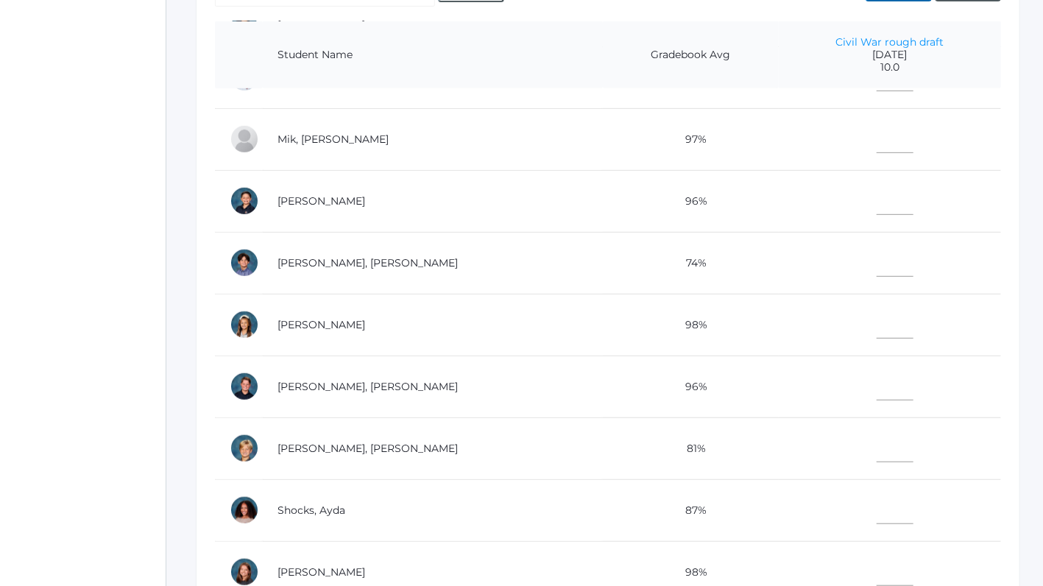
scroll to position [564, 0]
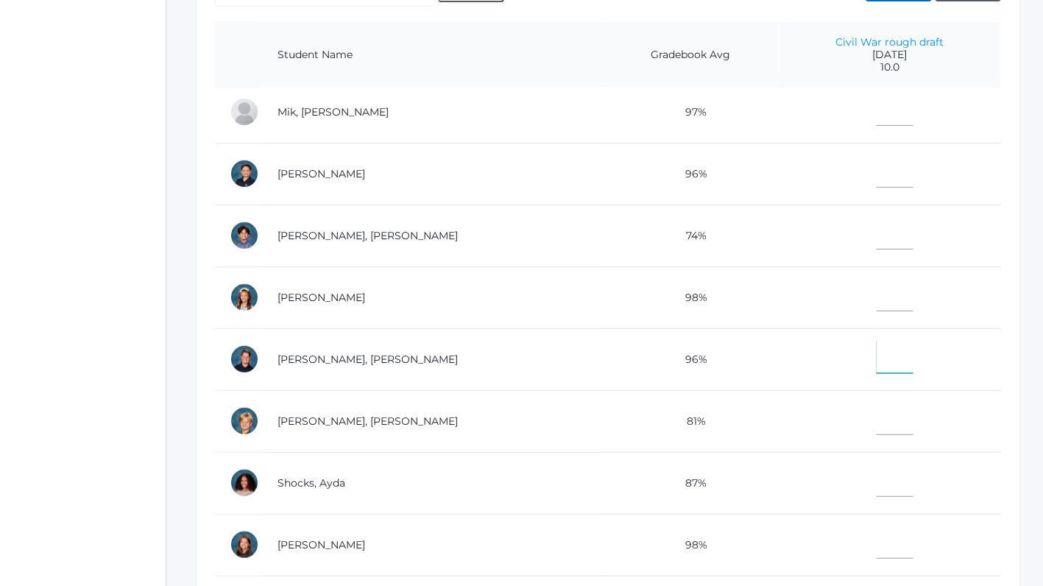
click at [876, 356] on input"] "text" at bounding box center [894, 356] width 37 height 33
type input"] "1"
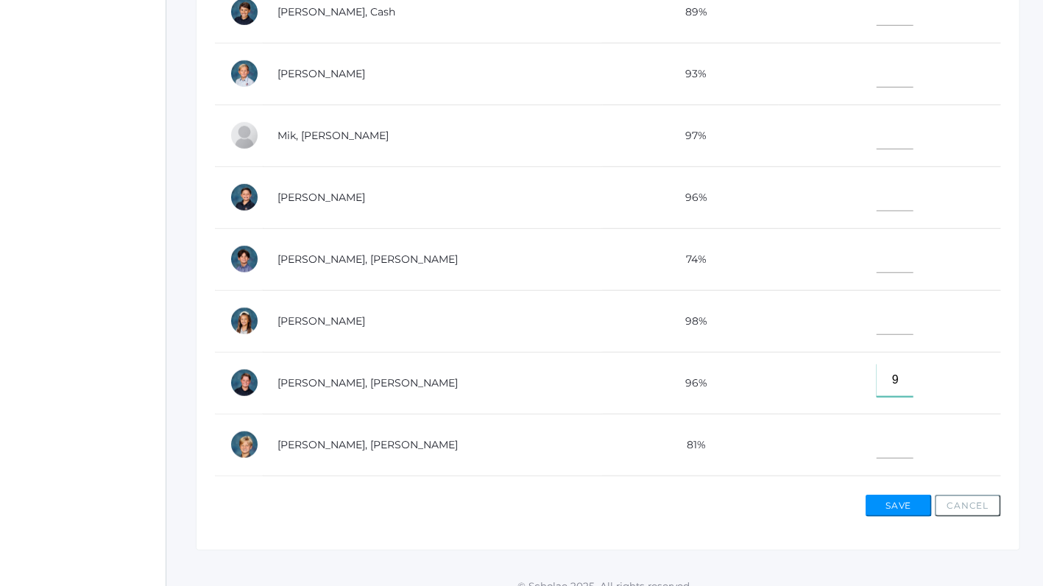
scroll to position [268, 0]
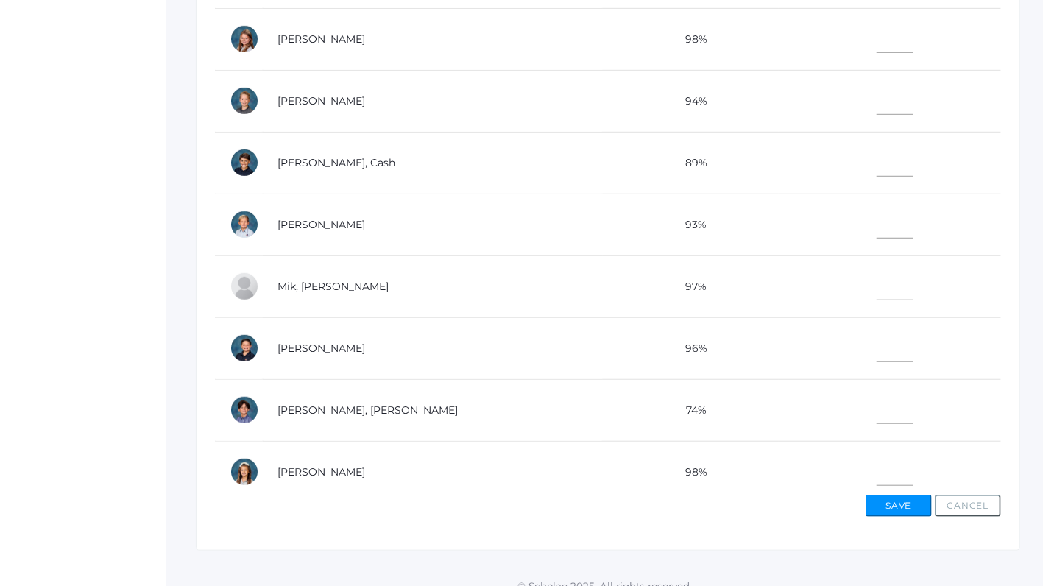
type input"] "9"
click at [886, 161] on input"] "text" at bounding box center [894, 159] width 37 height 33
type input"] "9"
click at [887, 475] on input"] "text" at bounding box center [894, 469] width 37 height 33
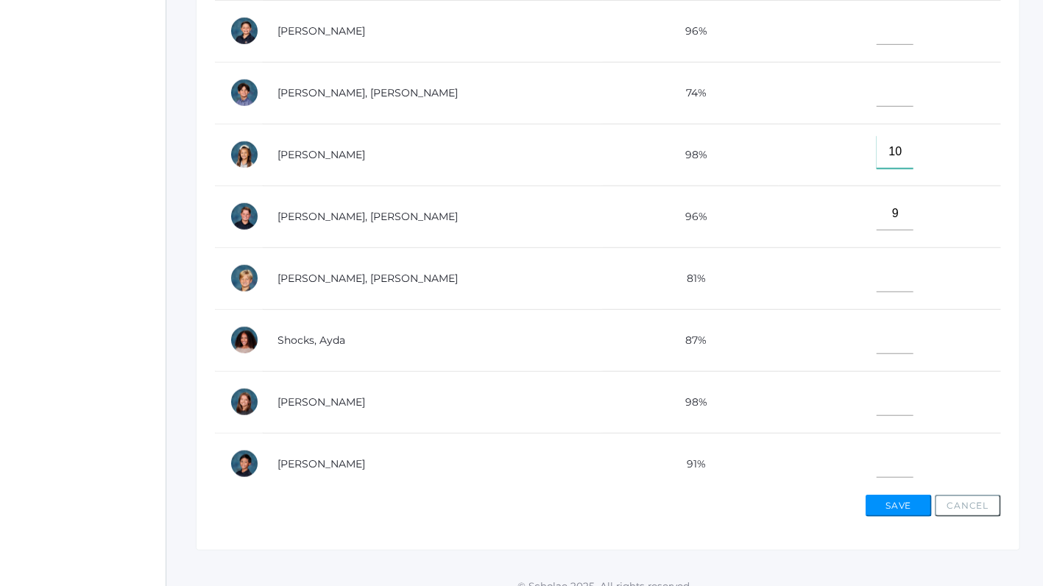
scroll to position [597, 0]
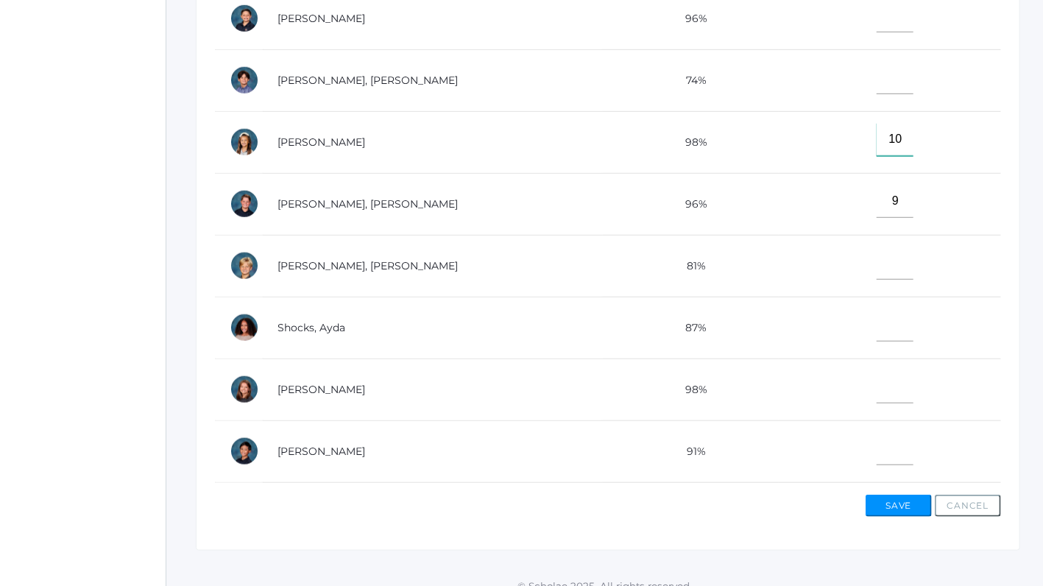
type input"] "10"
click at [876, 447] on input"] "text" at bounding box center [894, 448] width 37 height 33
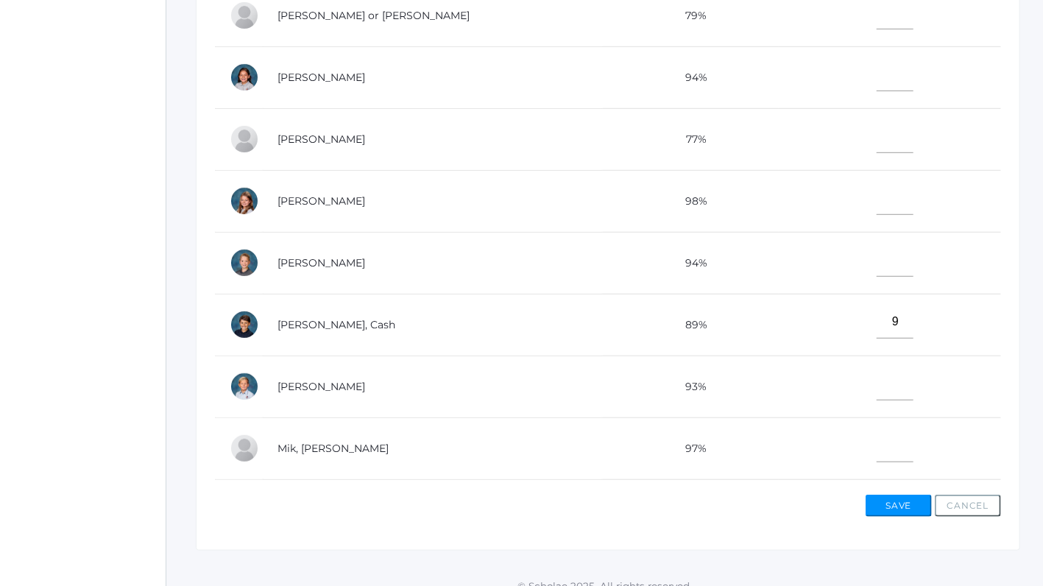
scroll to position [0, 0]
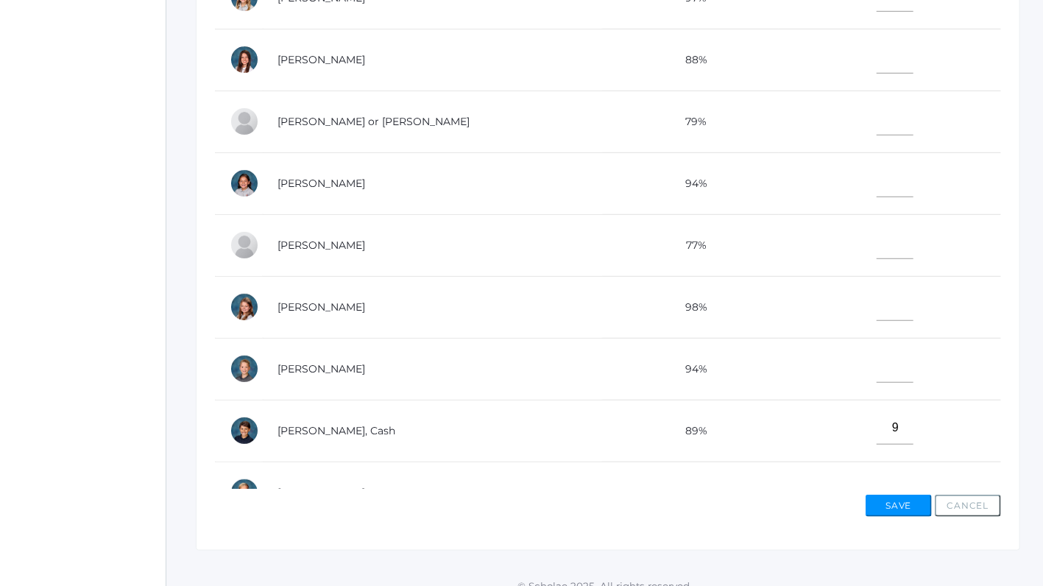
type input"] "9"
click at [876, 242] on input"] "text" at bounding box center [894, 242] width 37 height 33
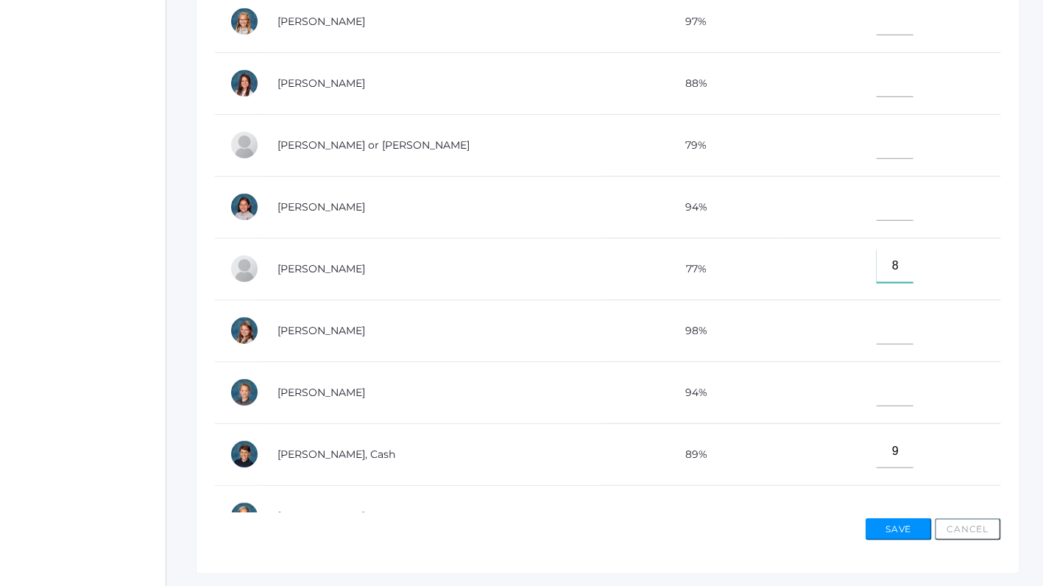
scroll to position [449, 0]
type input"] "8"
click at [876, 143] on input"] "text" at bounding box center [894, 143] width 37 height 33
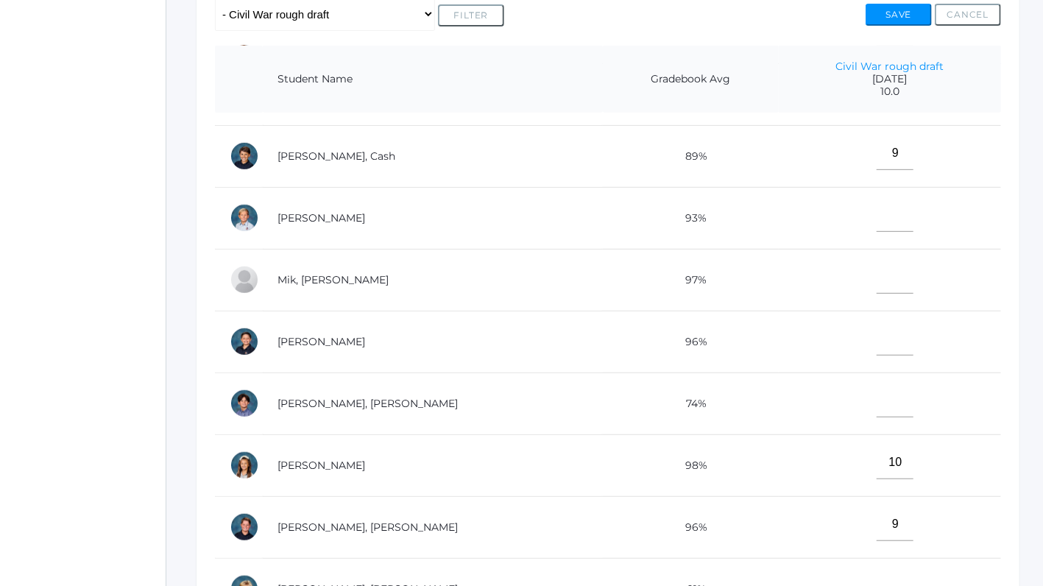
scroll to position [550, 0]
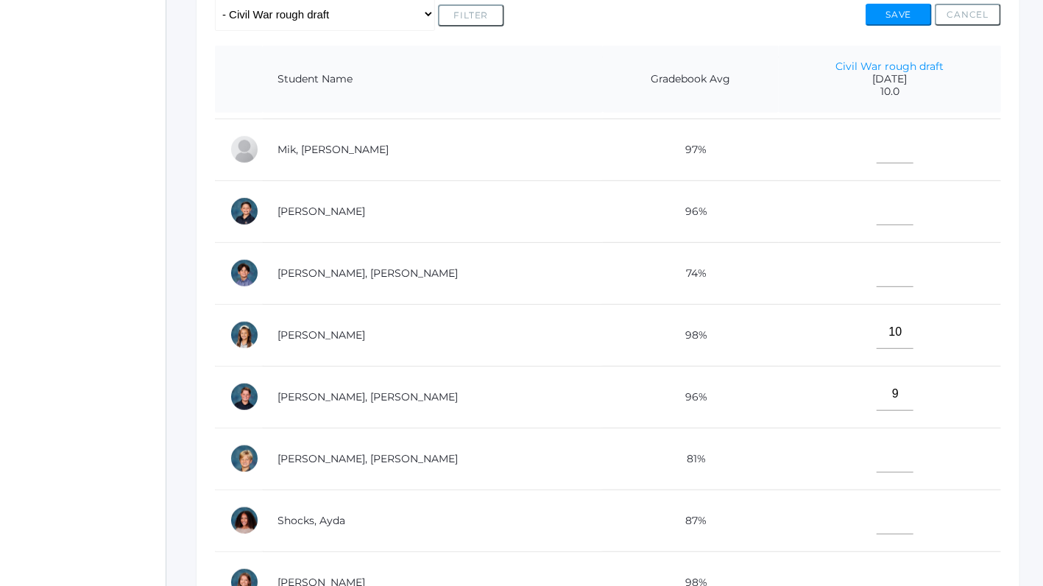
type input"] "8"
click at [876, 262] on input"] "text" at bounding box center [894, 270] width 37 height 33
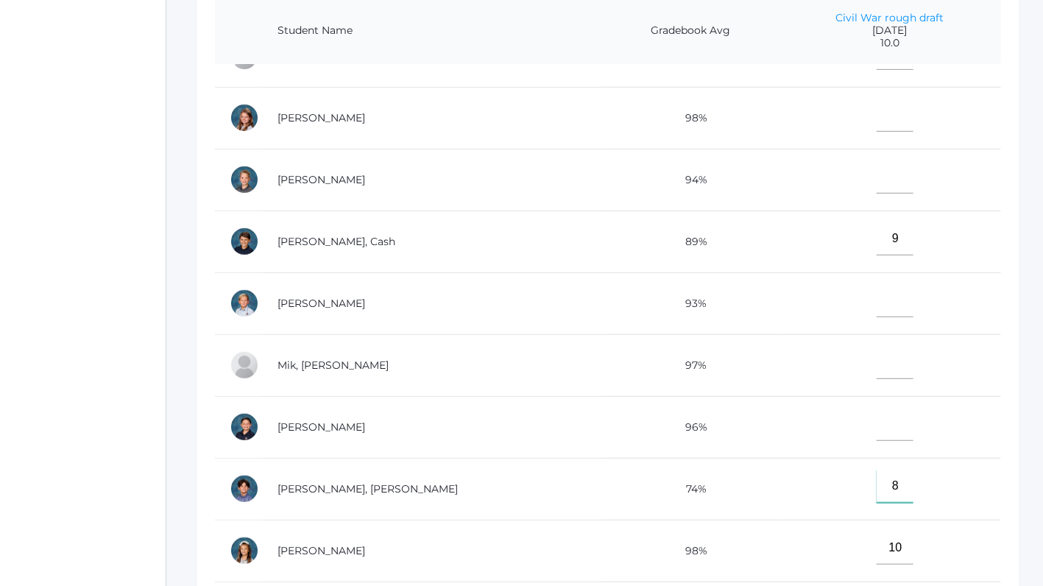
scroll to position [281, 0]
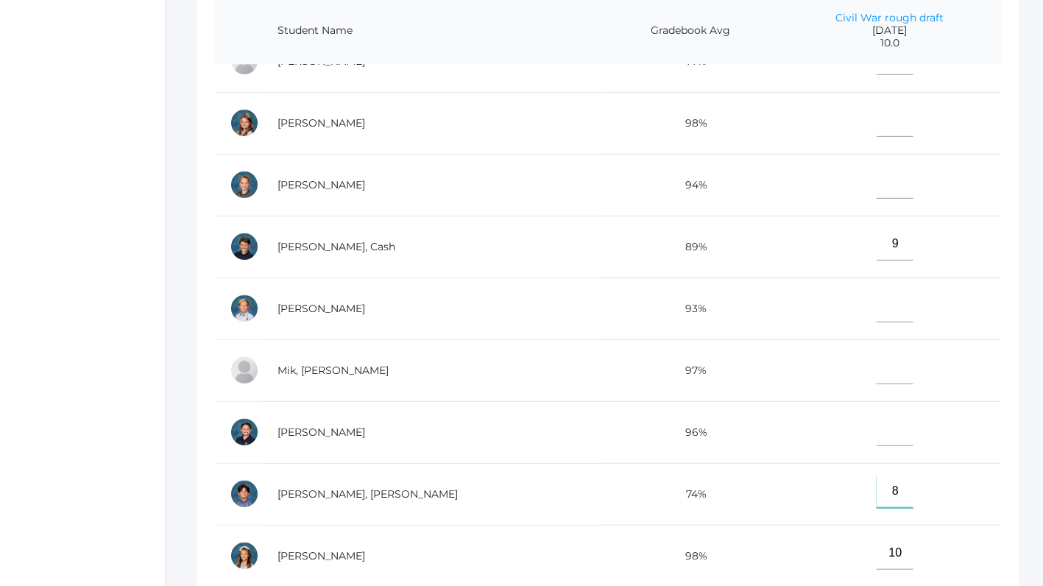
type input"] "8"
click at [876, 185] on input"] "text" at bounding box center [894, 182] width 37 height 33
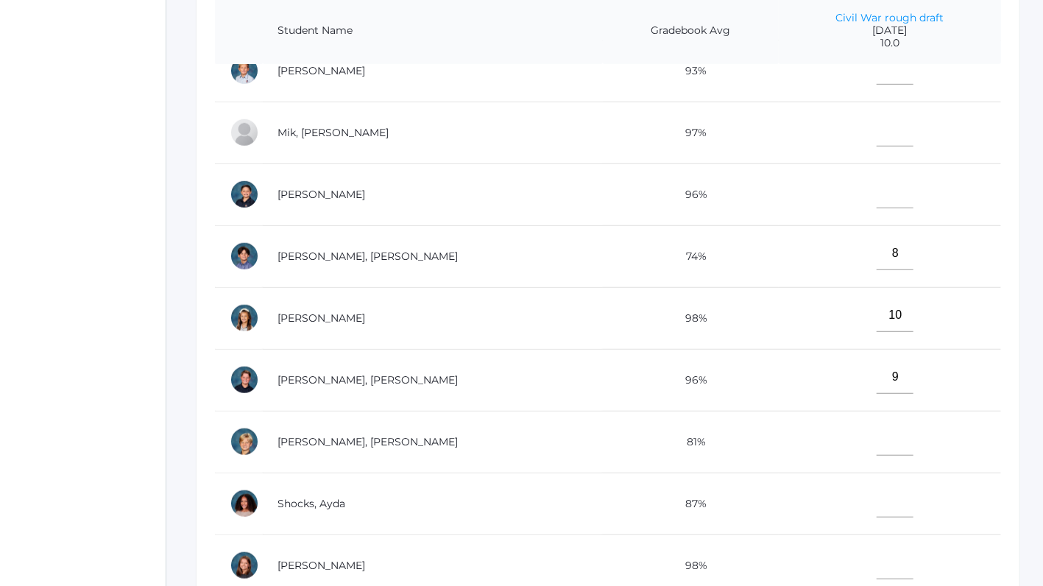
scroll to position [543, 0]
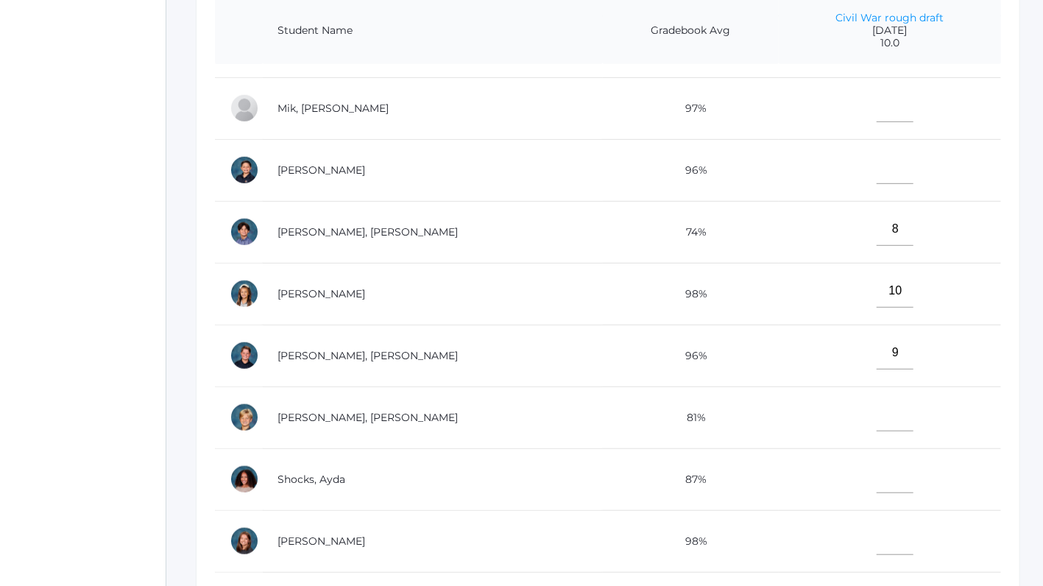
type input"] "9"
click at [876, 469] on input"] "text" at bounding box center [894, 476] width 37 height 33
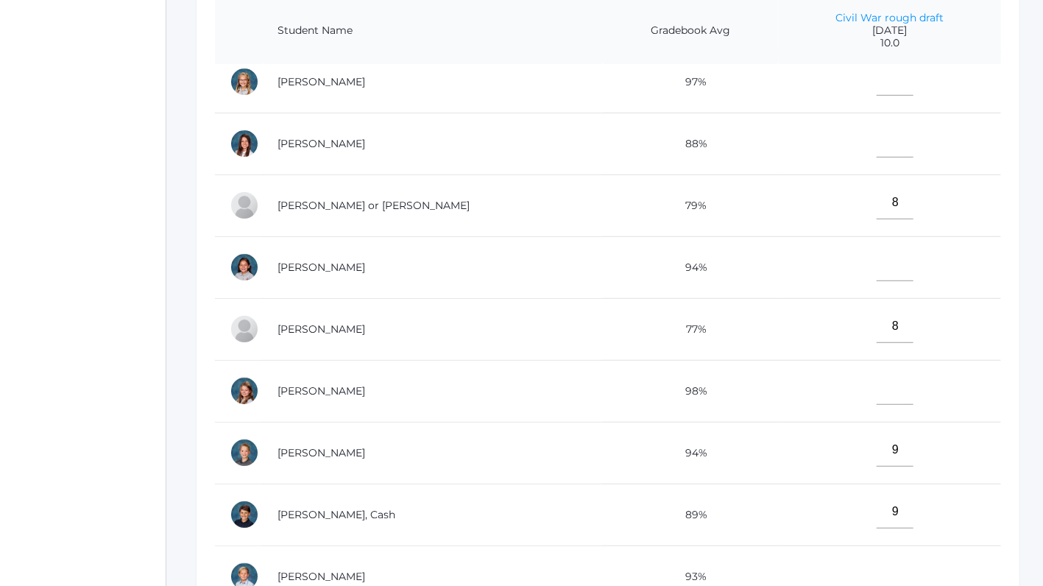
scroll to position [6, 0]
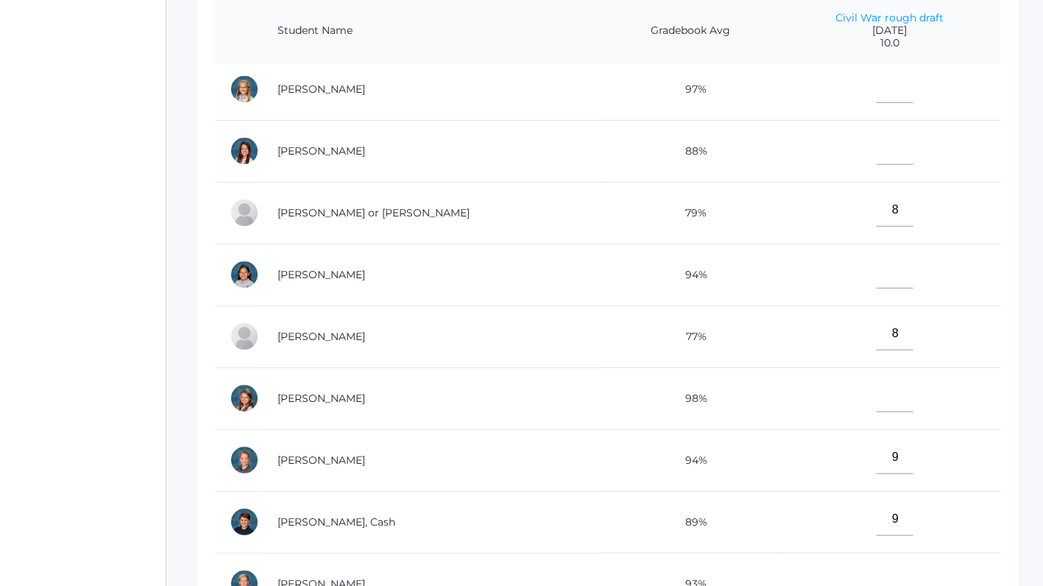
type input"] "9"
click at [876, 150] on input"] "text" at bounding box center [894, 148] width 37 height 33
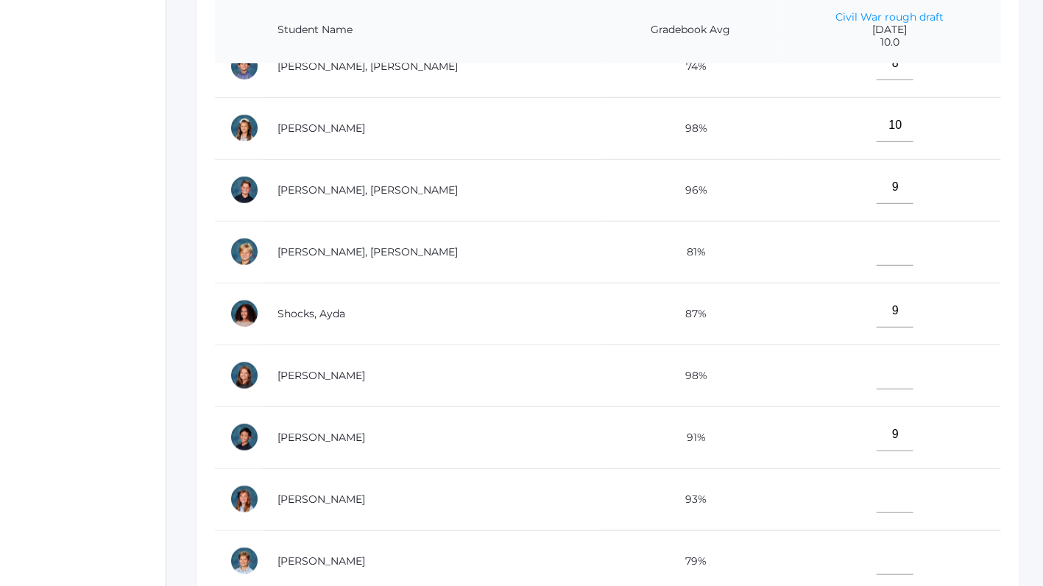
scroll to position [488, 0]
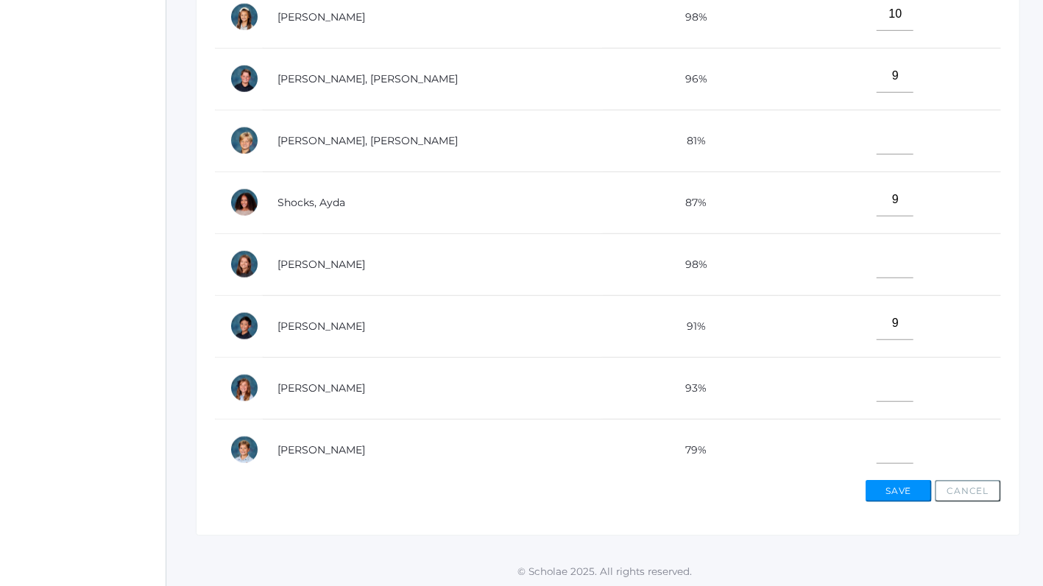
type input"] "9"
click at [876, 383] on input"] "text" at bounding box center [894, 385] width 37 height 33
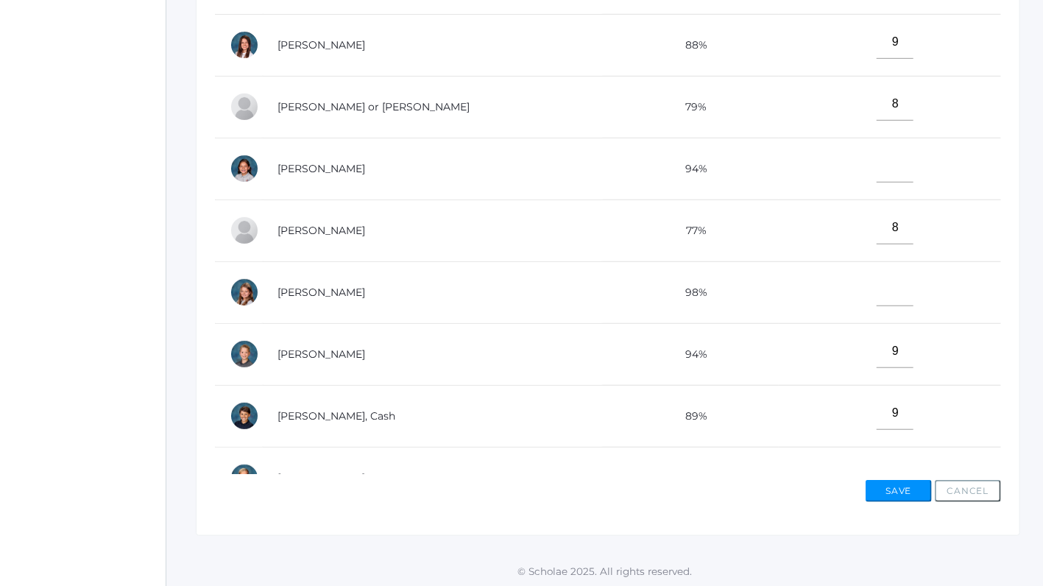
scroll to position [294, 0]
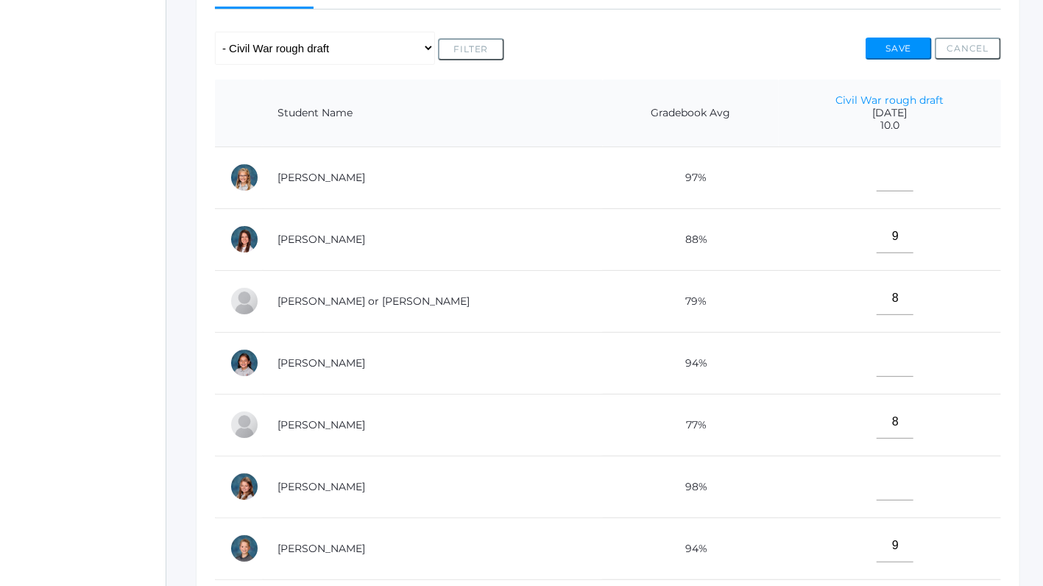
type input"] "10"
click at [876, 366] on input"] "text" at bounding box center [894, 360] width 37 height 33
type input"] "9"
click at [876, 171] on input"] "text" at bounding box center [894, 174] width 37 height 33
type input"] "0"
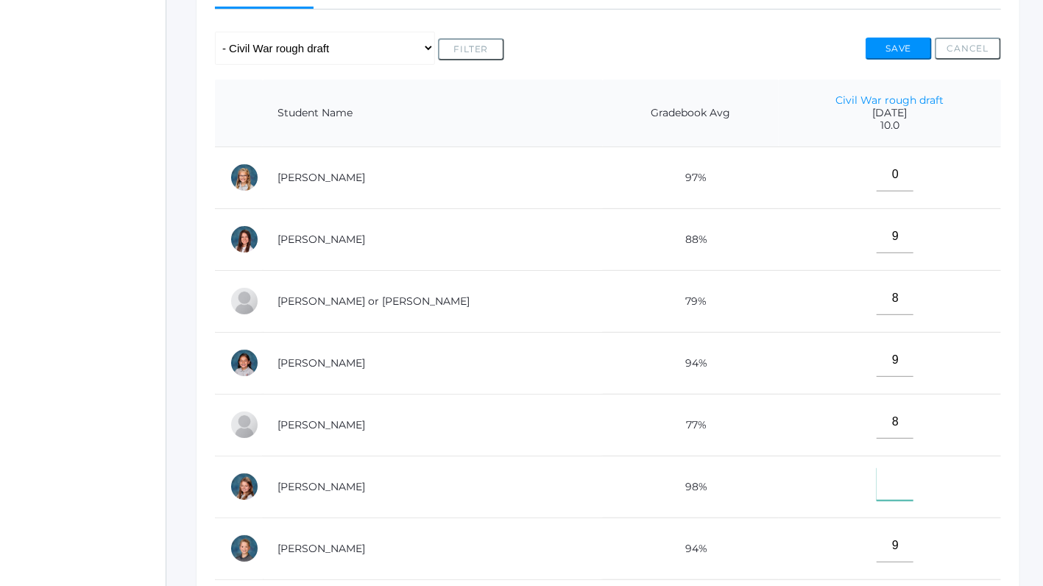
click at [876, 483] on input"] "text" at bounding box center [894, 483] width 37 height 33
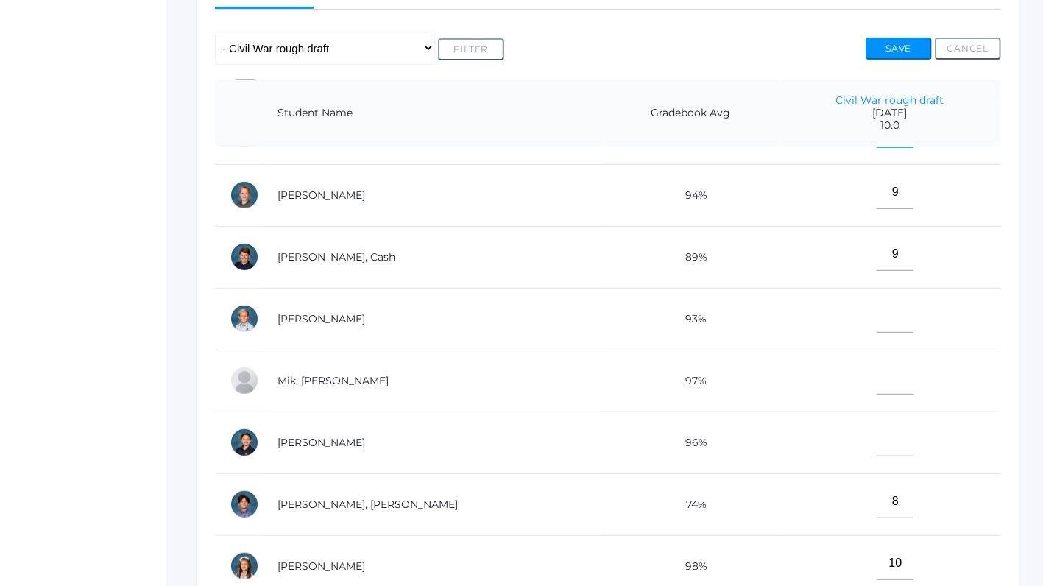
scroll to position [358, 0]
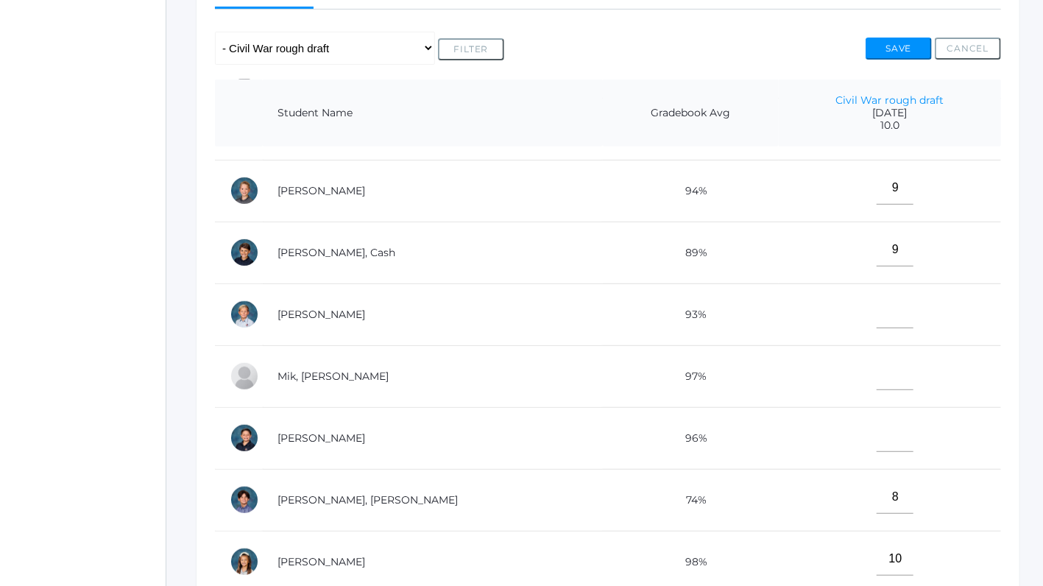
type input"] "0"
click at [876, 315] on input"] "text" at bounding box center [894, 311] width 37 height 33
type input"] "0"
click at [876, 379] on input"] "text" at bounding box center [894, 373] width 37 height 33
type input"] "0"
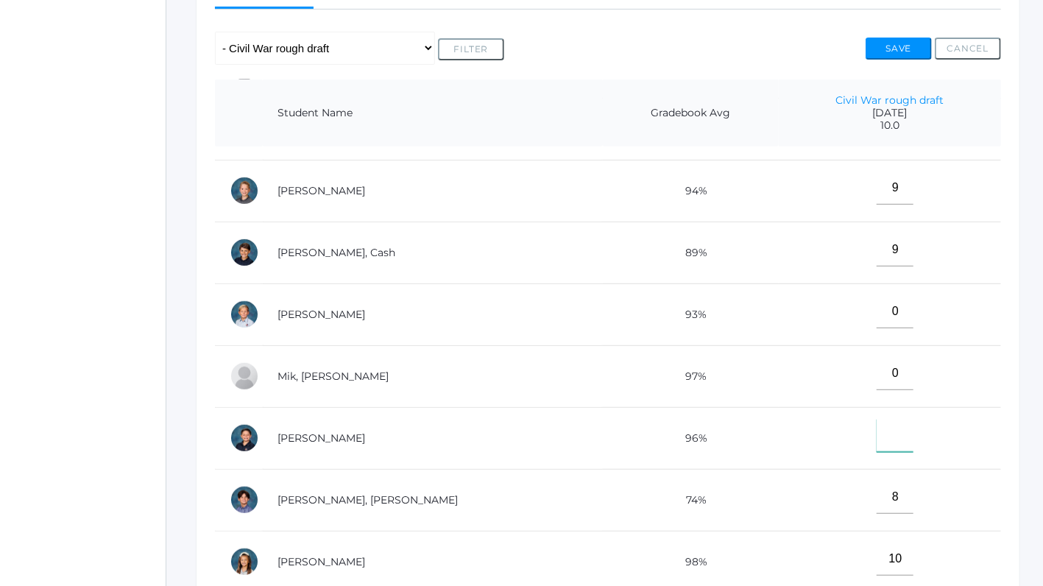
click at [876, 428] on input"] "text" at bounding box center [894, 435] width 37 height 33
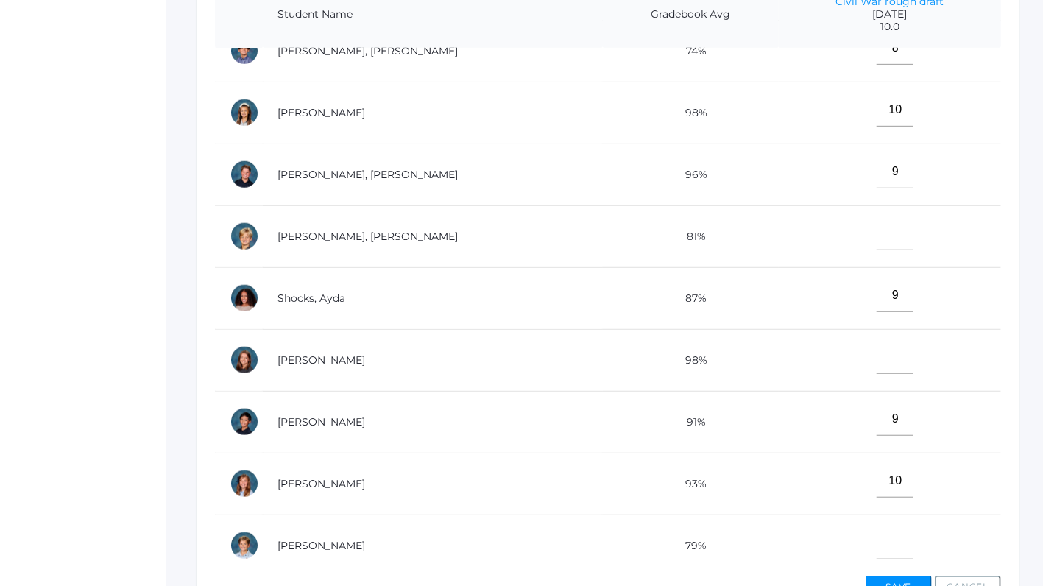
scroll to position [427, 0]
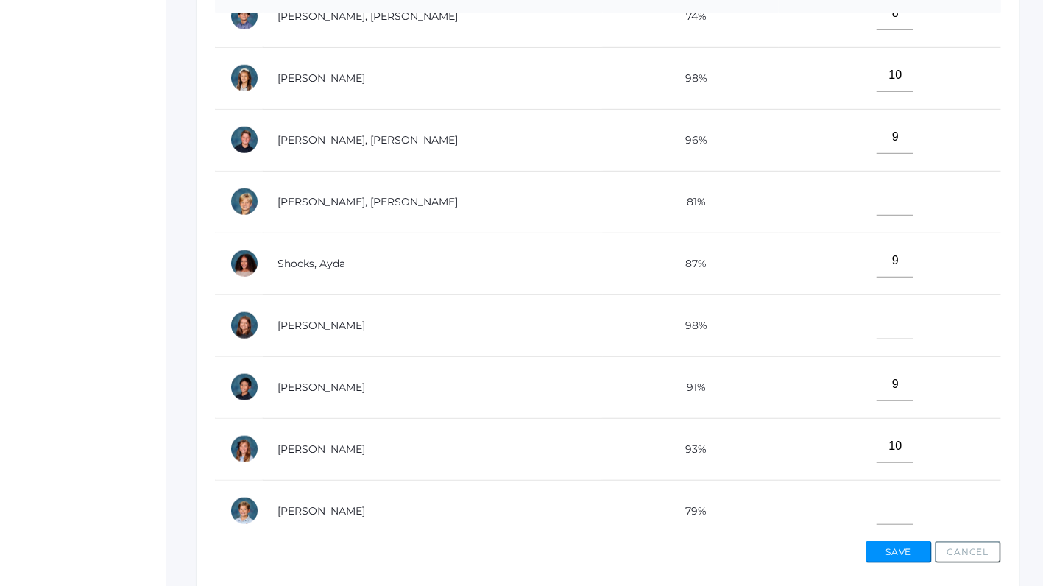
type input"] "0"
click at [876, 193] on input"] "text" at bounding box center [894, 198] width 37 height 33
type input"] "0"
click at [876, 322] on input"] "text" at bounding box center [894, 322] width 37 height 33
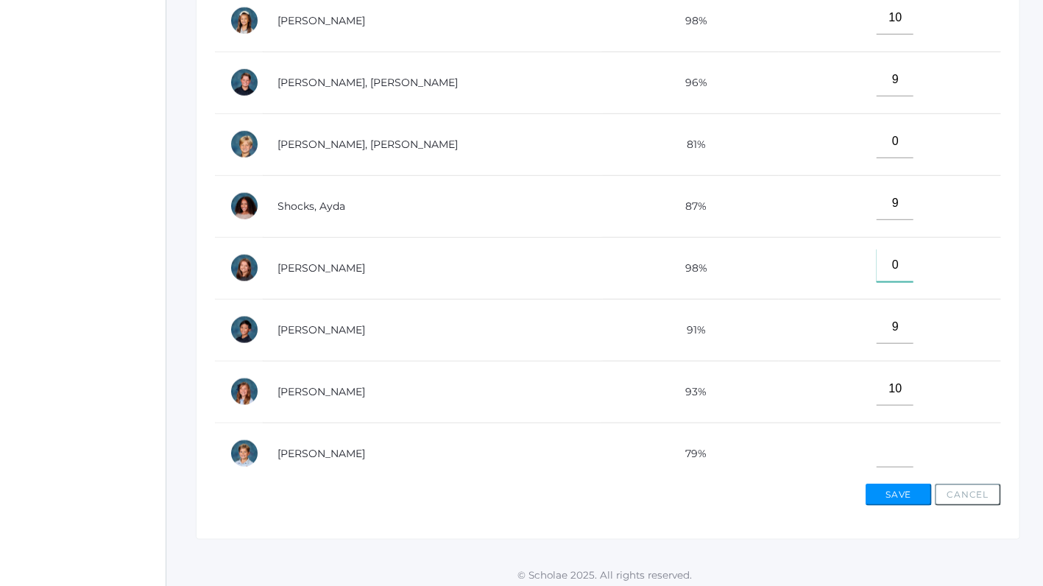
scroll to position [488, 0]
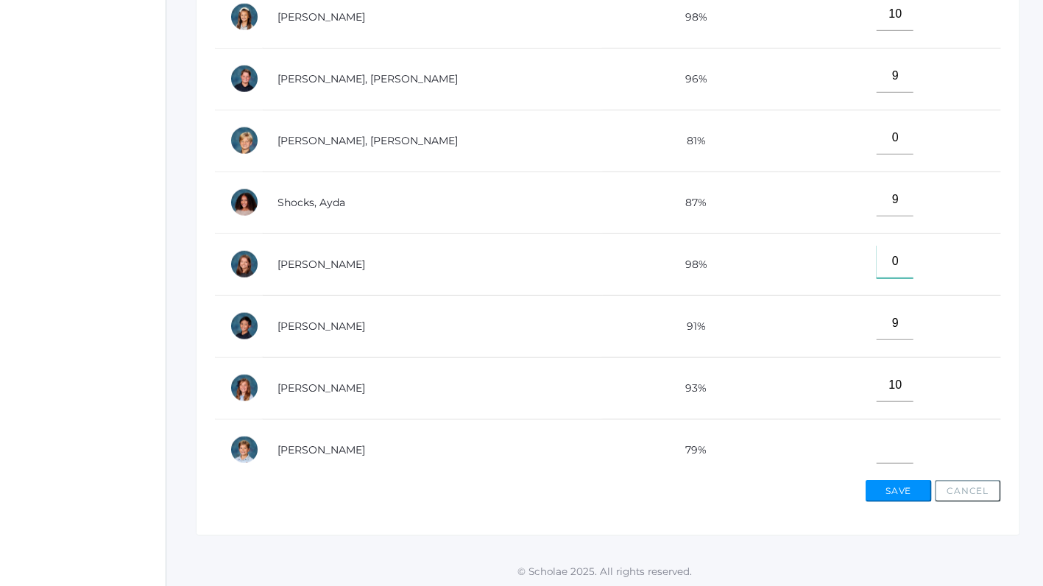
type input"] "0"
click at [876, 442] on input"] "text" at bounding box center [894, 446] width 37 height 33
type input"] "0"
click at [878, 484] on button "Save" at bounding box center [898, 491] width 66 height 22
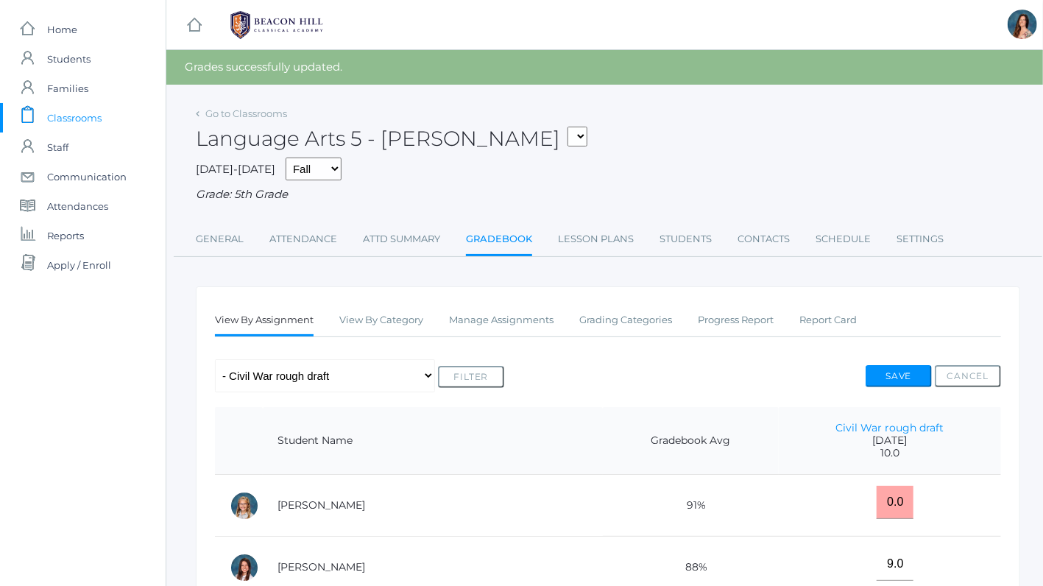
click at [486, 142] on div "Language Arts 5 - [PERSON_NAME] 05ART - Art 5 [PERSON_NAME] 05CITIZEN - Citizen…" at bounding box center [608, 130] width 824 height 54
click at [567, 127] on select "05ART - Art 5 [PERSON_NAME] 05CITIZEN - Citizenship and Stewardship 5 [PERSON_N…" at bounding box center [577, 137] width 20 height 20
select select "1971"
click option "05MATH - Mathematics 5 [PERSON_NAME]" at bounding box center [0, 0] width 0 height 0
click at [567, 127] on select "05ART - Art 5 [PERSON_NAME] 05CITIZEN - Citizenship and Stewardship 5 [PERSON_N…" at bounding box center [577, 137] width 20 height 20
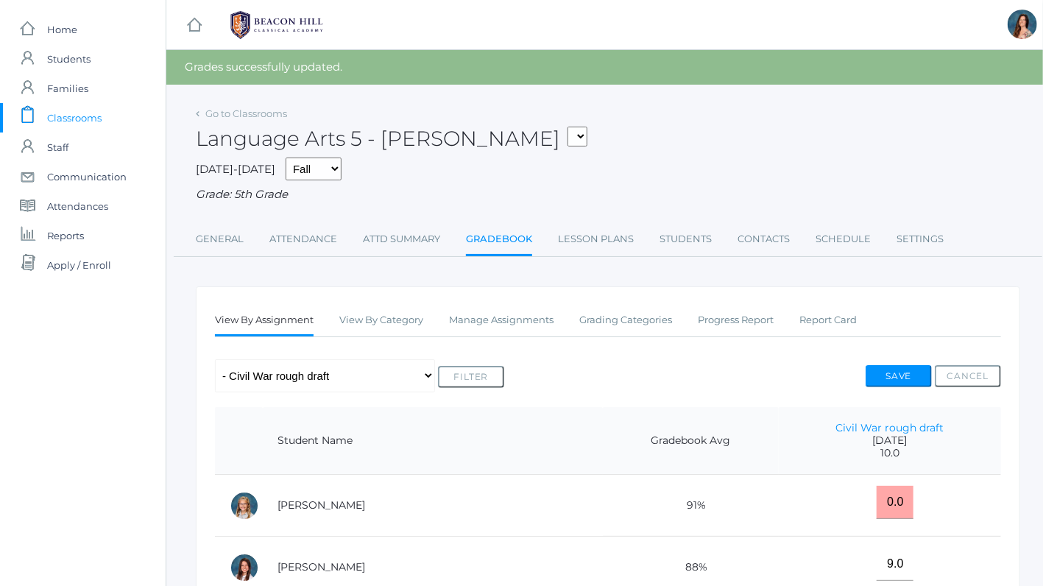
click option "05MATH - Mathematics 5 [PERSON_NAME]" at bounding box center [0, 0] width 0 height 0
click at [567, 127] on select "05ART - Art 5 [PERSON_NAME] 05CITIZEN - Citizenship and Stewardship 5 [PERSON_N…" at bounding box center [577, 137] width 20 height 20
click option "05MATH - Mathematics 5 [PERSON_NAME]" at bounding box center [0, 0] width 0 height 0
click at [63, 118] on span "Classrooms" at bounding box center [74, 117] width 54 height 29
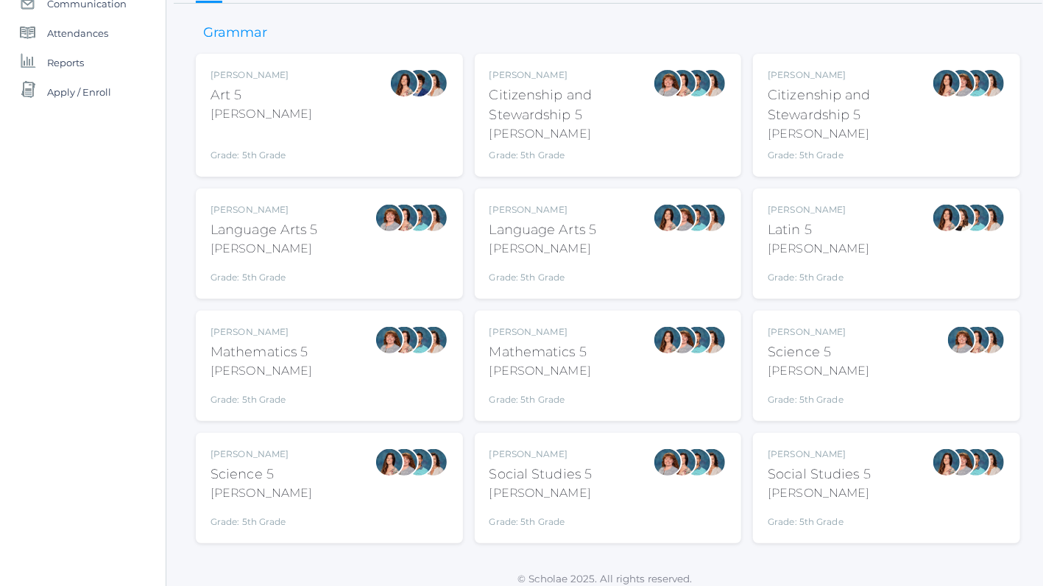
scroll to position [182, 0]
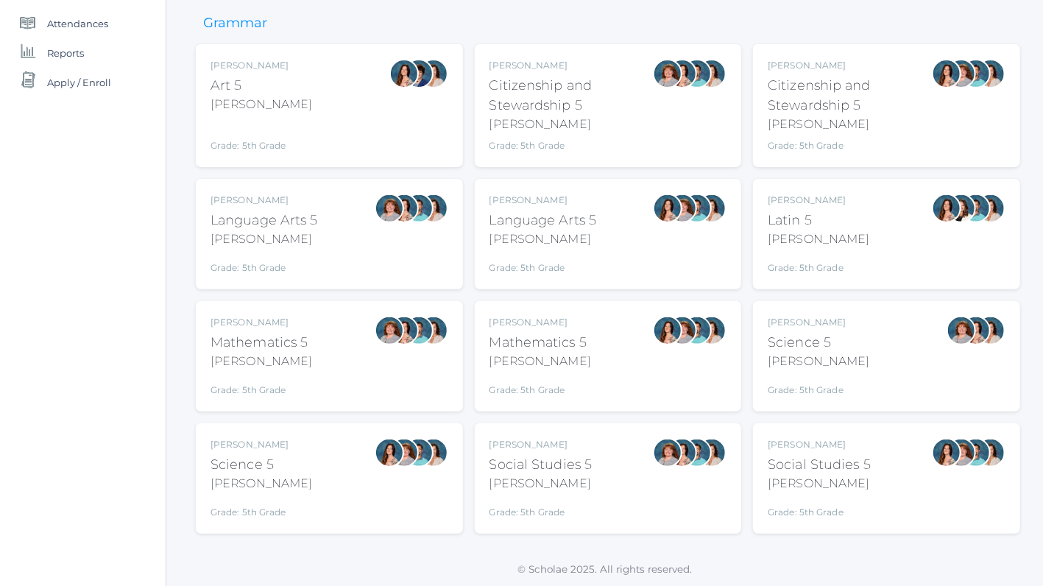
click at [511, 338] on div "Mathematics 5" at bounding box center [540, 343] width 102 height 20
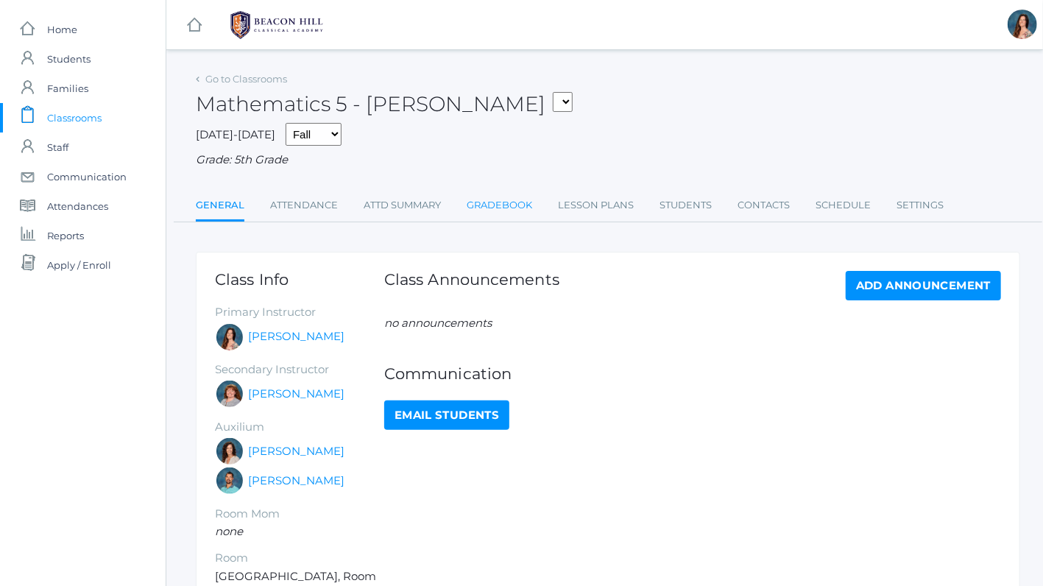
click at [492, 199] on link "Gradebook" at bounding box center [499, 205] width 65 height 29
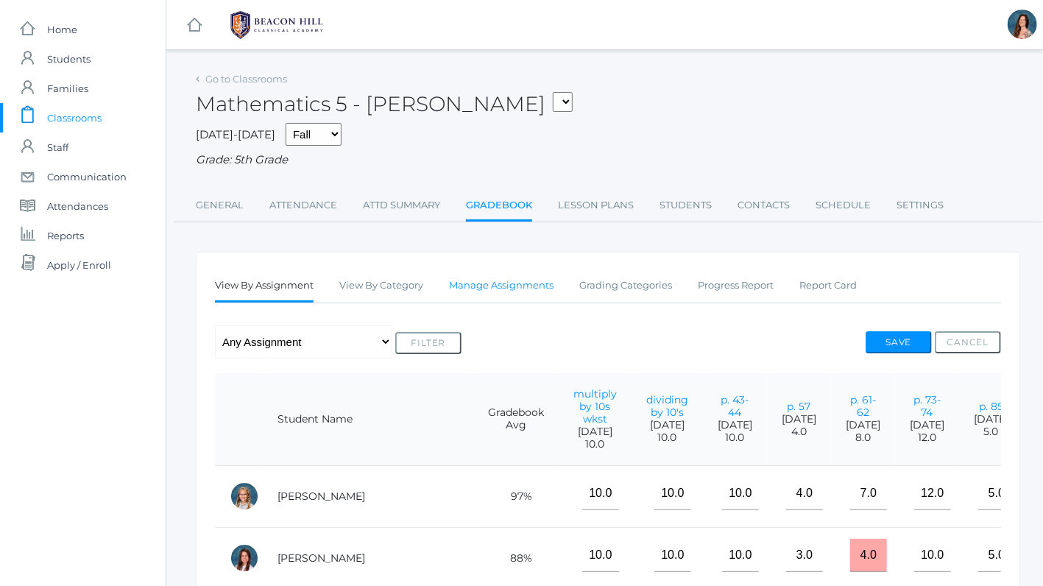
click at [547, 284] on link "Manage Assignments" at bounding box center [501, 285] width 104 height 29
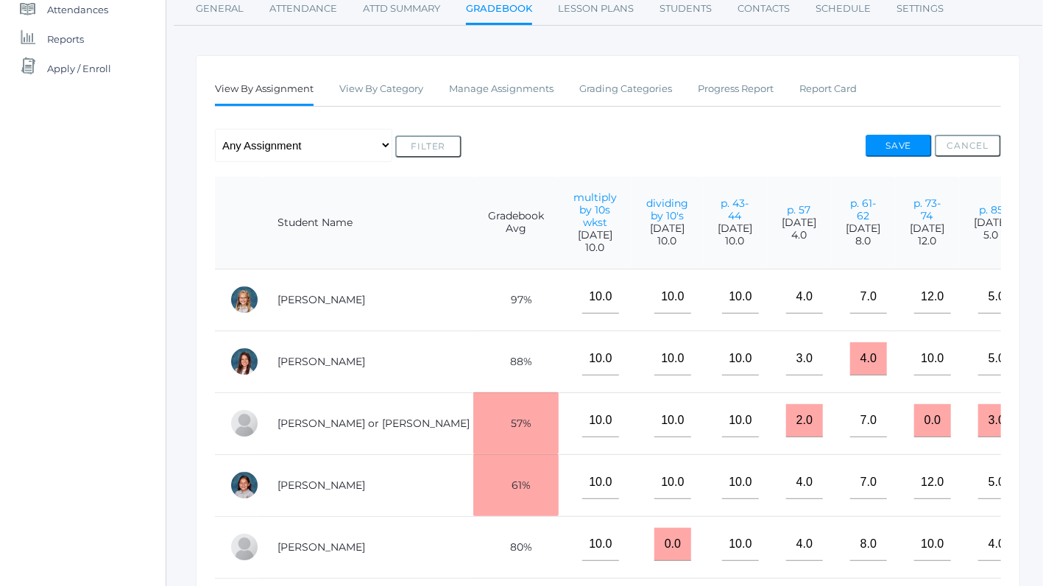
scroll to position [206, 0]
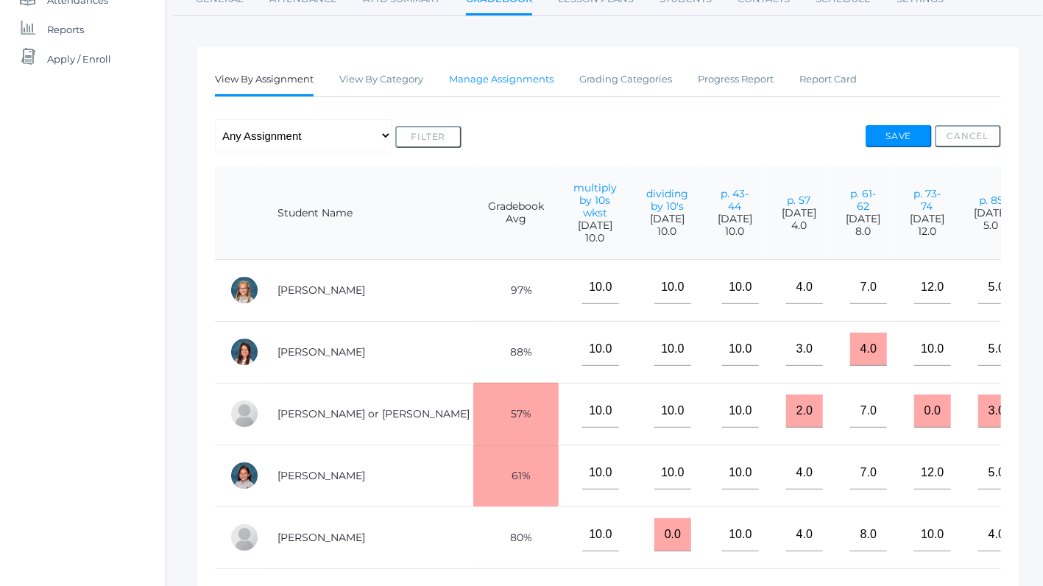
click at [513, 80] on link "Manage Assignments" at bounding box center [501, 79] width 104 height 29
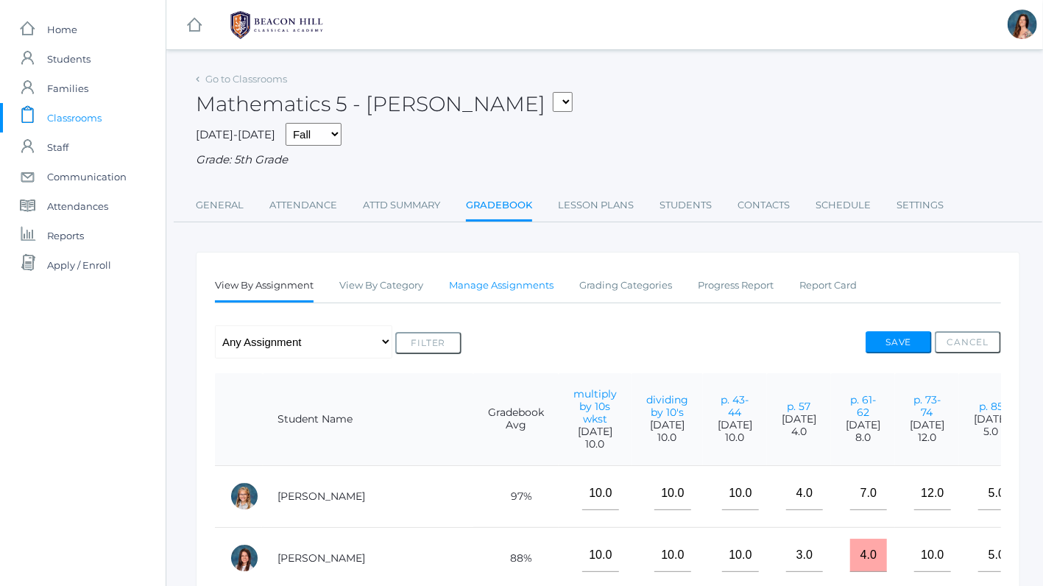
click at [497, 282] on link "Manage Assignments" at bounding box center [501, 285] width 104 height 29
